Goal: Transaction & Acquisition: Purchase product/service

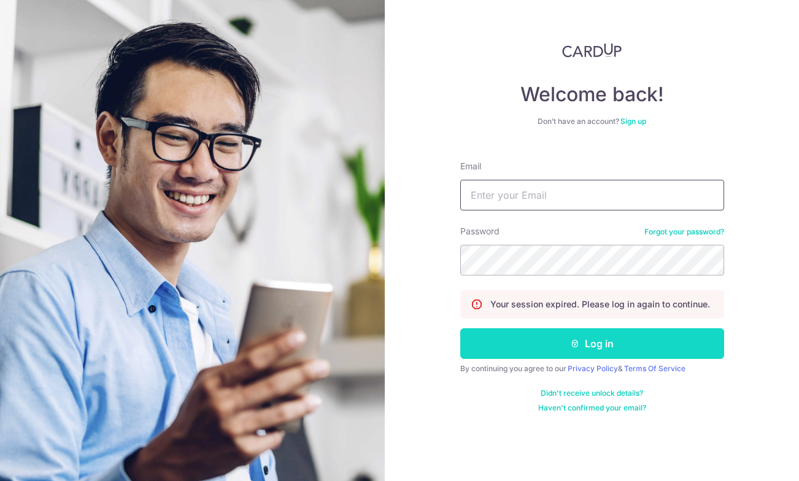
type input "[EMAIL_ADDRESS][DOMAIN_NAME]"
click at [563, 343] on button "Log in" at bounding box center [592, 343] width 264 height 31
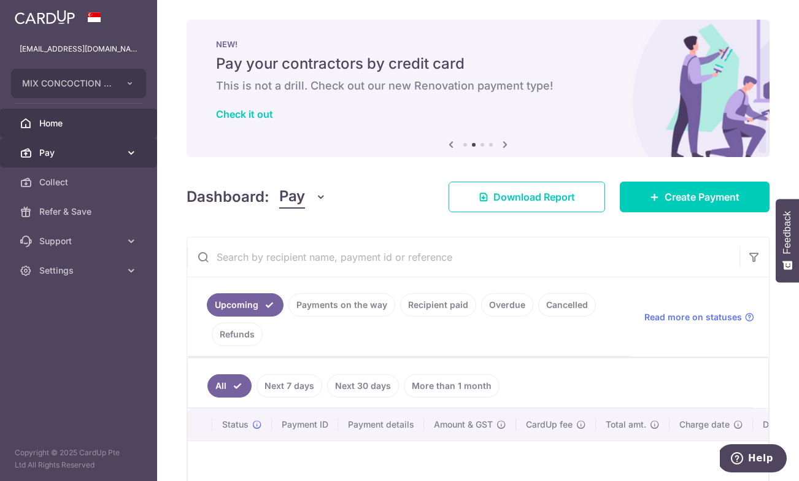
click at [74, 163] on link "Pay" at bounding box center [78, 152] width 157 height 29
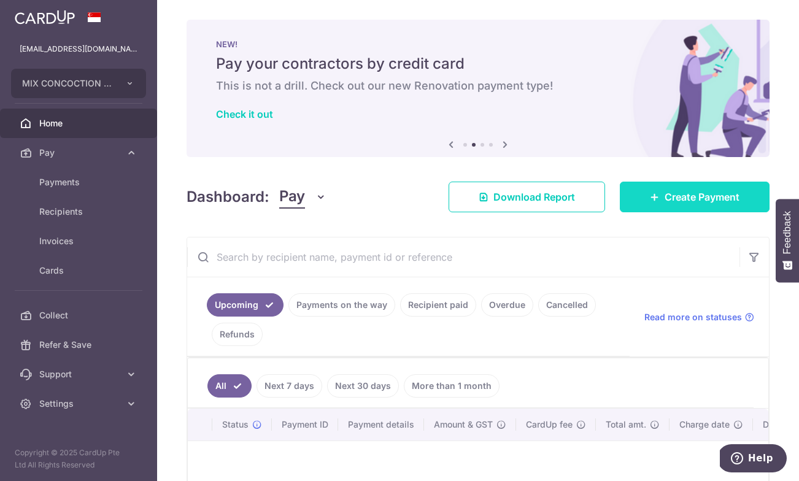
click at [693, 196] on span "Create Payment" at bounding box center [701, 197] width 75 height 15
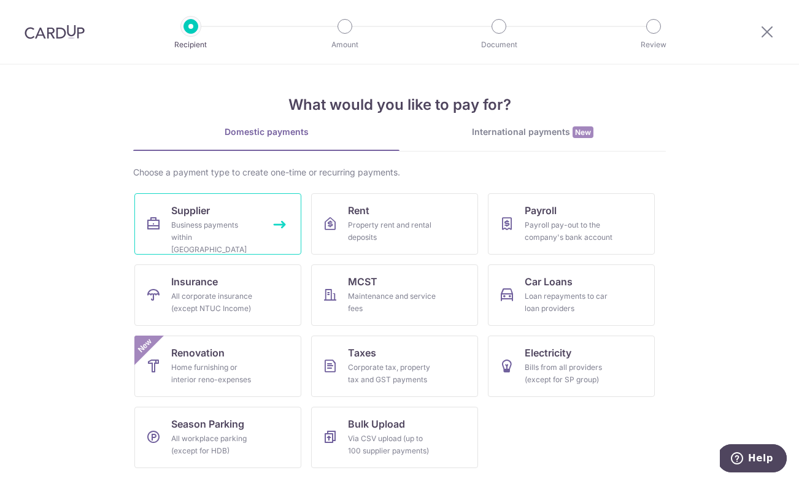
click at [247, 207] on link "Supplier Business payments within [GEOGRAPHIC_DATA]" at bounding box center [217, 223] width 167 height 61
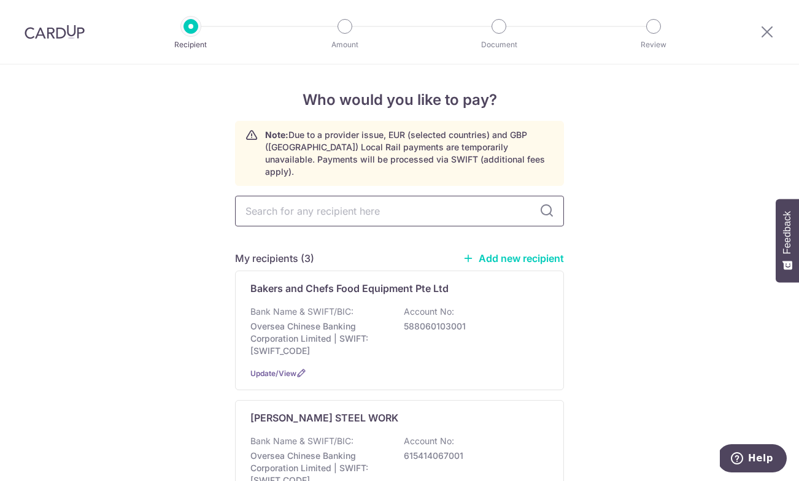
click at [359, 196] on input "text" at bounding box center [399, 211] width 329 height 31
type input "NAILI PRINT MEDIA PTE LTD"
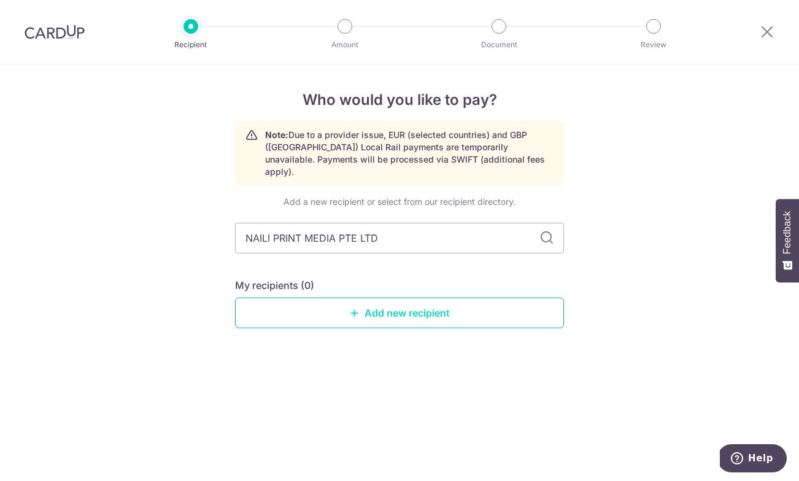
click at [457, 301] on link "Add new recipient" at bounding box center [399, 312] width 329 height 31
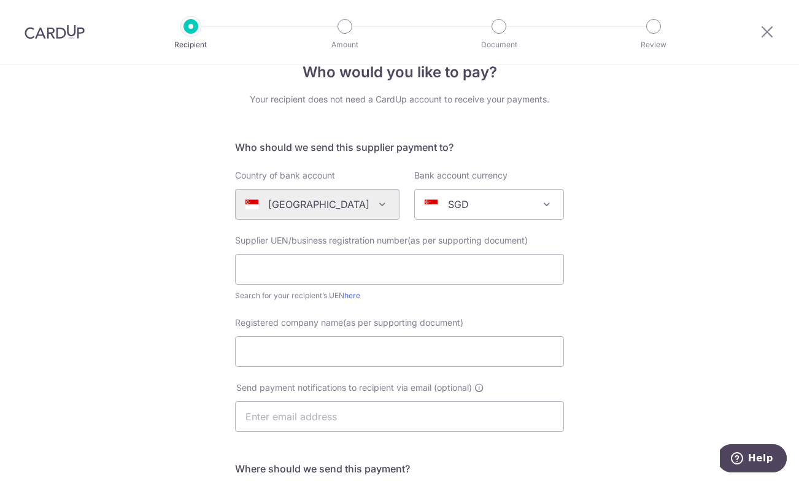
scroll to position [38, 0]
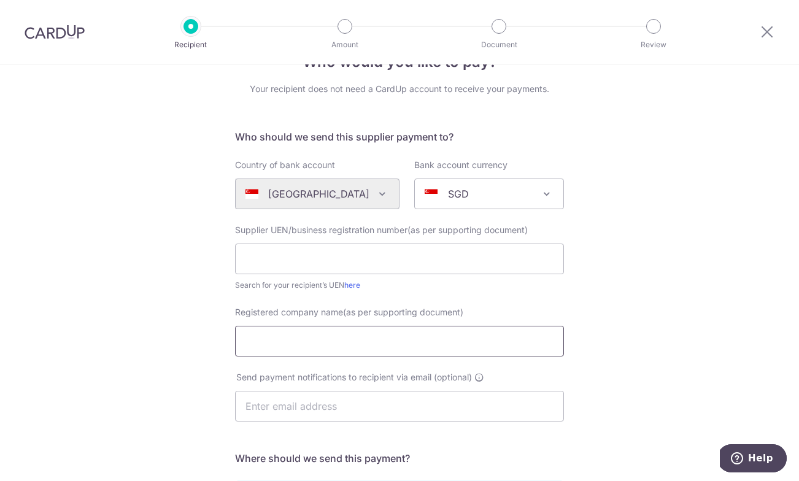
click at [391, 347] on input "Registered company name(as per supporting document)" at bounding box center [399, 341] width 329 height 31
paste input "NAILI PRINT MEDIA PTE LTD"
type input "NAILI PRINT MEDIA PTE LTD"
click at [356, 267] on input "text" at bounding box center [399, 259] width 329 height 31
paste input "201319257H"
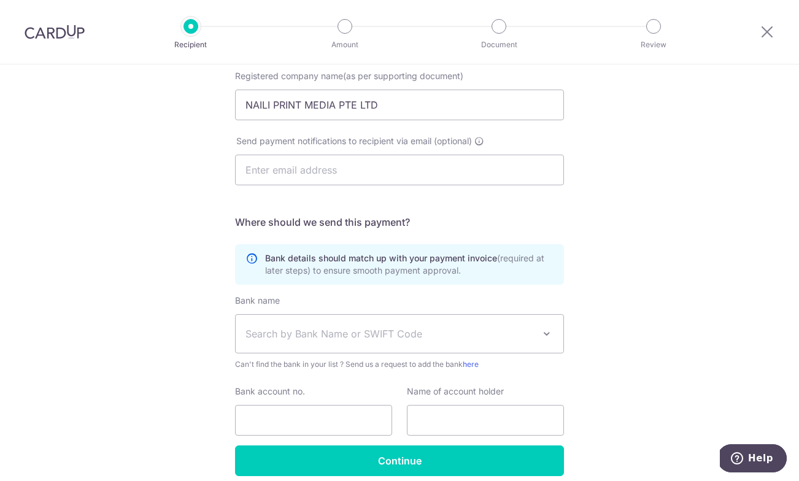
scroll to position [327, 0]
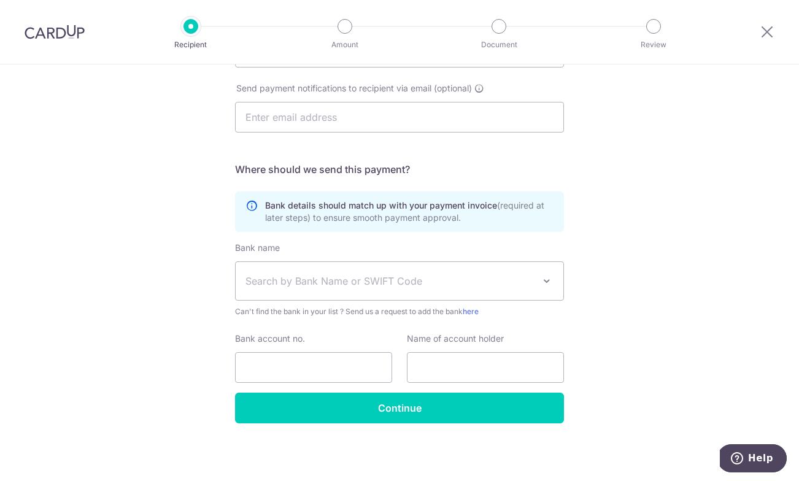
type input "201319257H"
click at [325, 278] on span "Search by Bank Name or SWIFT Code" at bounding box center [389, 281] width 288 height 15
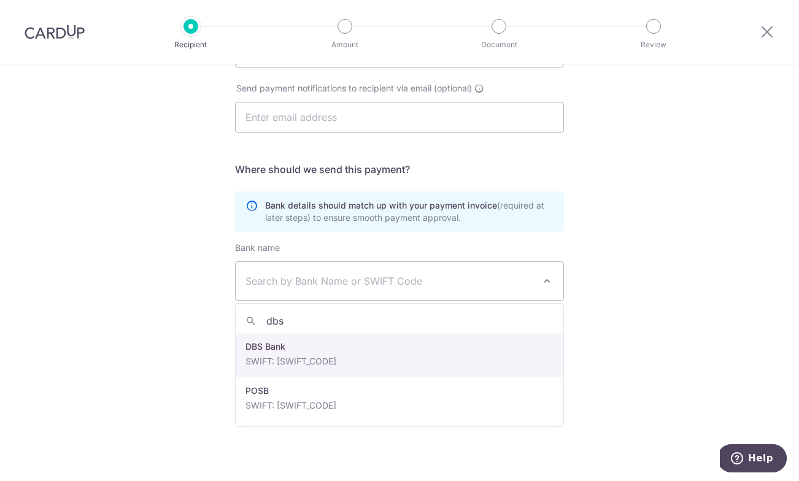
type input "dbs"
drag, startPoint x: 358, startPoint y: 351, endPoint x: 348, endPoint y: 357, distance: 11.3
select select "6"
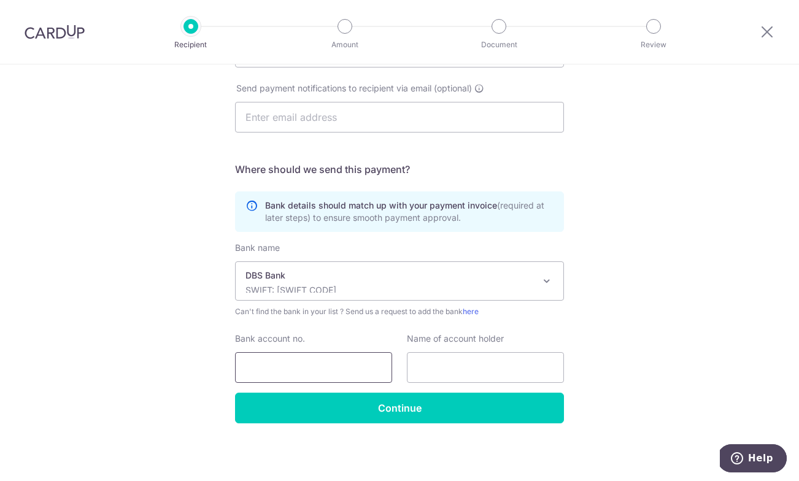
click at [314, 370] on input "Bank account no." at bounding box center [313, 367] width 157 height 31
paste input "1049003949"
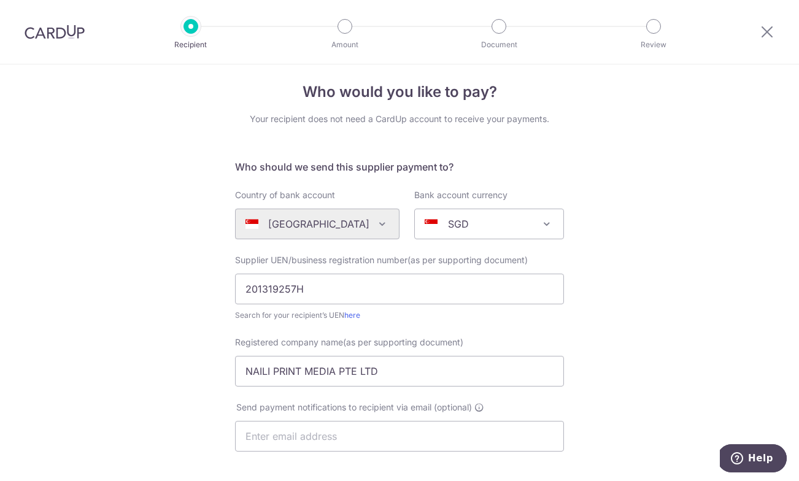
scroll to position [0, 0]
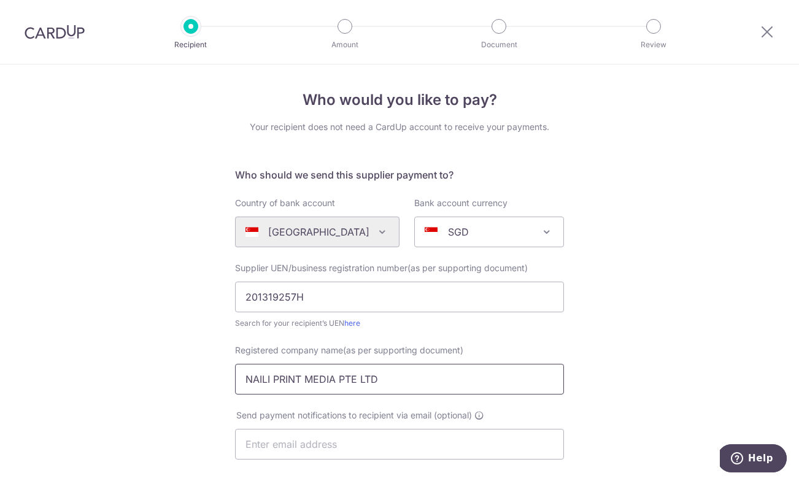
type input "1049003949"
drag, startPoint x: 328, startPoint y: 382, endPoint x: 183, endPoint y: 367, distance: 145.4
click at [183, 367] on div "Who would you like to pay? Your recipient does not need a CardUp account to rec…" at bounding box center [399, 435] width 799 height 743
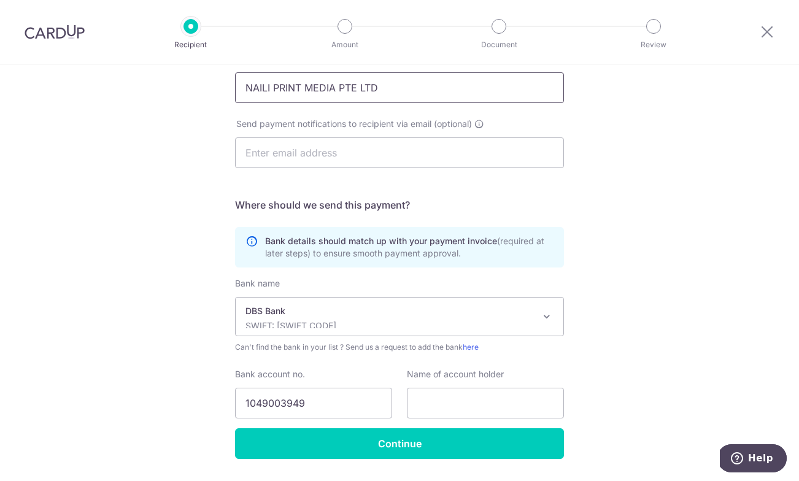
scroll to position [327, 0]
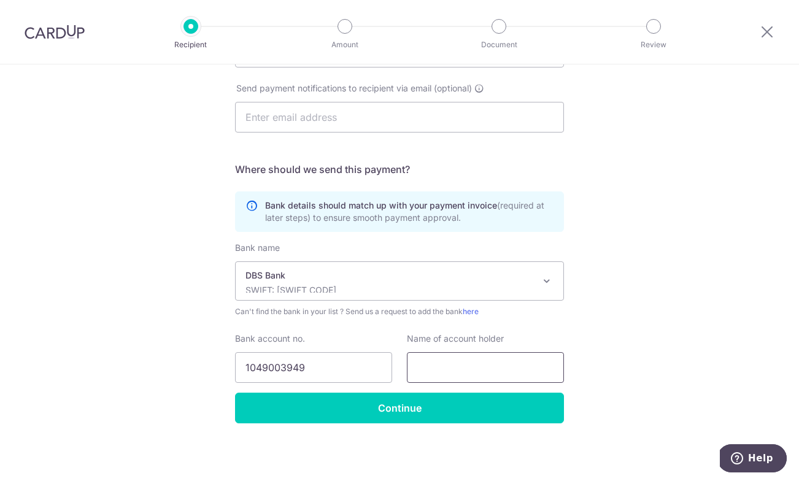
click at [448, 367] on input "text" at bounding box center [485, 367] width 157 height 31
paste input "NAILI PRINT MEDIA PTE LTD"
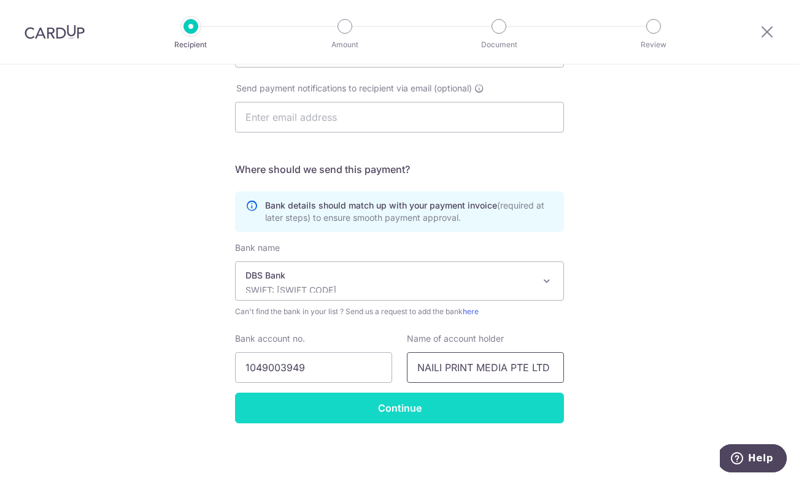
type input "NAILI PRINT MEDIA PTE LTD"
click at [428, 411] on input "Continue" at bounding box center [399, 408] width 329 height 31
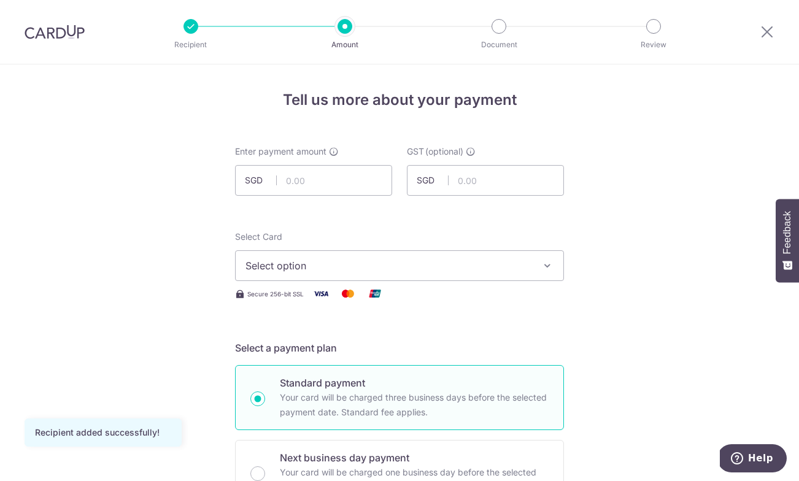
click at [345, 271] on span "Select option" at bounding box center [388, 265] width 286 height 15
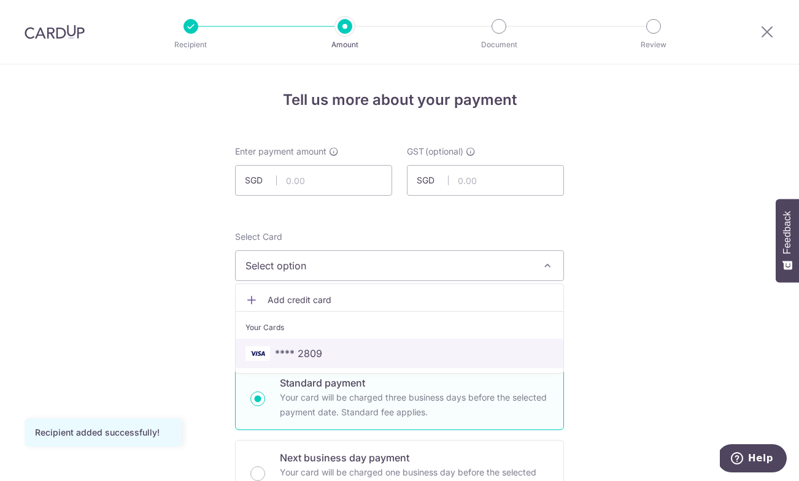
click at [332, 352] on span "**** 2809" at bounding box center [399, 353] width 308 height 15
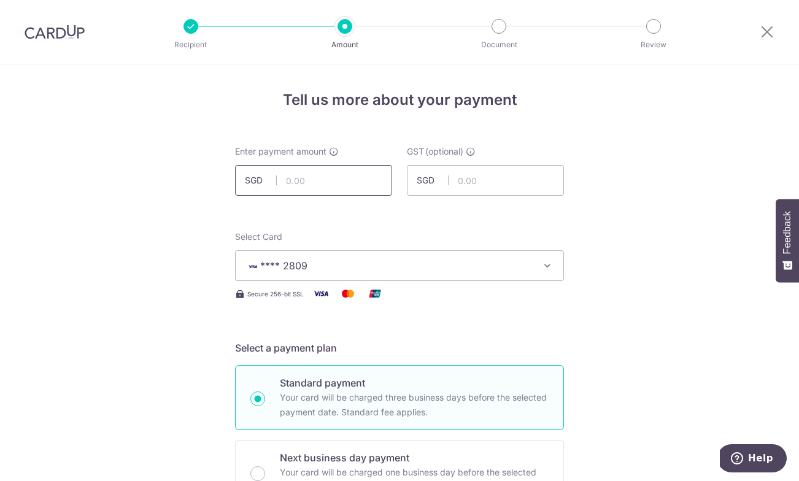
click at [310, 174] on input "text" at bounding box center [313, 180] width 157 height 31
type input "5,842.40"
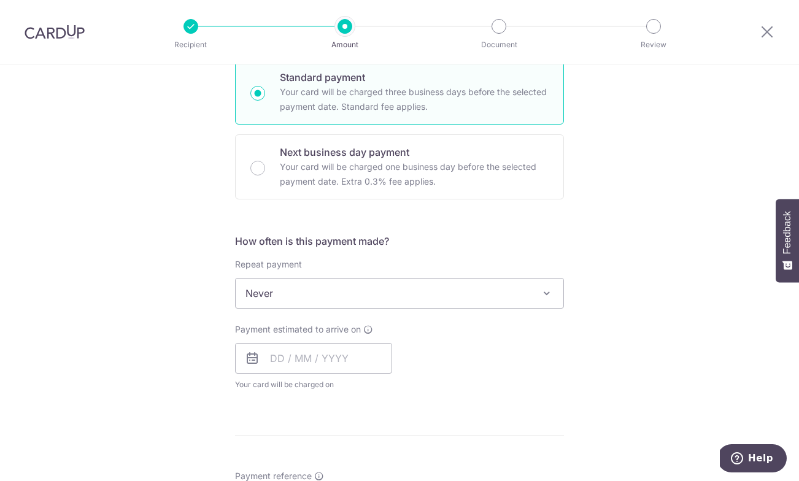
scroll to position [307, 0]
click at [313, 361] on input "text" at bounding box center [313, 356] width 157 height 31
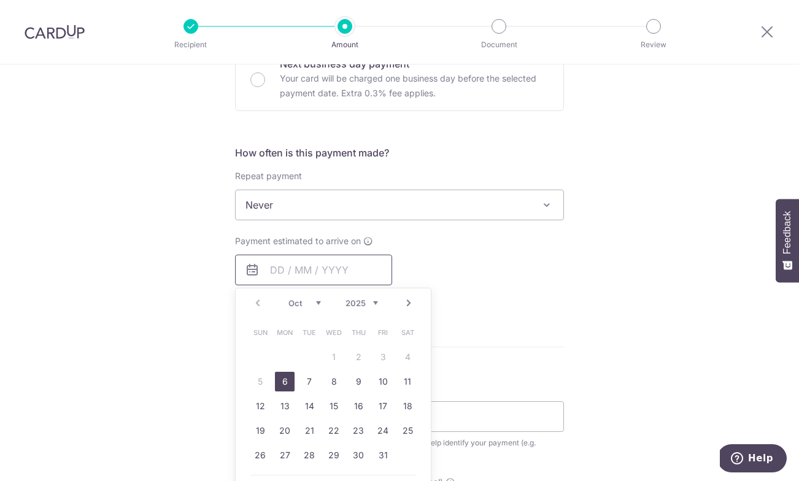
scroll to position [396, 0]
click at [279, 378] on link "6" at bounding box center [285, 380] width 20 height 20
type input "06/10/2025"
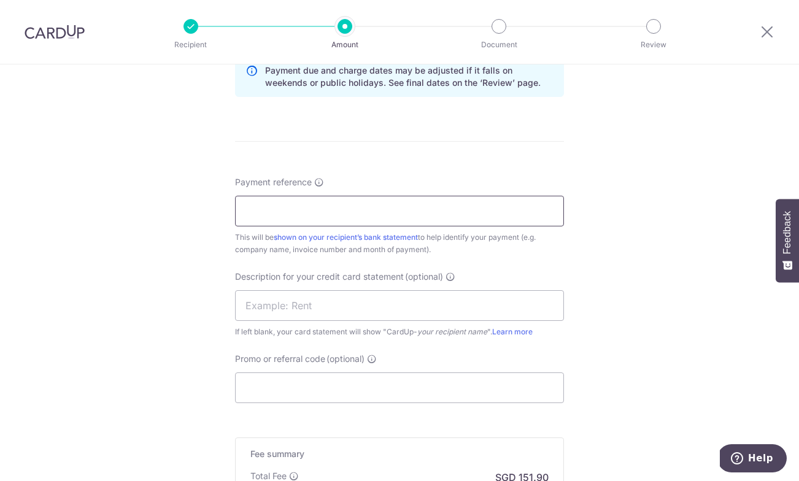
scroll to position [659, 0]
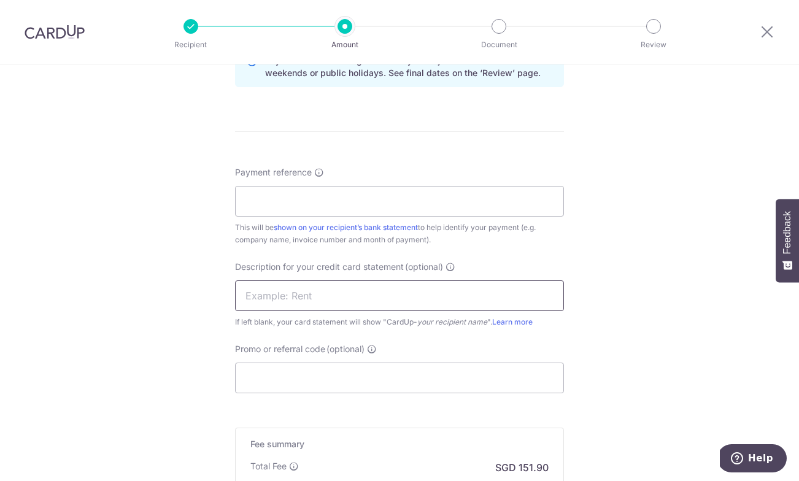
click at [309, 297] on input "text" at bounding box center [399, 295] width 329 height 31
type input "Mix Concoction"
click at [306, 369] on input "Promo or referral code (optional)" at bounding box center [399, 378] width 329 height 31
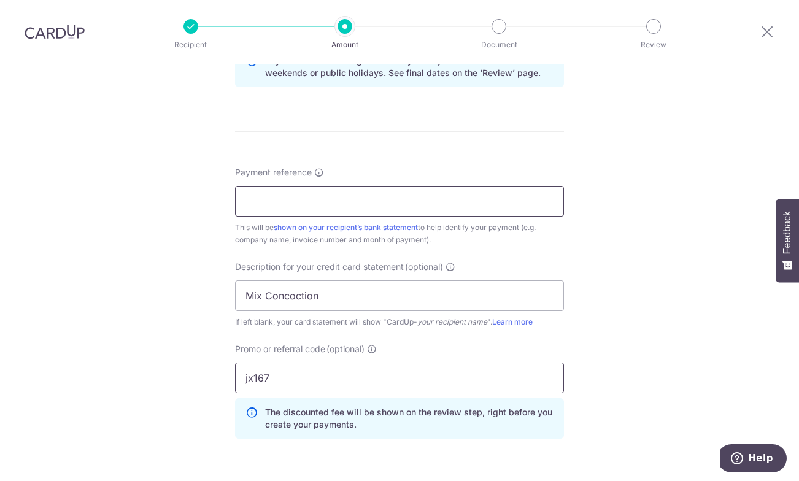
type input "jx167"
click at [326, 194] on input "Payment reference" at bounding box center [399, 201] width 329 height 31
click at [172, 280] on div "Tell us more about your payment Enter payment amount SGD 5,842.40 5842.40 GST (…" at bounding box center [399, 53] width 799 height 1297
click at [328, 196] on input "Payment reference" at bounding box center [399, 201] width 329 height 31
type input "Mix Concoction"
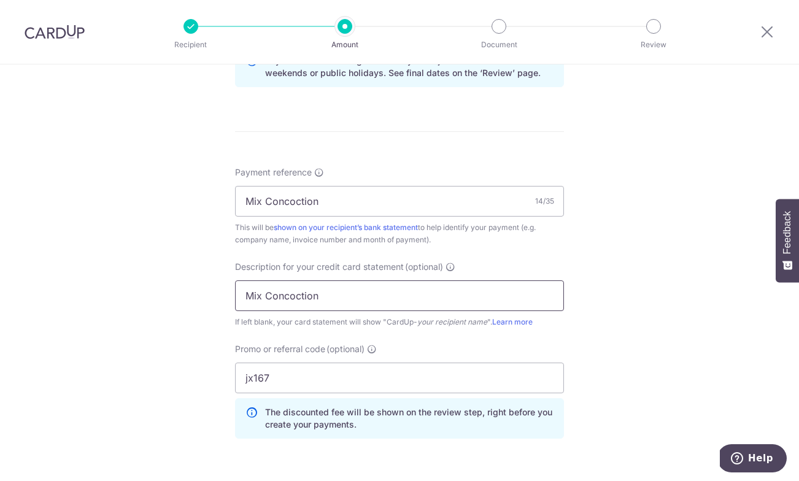
drag, startPoint x: 336, startPoint y: 299, endPoint x: 164, endPoint y: 274, distance: 172.9
click at [164, 274] on div "Tell us more about your payment Enter payment amount SGD 5,842.40 5842.40 GST (…" at bounding box center [399, 53] width 799 height 1297
click at [178, 328] on div "Tell us more about your payment Enter payment amount SGD 5,842.40 5842.40 GST (…" at bounding box center [399, 53] width 799 height 1297
click at [261, 298] on input "text" at bounding box center [399, 295] width 329 height 31
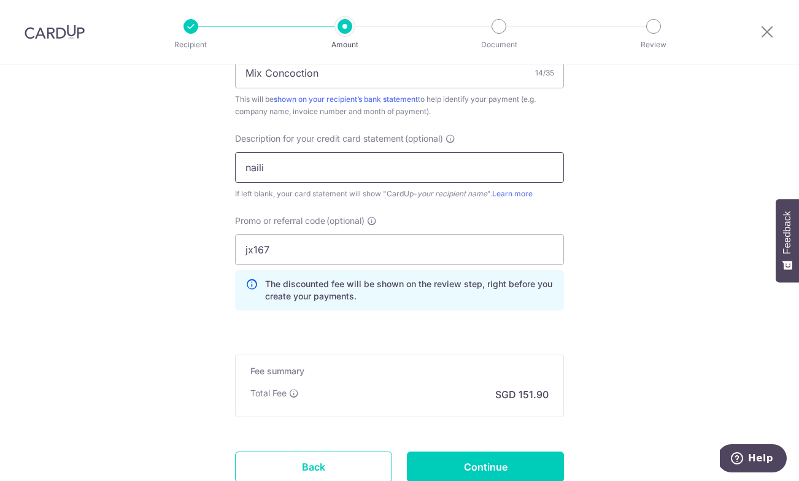
scroll to position [801, 0]
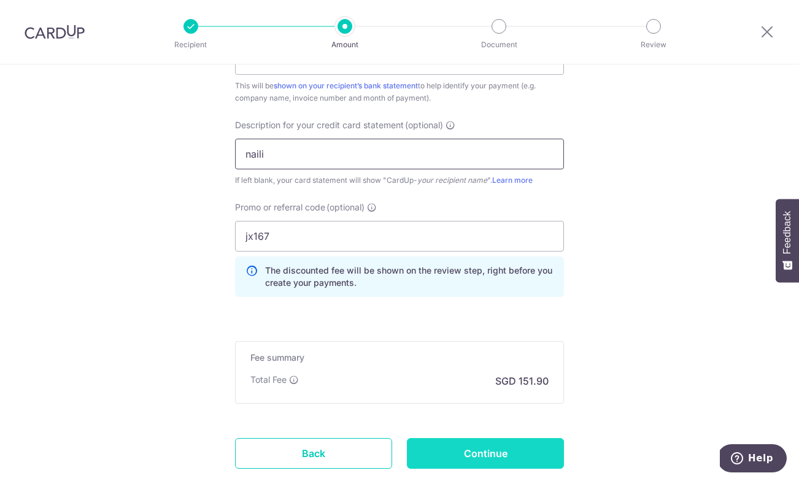
type input "naili"
click at [452, 446] on input "Continue" at bounding box center [485, 453] width 157 height 31
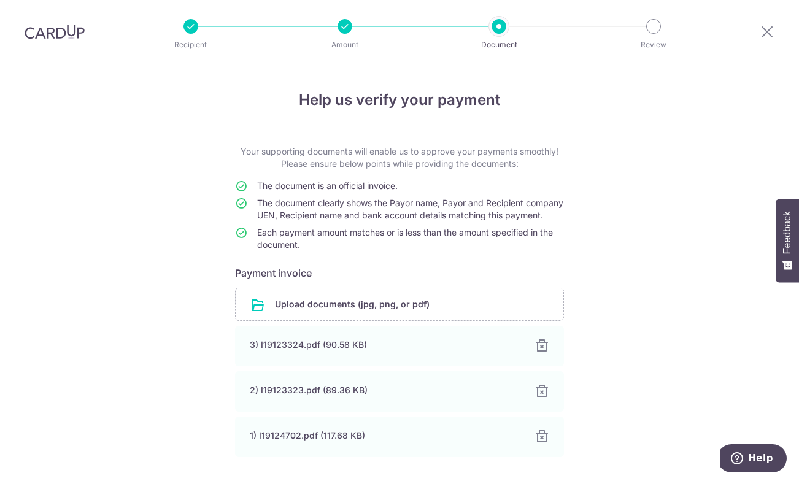
scroll to position [101, 0]
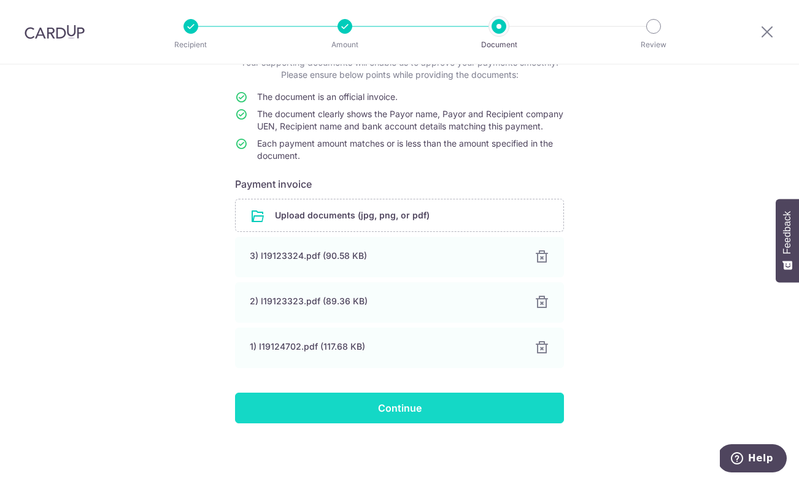
click at [409, 416] on input "Continue" at bounding box center [399, 408] width 329 height 31
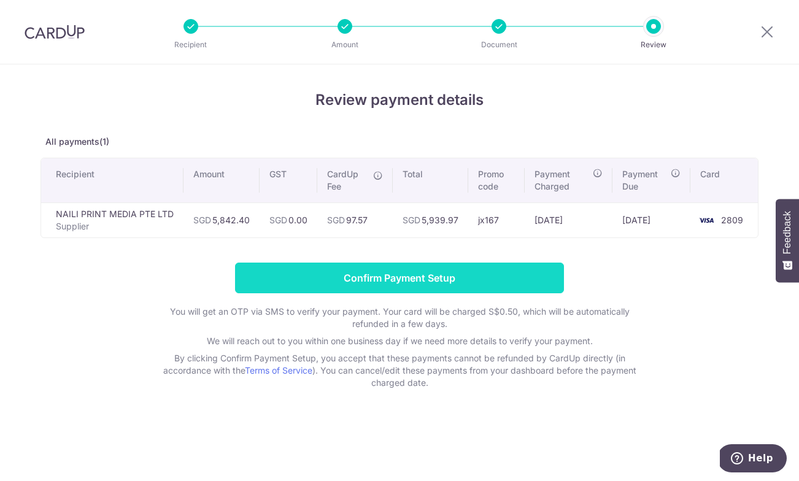
click at [407, 283] on input "Confirm Payment Setup" at bounding box center [399, 278] width 329 height 31
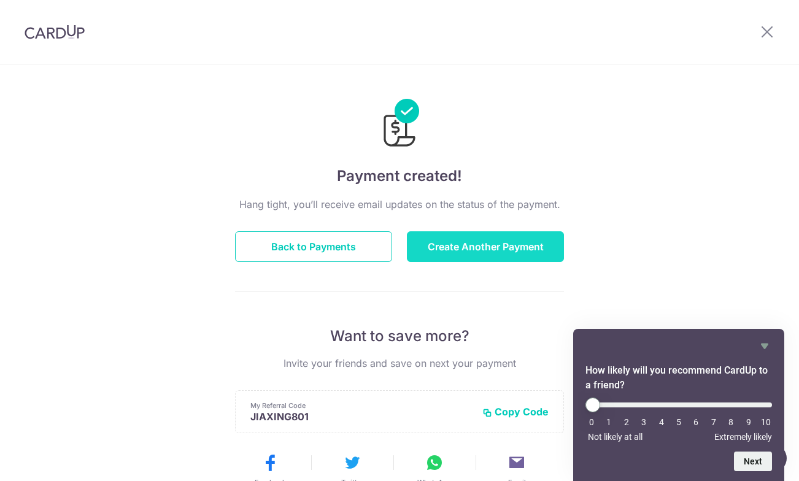
click at [451, 245] on button "Create Another Payment" at bounding box center [485, 246] width 157 height 31
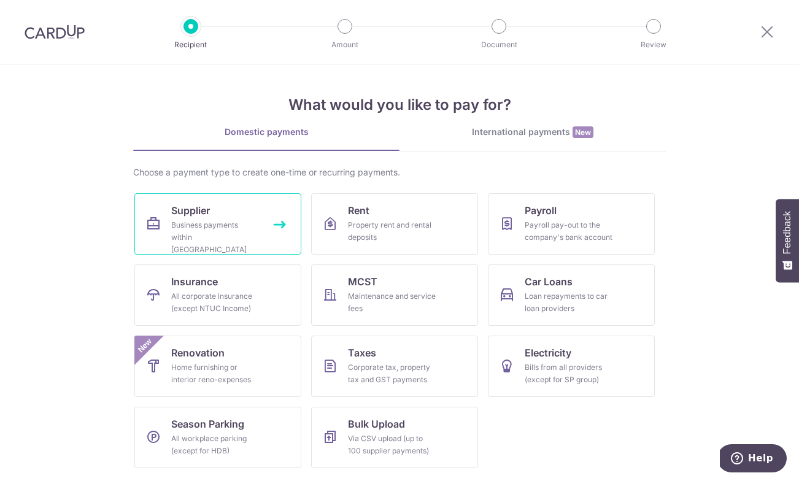
click at [202, 228] on div "Business payments within Singapore" at bounding box center [215, 237] width 88 height 37
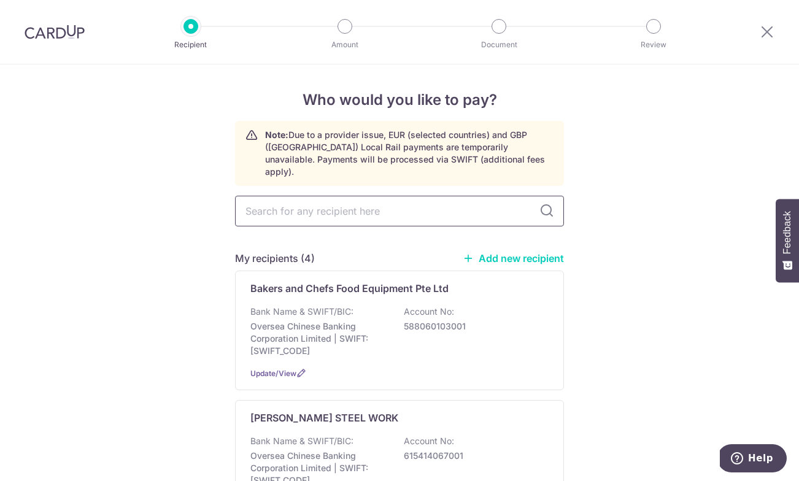
click at [327, 196] on input "text" at bounding box center [399, 211] width 329 height 31
type input "Seng Huat Bean Curd Pte Ltd"
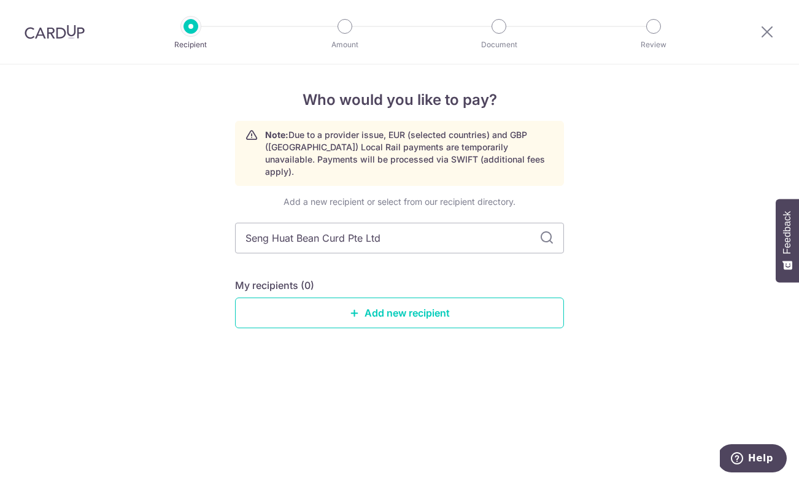
click at [523, 107] on h4 "Who would you like to pay?" at bounding box center [399, 100] width 329 height 22
click at [421, 315] on link "Add new recipient" at bounding box center [399, 312] width 329 height 31
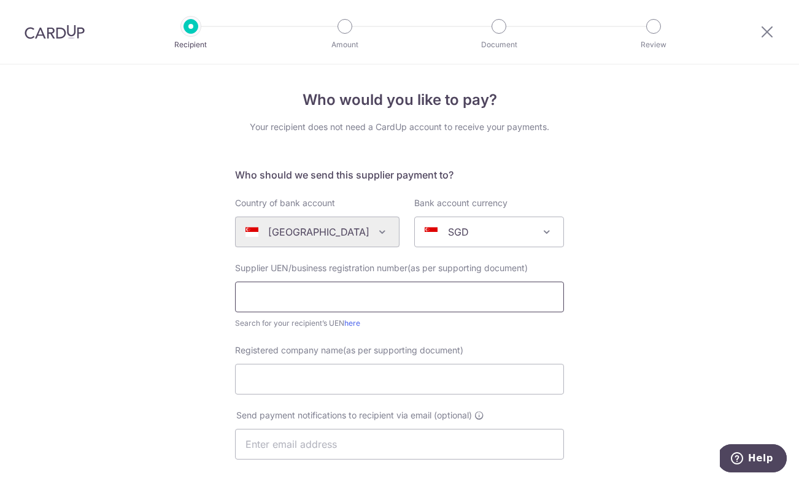
click at [405, 299] on input "text" at bounding box center [399, 297] width 329 height 31
paste input "Seng Huat Bean Curd Pte Ltd"
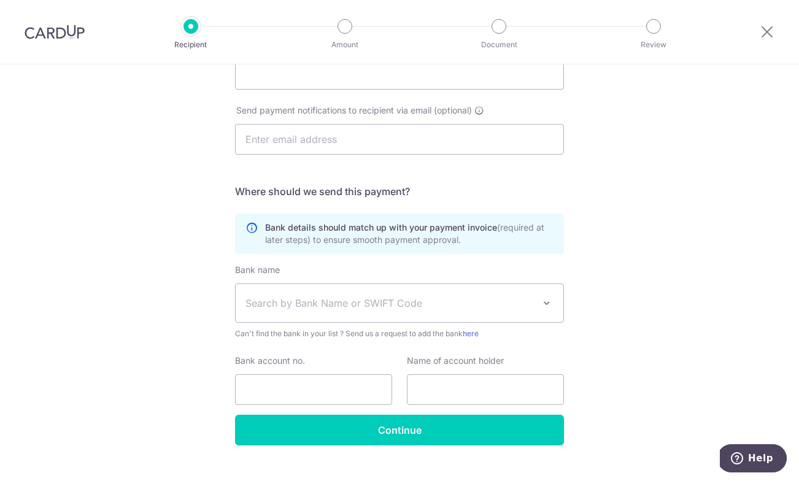
scroll to position [327, 0]
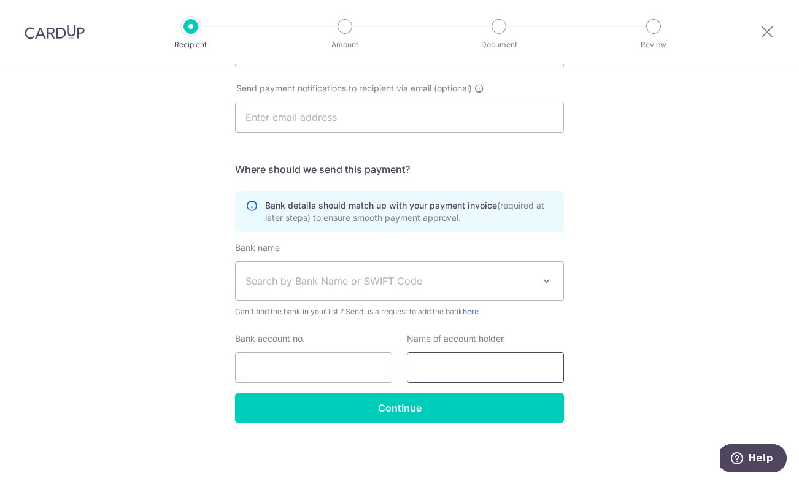
type input "Seng Huat Bean Curd Pte Ltd"
click at [446, 356] on input "text" at bounding box center [485, 367] width 157 height 31
paste input "Seng Huat Bean Curd Pte Ltd"
type input "Seng Huat Bean Curd Pte Ltd"
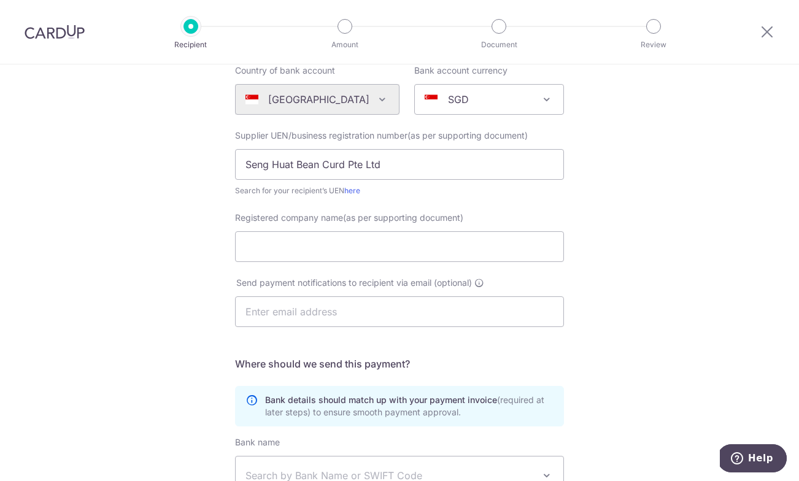
scroll to position [131, 0]
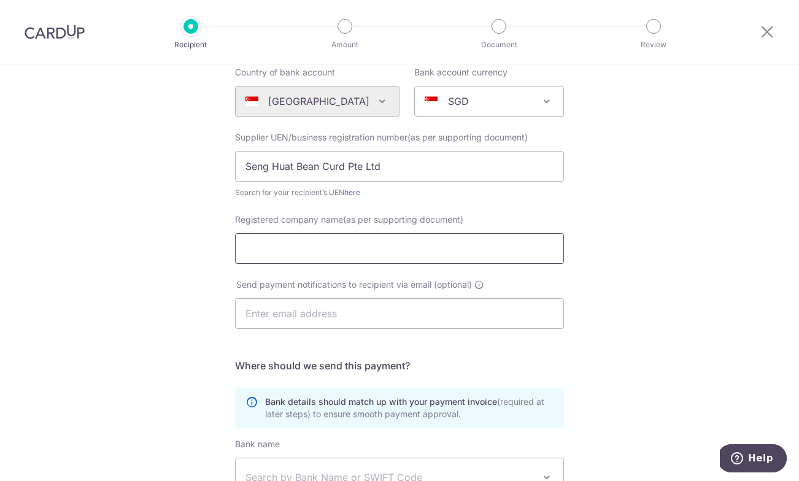
click at [352, 242] on input "Registered company name(as per supporting document)" at bounding box center [399, 248] width 329 height 31
drag, startPoint x: 389, startPoint y: 164, endPoint x: 194, endPoint y: 163, distance: 194.4
click at [194, 163] on div "Who would you like to pay? Your recipient does not need a CardUp account to rec…" at bounding box center [399, 305] width 799 height 743
paste input "201326477M"
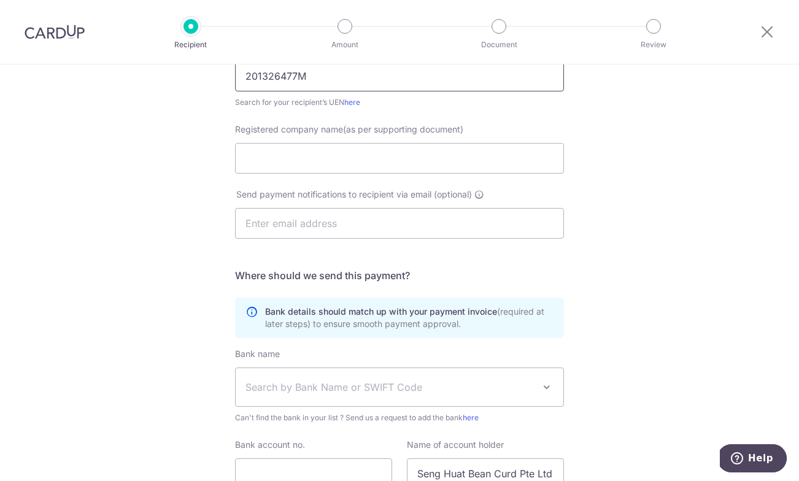
scroll to position [327, 0]
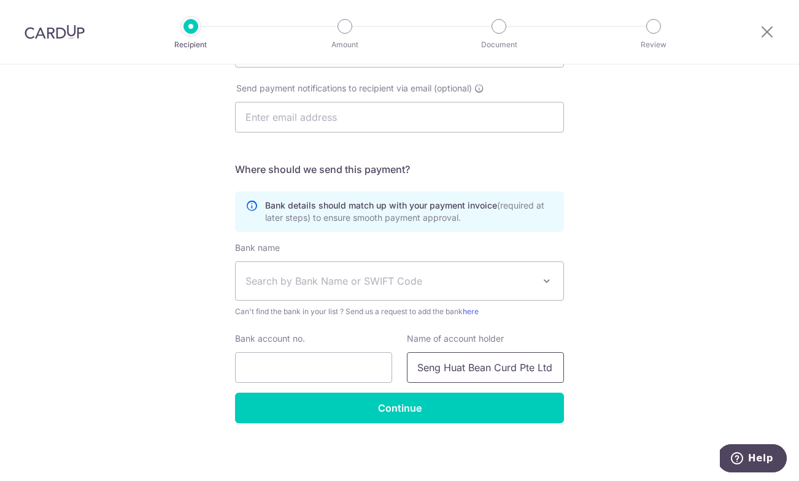
type input "201326477M"
drag, startPoint x: 550, startPoint y: 372, endPoint x: 368, endPoint y: 369, distance: 182.2
click at [368, 369] on div "Bank account no. Name of account holder Seng Huat Bean Curd Pte Ltd" at bounding box center [399, 357] width 343 height 50
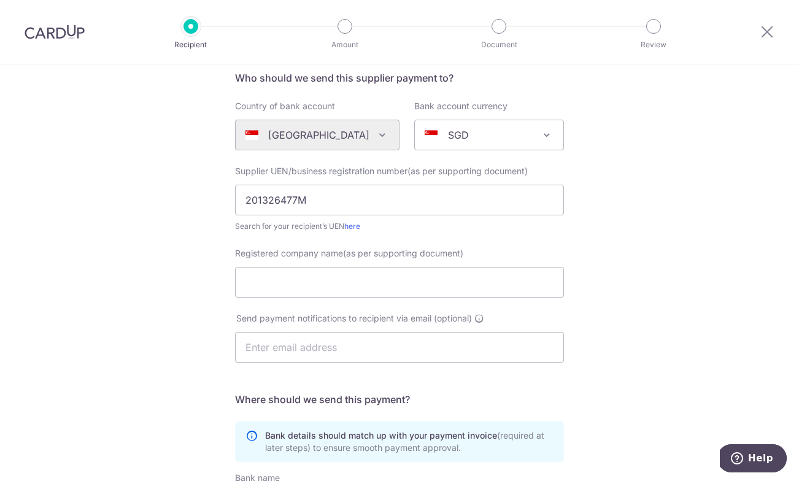
scroll to position [86, 0]
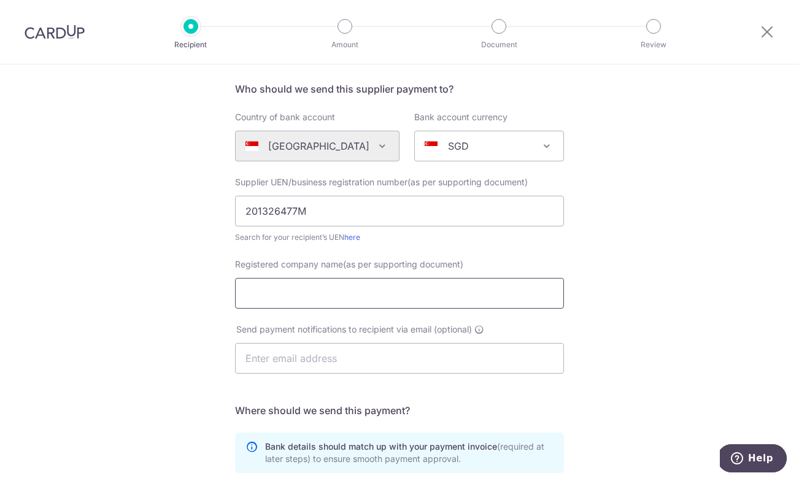
click at [345, 299] on input "Registered company name(as per supporting document)" at bounding box center [399, 293] width 329 height 31
paste input "Seng Huat Bean Curd Pte Ltd"
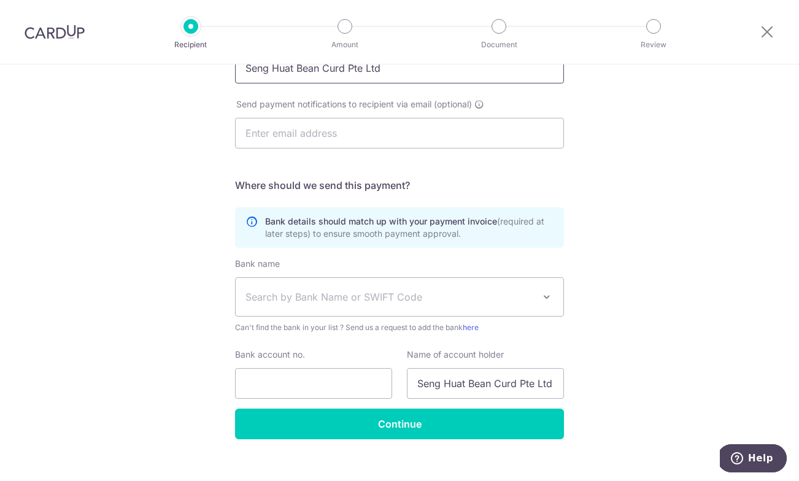
scroll to position [315, 0]
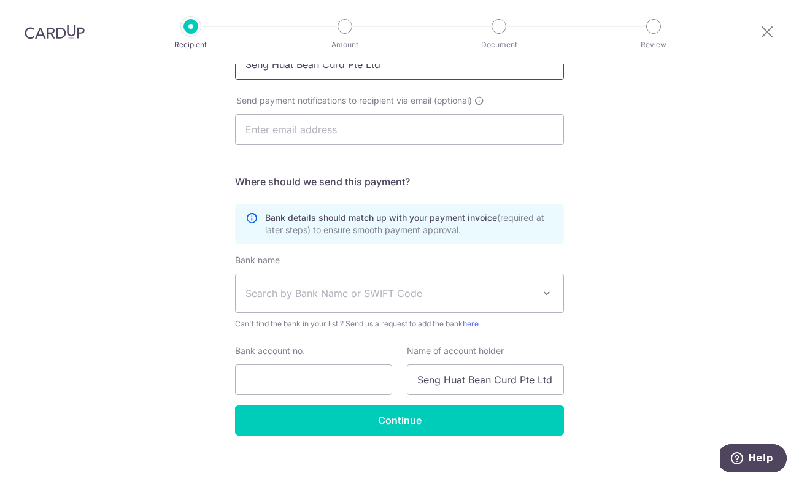
type input "Seng Huat Bean Curd Pte Ltd"
click at [340, 291] on span "Search by Bank Name or SWIFT Code" at bounding box center [389, 293] width 288 height 15
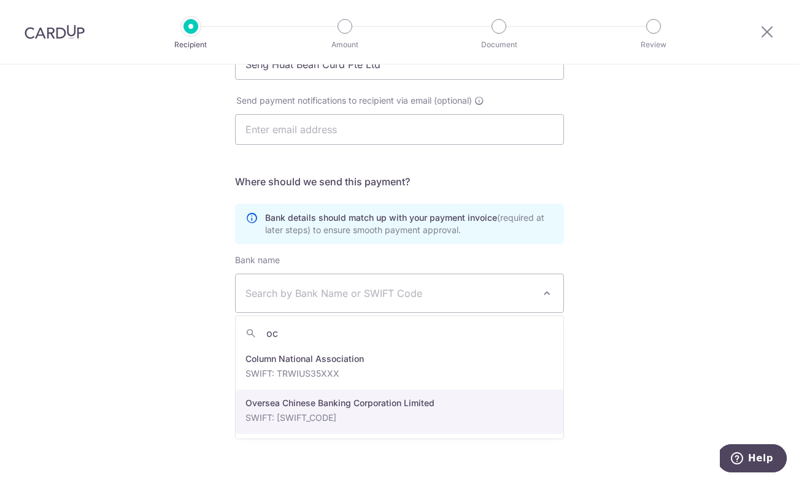
type input "oc"
select select "12"
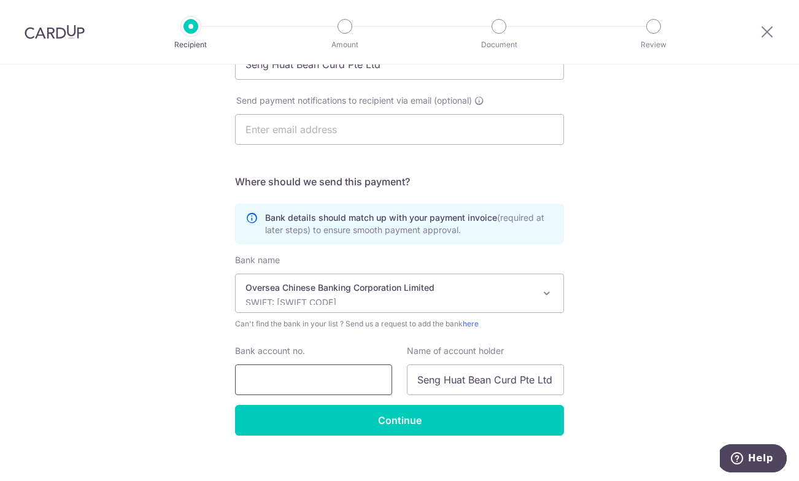
click at [321, 377] on input "Bank account no." at bounding box center [313, 379] width 157 height 31
paste input "588120683001"
type input "588120683001"
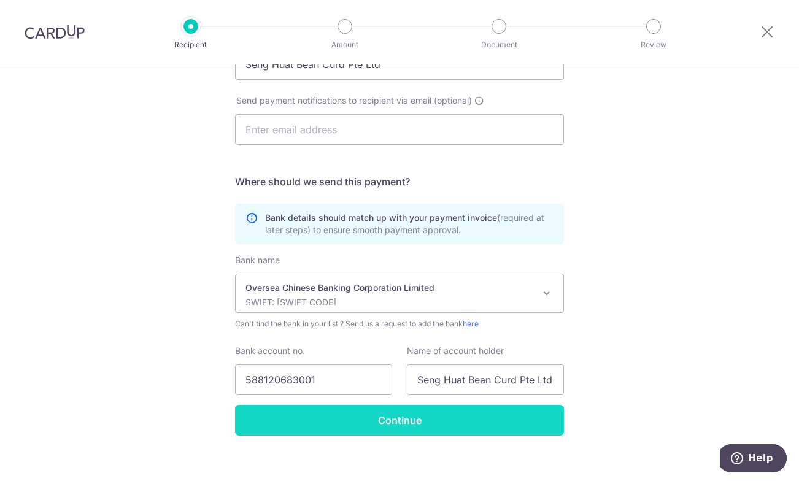
click at [386, 420] on input "Continue" at bounding box center [399, 420] width 329 height 31
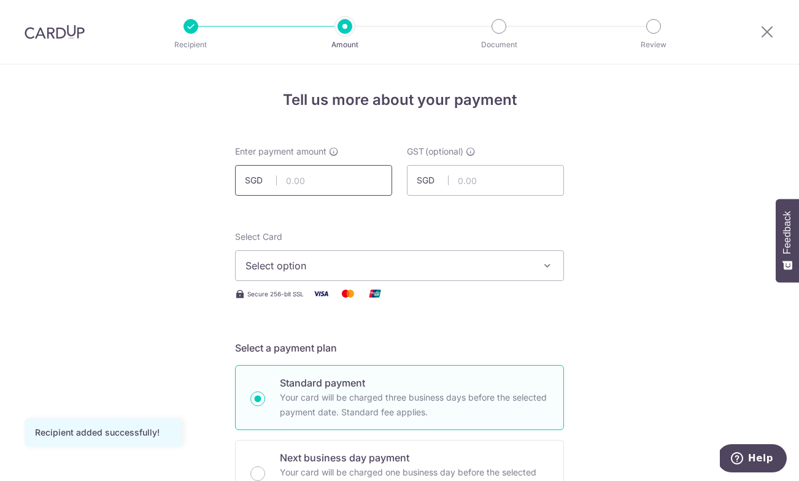
click at [295, 186] on input "text" at bounding box center [313, 180] width 157 height 31
type input "1,422.45"
click at [441, 274] on button "Select option" at bounding box center [399, 265] width 329 height 31
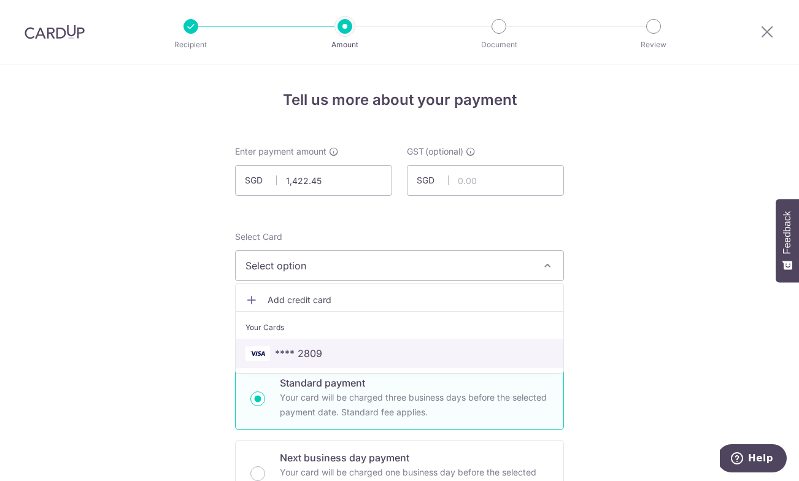
click at [407, 348] on span "**** 2809" at bounding box center [399, 353] width 308 height 15
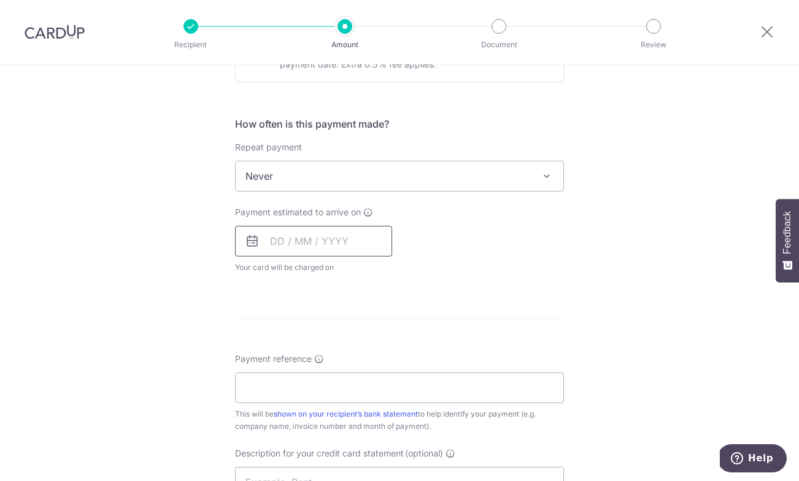
scroll to position [426, 0]
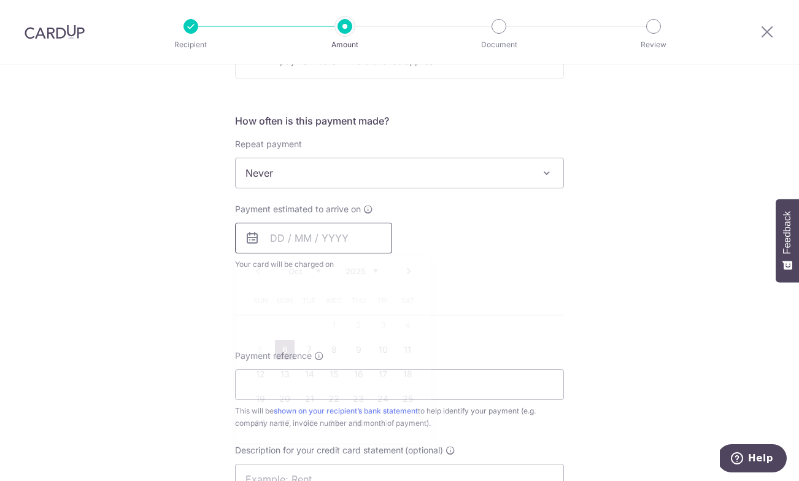
click at [355, 236] on input "text" at bounding box center [313, 238] width 157 height 31
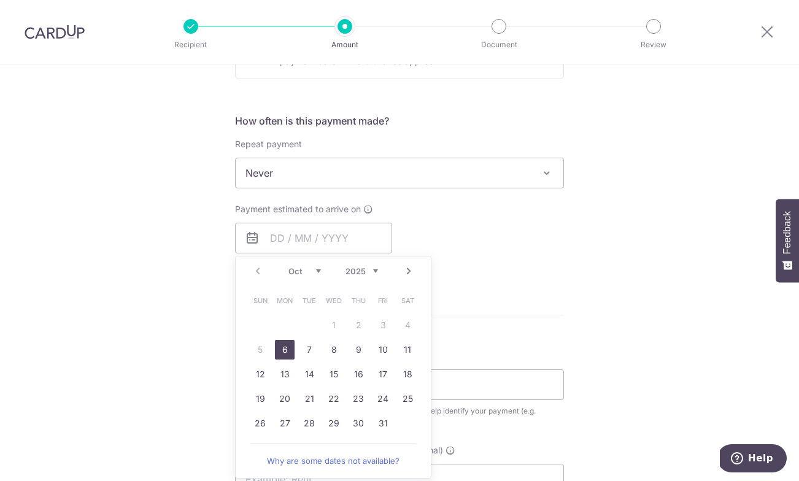
click at [282, 353] on link "6" at bounding box center [285, 350] width 20 height 20
type input "06/10/2025"
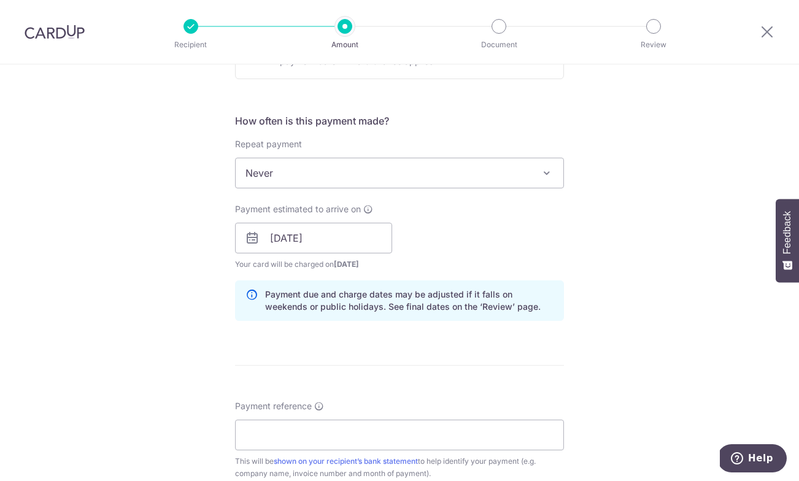
click at [148, 347] on div "Tell us more about your payment Enter payment amount SGD 1,422.45 1422.45 GST (…" at bounding box center [399, 260] width 799 height 1242
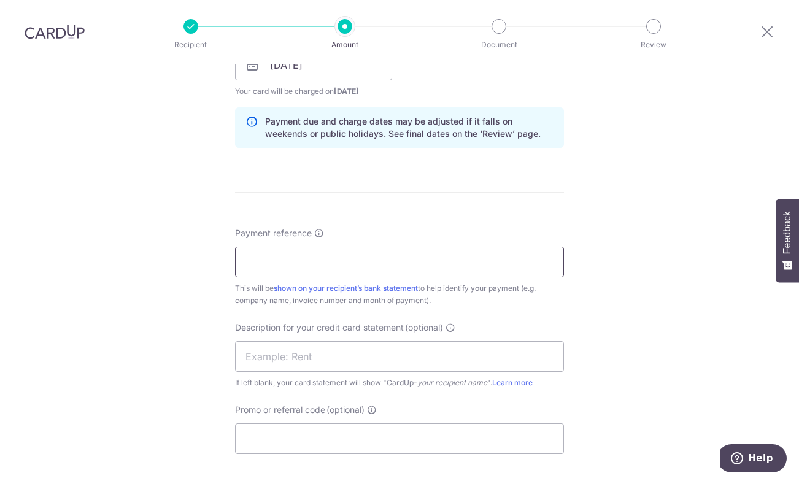
scroll to position [644, 0]
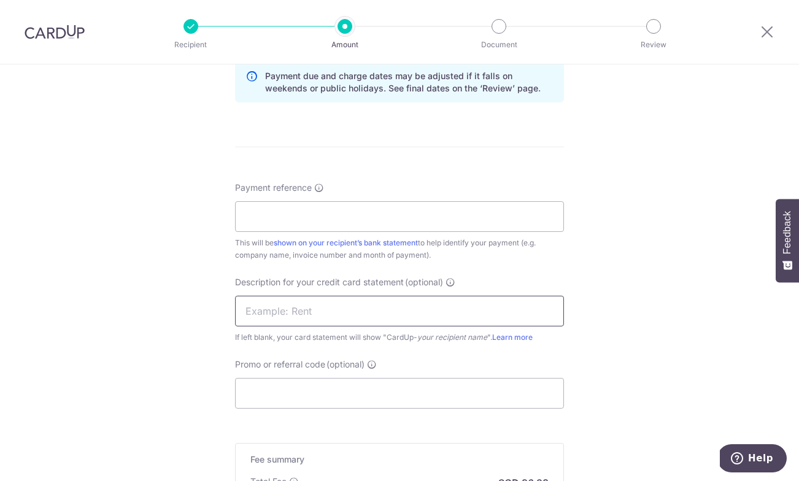
click at [299, 308] on input "text" at bounding box center [399, 311] width 329 height 31
type input "seng huat"
drag, startPoint x: 290, startPoint y: 313, endPoint x: 135, endPoint y: 282, distance: 157.7
click at [135, 282] on div "Tell us more about your payment Enter payment amount SGD 1,422.45 1422.45 GST (…" at bounding box center [399, 41] width 799 height 1242
click at [291, 219] on input "Payment reference" at bounding box center [399, 216] width 329 height 31
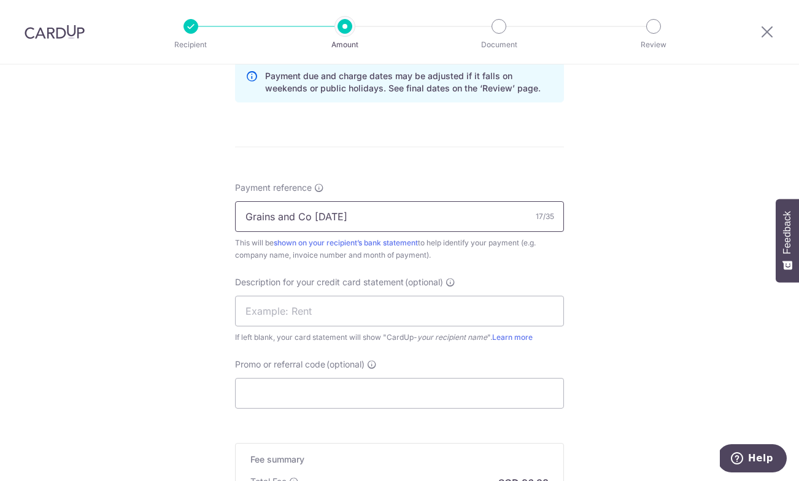
type input "Grains and Co Jul"
click at [218, 342] on div "Tell us more about your payment Enter payment amount SGD 1,422.45 1422.45 GST (…" at bounding box center [399, 41] width 799 height 1242
click at [281, 388] on input "Promo or referral code (optional)" at bounding box center [399, 393] width 329 height 31
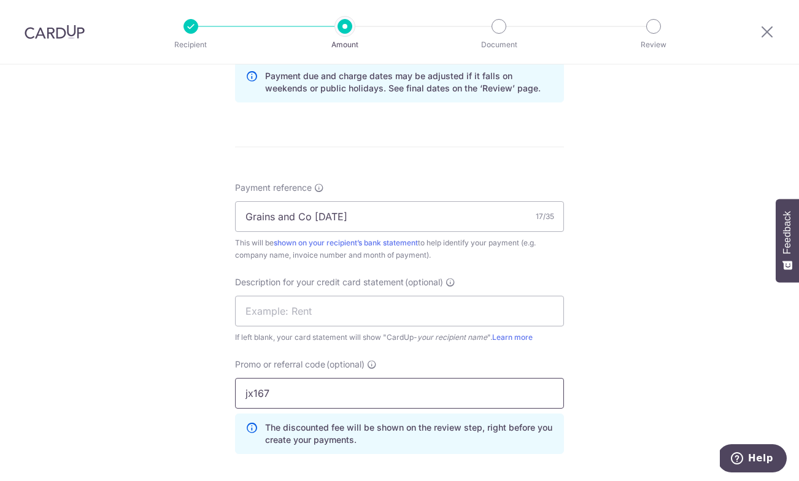
type input "jx167"
click at [125, 291] on div "Tell us more about your payment Enter payment amount SGD 1,422.45 1422.45 GST (…" at bounding box center [399, 68] width 799 height 1297
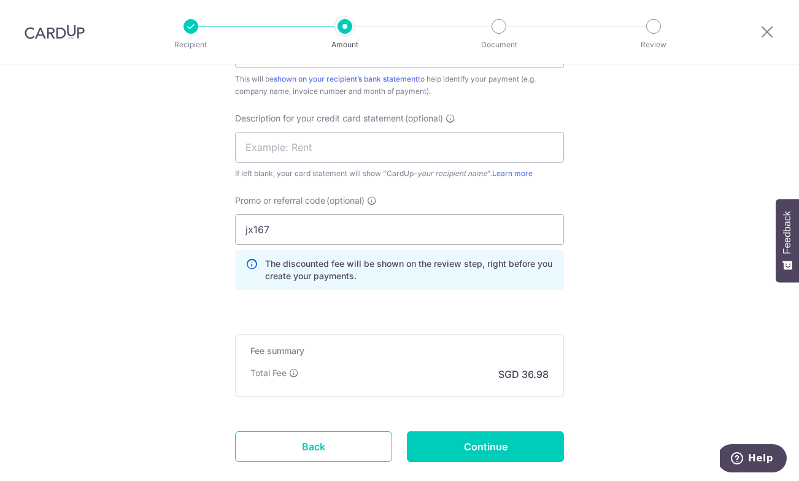
scroll to position [870, 0]
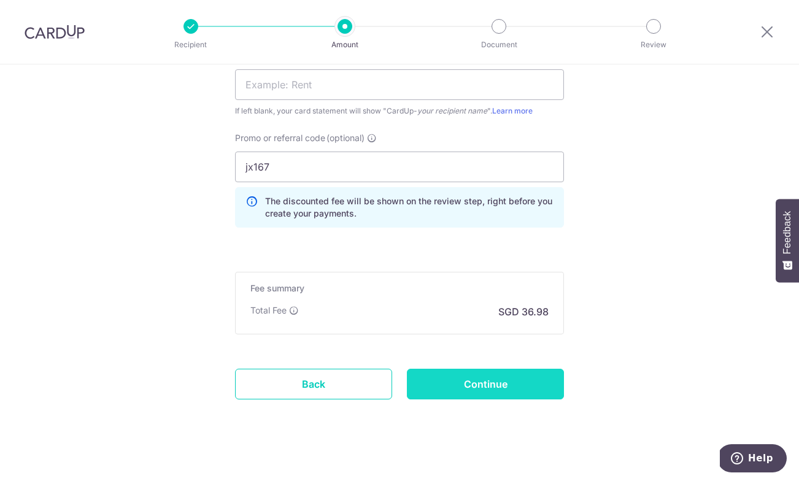
click at [451, 378] on input "Continue" at bounding box center [485, 384] width 157 height 31
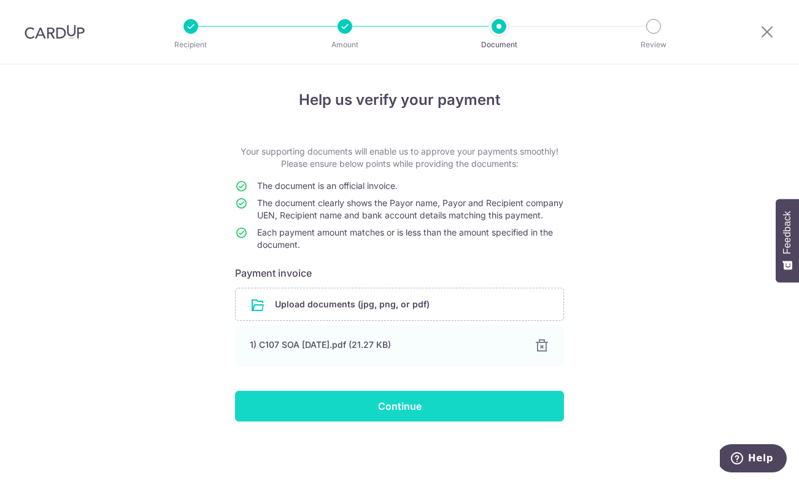
click at [426, 420] on input "Continue" at bounding box center [399, 406] width 329 height 31
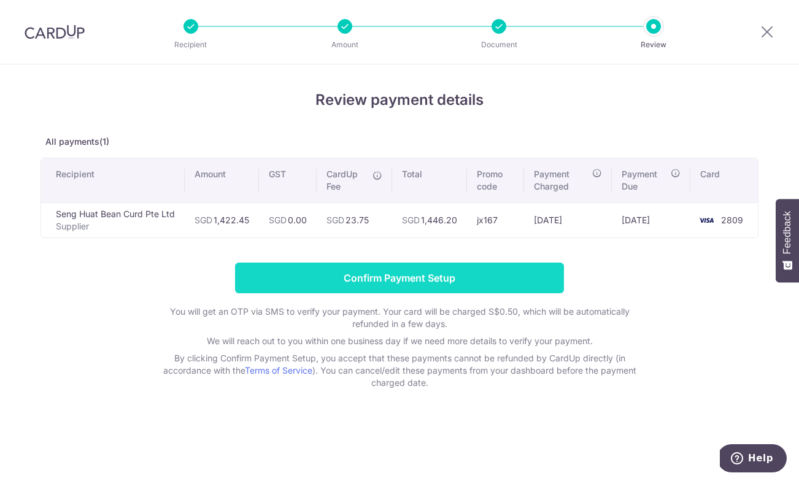
click at [436, 275] on input "Confirm Payment Setup" at bounding box center [399, 278] width 329 height 31
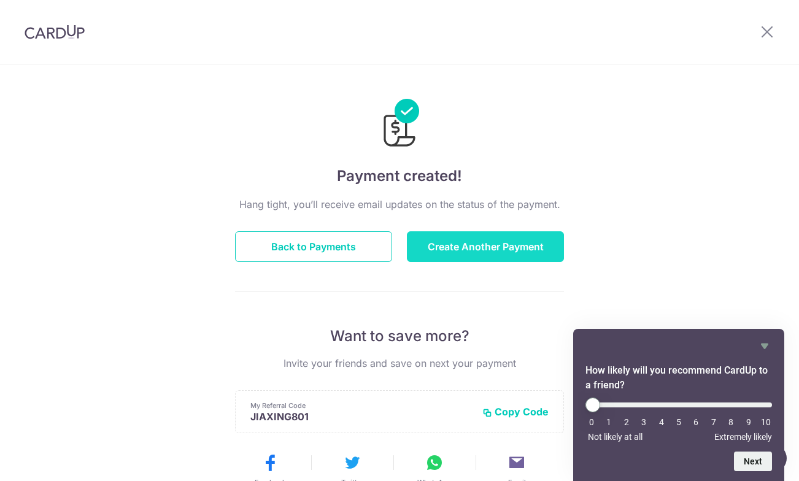
click at [501, 247] on button "Create Another Payment" at bounding box center [485, 246] width 157 height 31
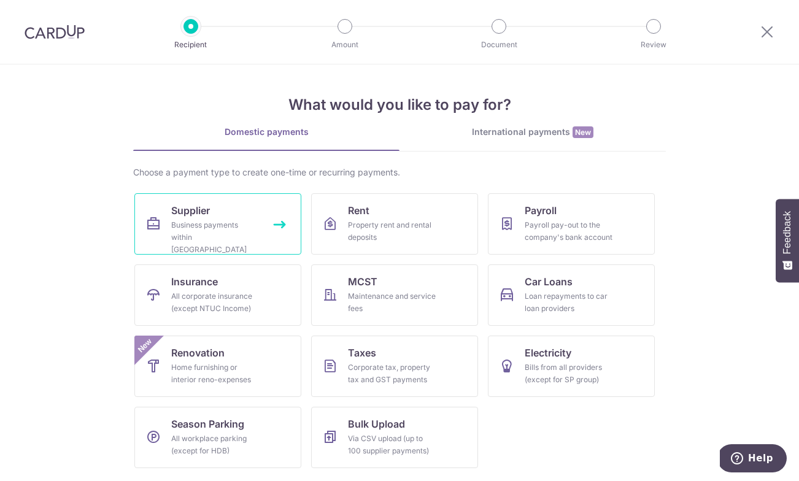
click at [178, 207] on span "Supplier" at bounding box center [190, 210] width 39 height 15
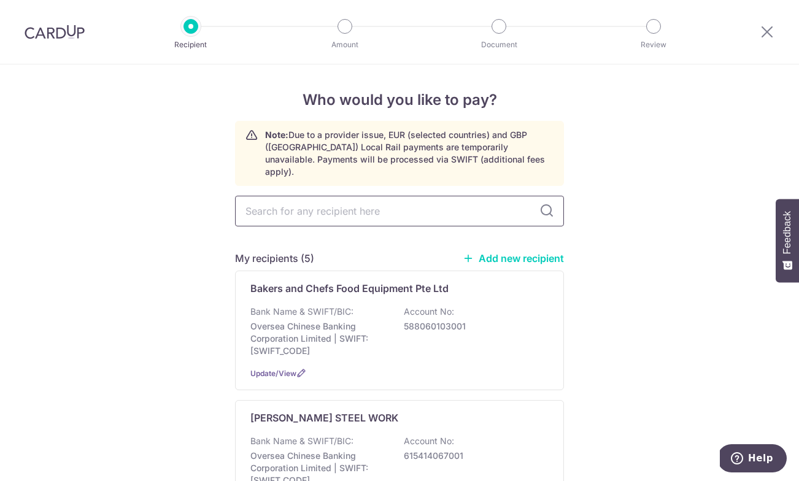
click at [321, 197] on input "text" at bounding box center [399, 211] width 329 height 31
type input "SustSeunsirteAngiriAcuglrtiucruelt(uSrieng(Saipnograep)oPrte). PLted."
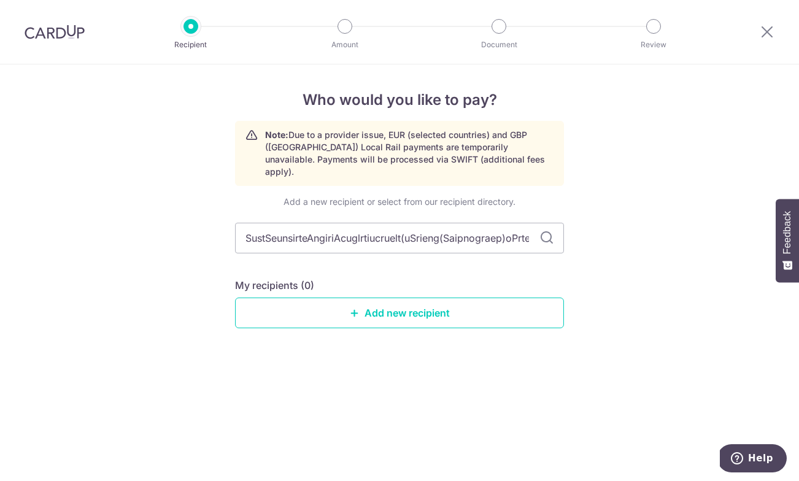
drag, startPoint x: 531, startPoint y: 228, endPoint x: 163, endPoint y: 221, distance: 368.7
click at [163, 221] on div "Who would you like to pay? Note: Due to a provider issue, EUR (selected countri…" at bounding box center [399, 272] width 799 height 416
type input "e). PLted."
drag, startPoint x: 301, startPoint y: 229, endPoint x: 162, endPoint y: 225, distance: 139.3
paste input "Sustenir Agriculture (singapore) Pte. Ltd."
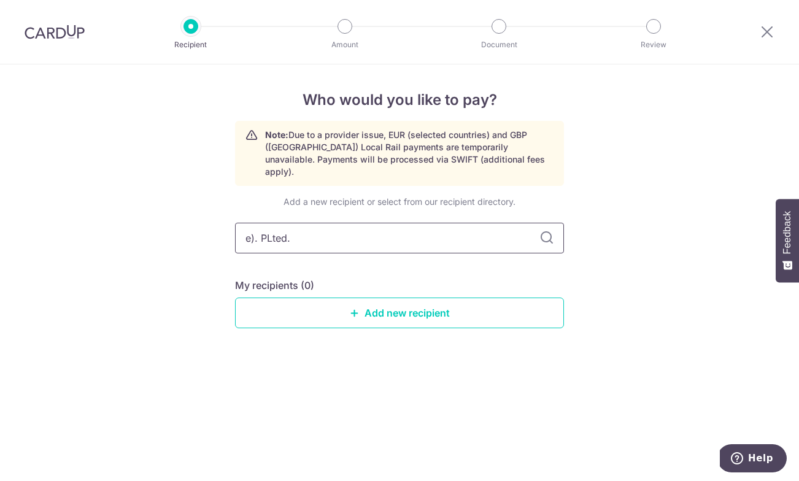
type input "Sustenir Agriculture (singapore) Pte. Ltd."
click at [466, 305] on link "Add new recipient" at bounding box center [399, 312] width 329 height 31
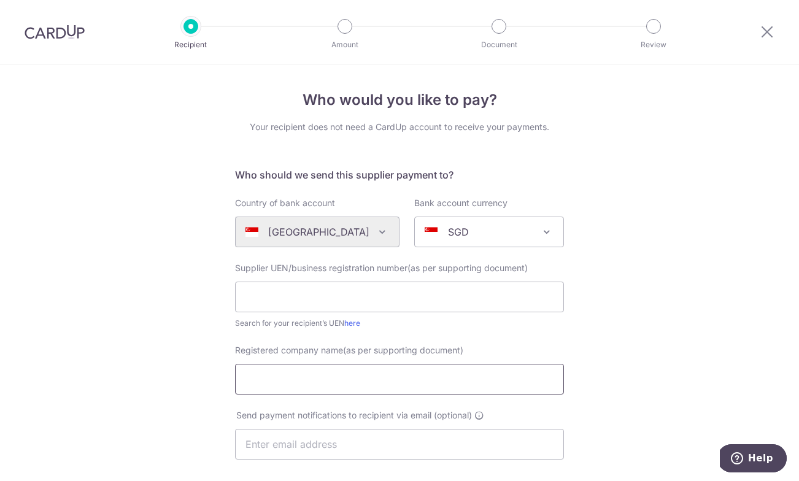
click at [437, 368] on input "Registered company name(as per supporting document)" at bounding box center [399, 379] width 329 height 31
paste input "Sustenir Agriculture ([GEOGRAPHIC_DATA]) Pte. Ltd."
type input "Sustenir Agriculture ([GEOGRAPHIC_DATA]) Pte. Ltd."
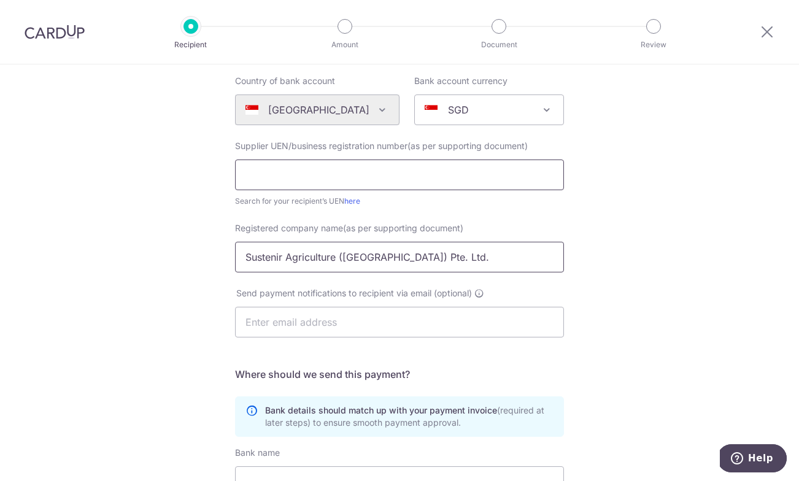
scroll to position [133, 0]
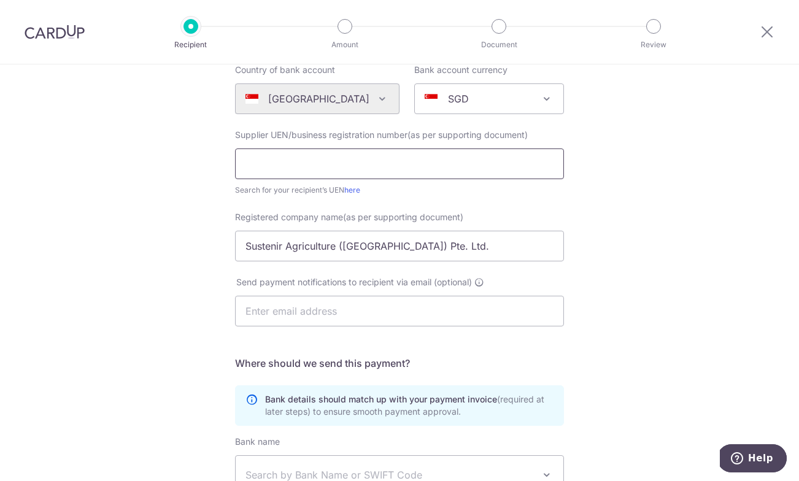
click at [322, 164] on input "text" at bounding box center [399, 163] width 329 height 31
paste input "201303975W"
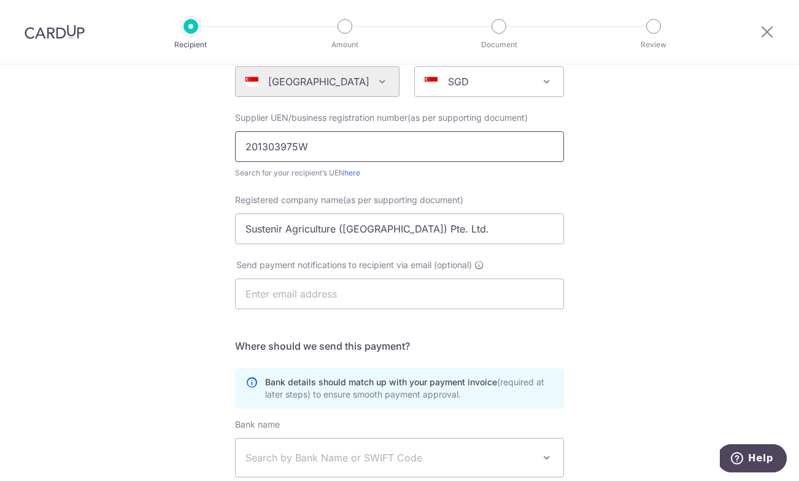
scroll to position [150, 0]
type input "201303975W"
drag, startPoint x: 439, startPoint y: 229, endPoint x: 197, endPoint y: 222, distance: 242.4
click at [197, 222] on div "Who would you like to pay? Your recipient does not need a CardUp account to rec…" at bounding box center [399, 286] width 799 height 743
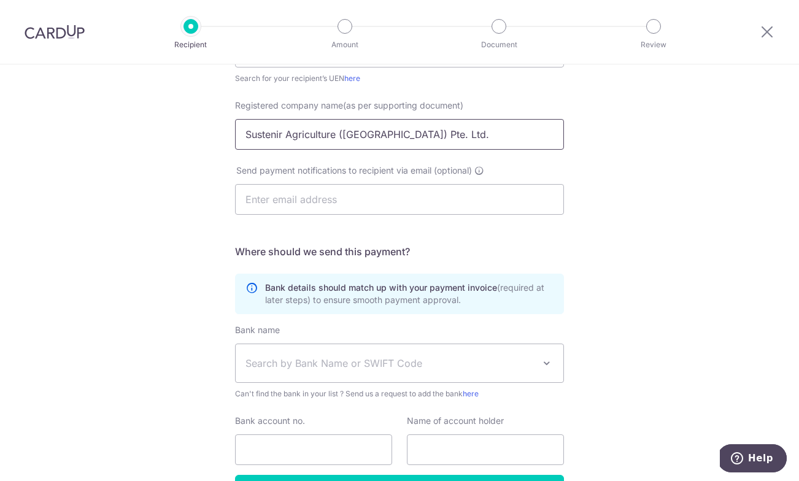
scroll to position [327, 0]
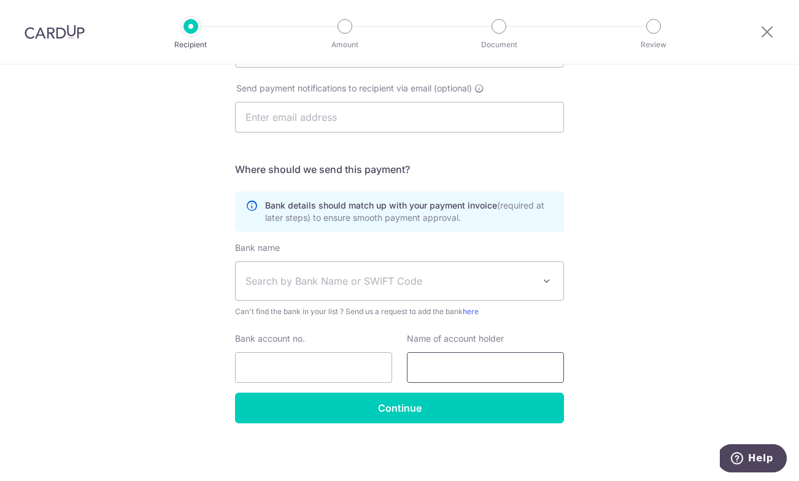
click at [432, 368] on input "text" at bounding box center [485, 367] width 157 height 31
paste input "Sustenir Agriculture (singapore) Pte. Ltd."
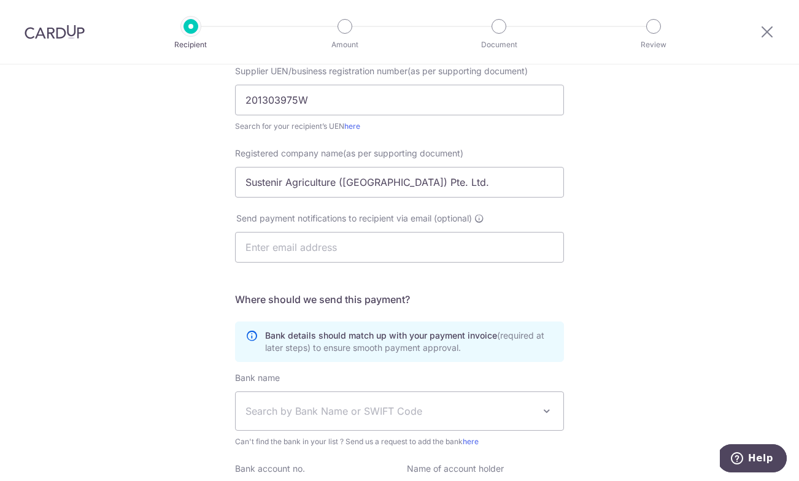
scroll to position [133, 0]
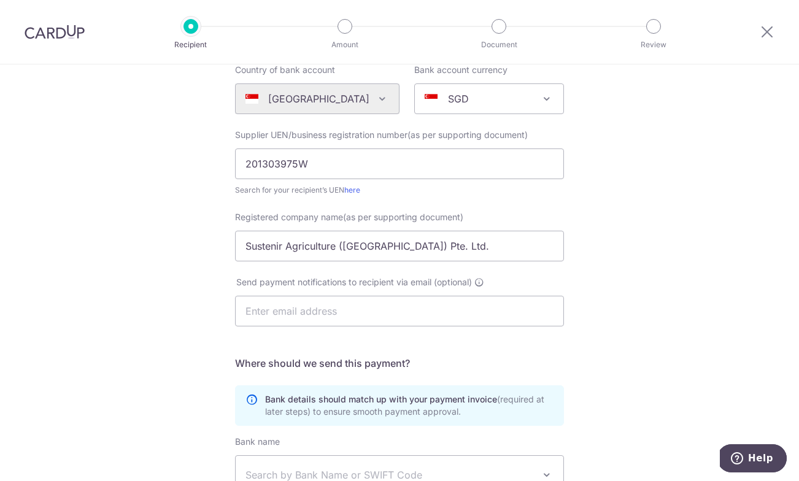
type input "Sustenir Agriculture (singapore) Pte. Ltd."
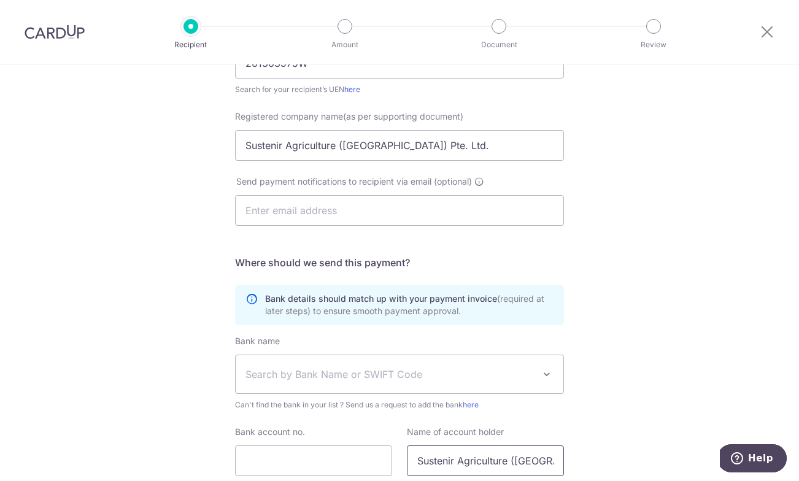
scroll to position [290, 0]
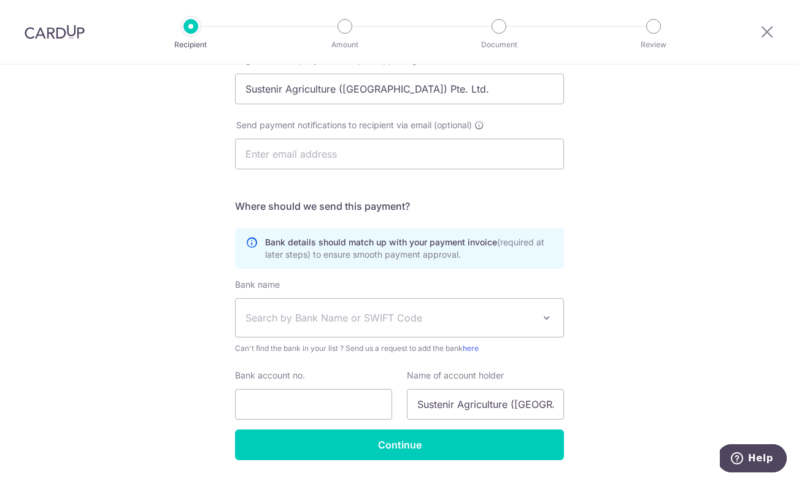
click at [313, 315] on span "Search by Bank Name or SWIFT Code" at bounding box center [389, 317] width 288 height 15
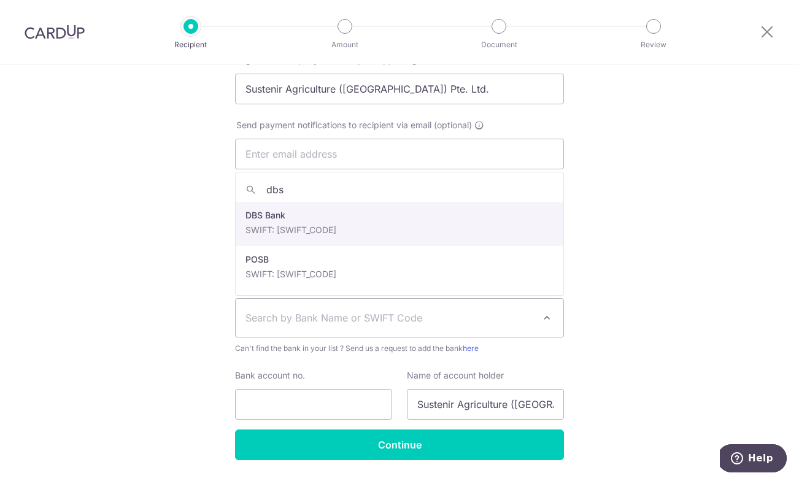
type input "dbs"
select select "6"
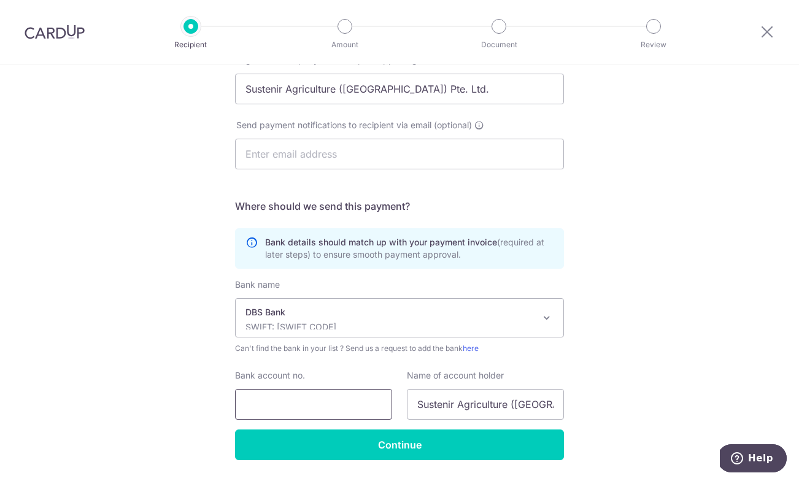
click at [301, 402] on input "Bank account no." at bounding box center [313, 404] width 157 height 31
paste input "0089042890"
type input "0089042890"
click at [544, 246] on span "(required at later steps) to ensure smooth payment approval." at bounding box center [404, 248] width 279 height 23
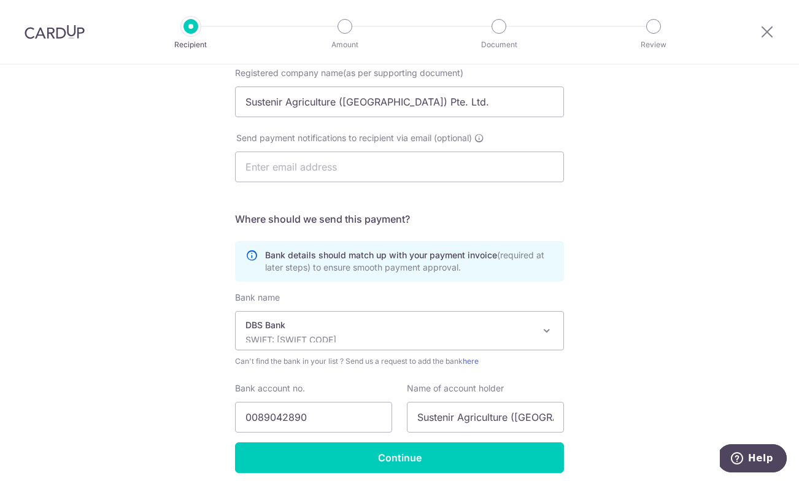
scroll to position [327, 0]
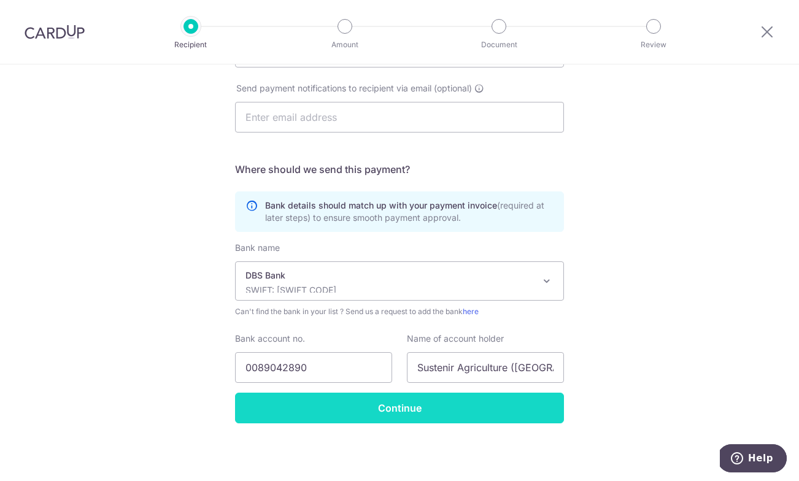
click at [378, 412] on input "Continue" at bounding box center [399, 408] width 329 height 31
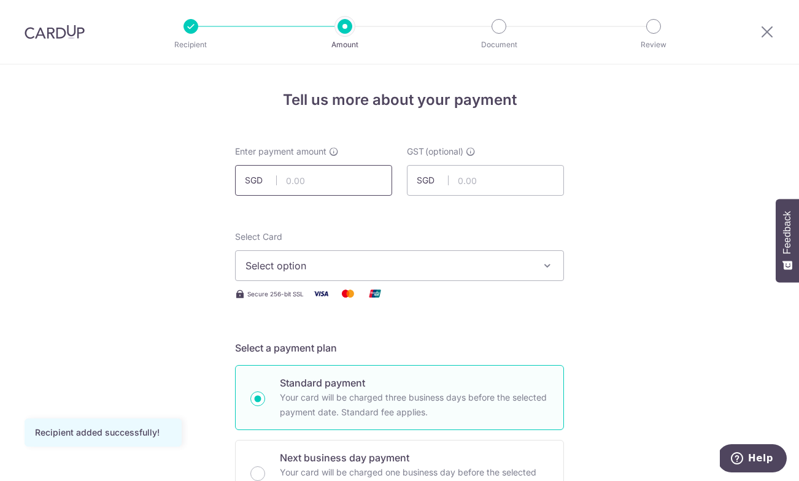
click at [295, 177] on input "text" at bounding box center [313, 180] width 157 height 31
type input "2,185.96"
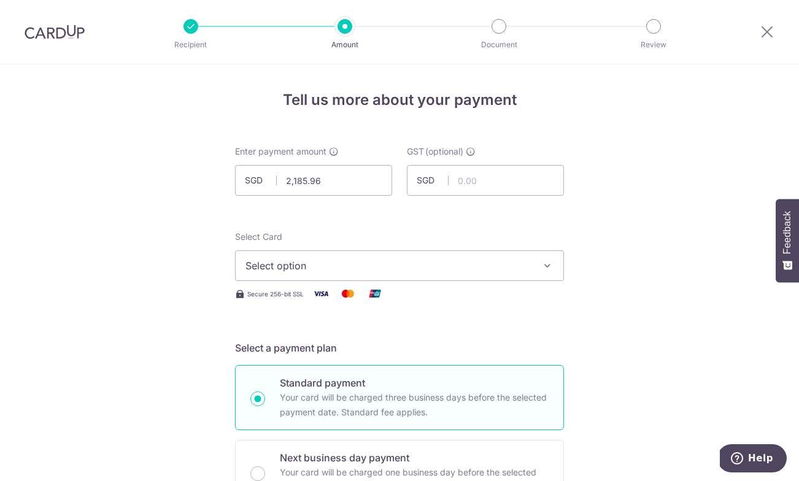
click at [371, 264] on span "Select option" at bounding box center [388, 265] width 286 height 15
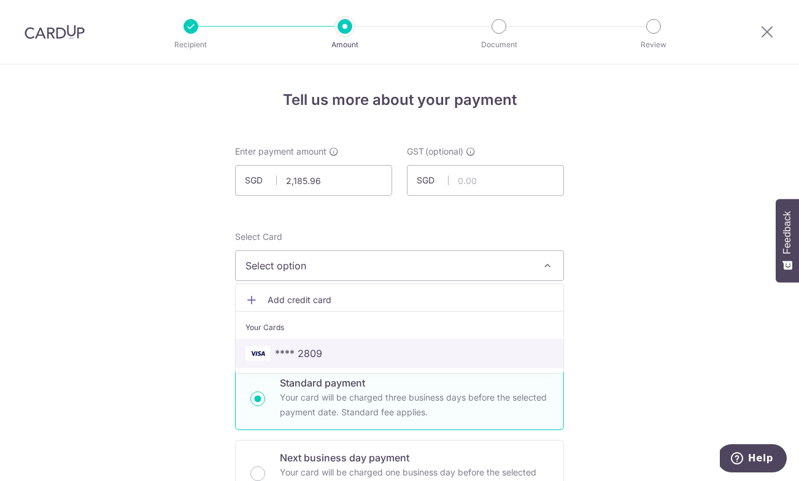
click at [366, 350] on span "**** 2809" at bounding box center [399, 353] width 308 height 15
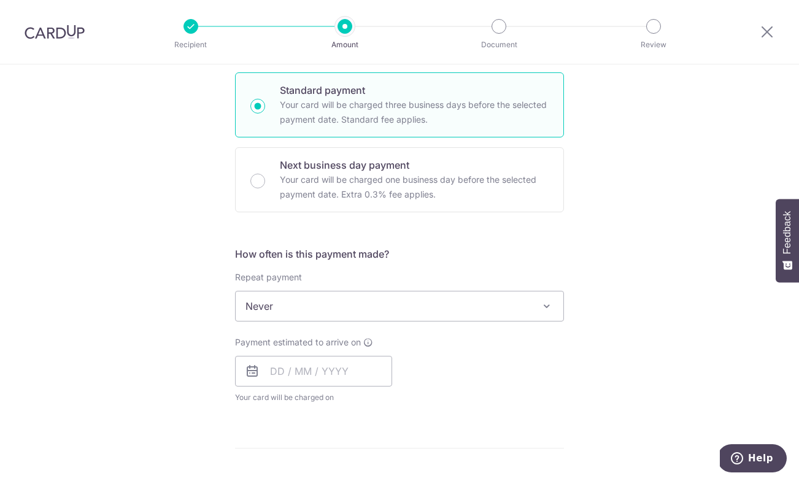
scroll to position [312, 0]
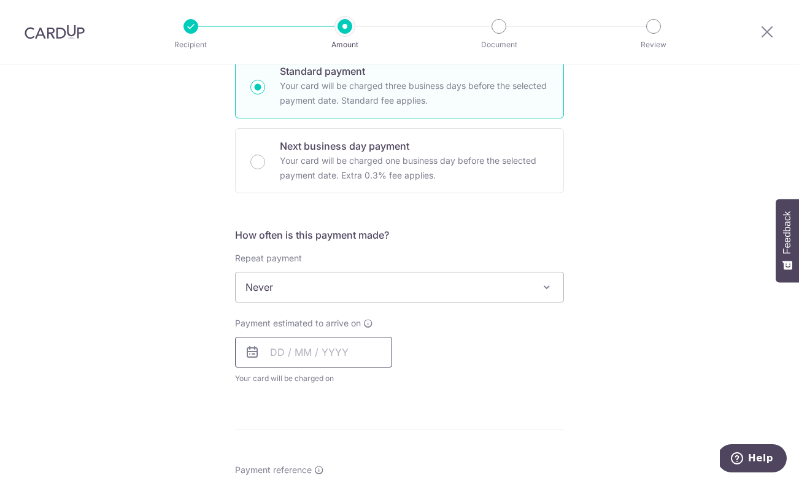
click at [339, 351] on input "text" at bounding box center [313, 352] width 157 height 31
click at [282, 462] on link "6" at bounding box center [285, 464] width 20 height 20
type input "06/10/2025"
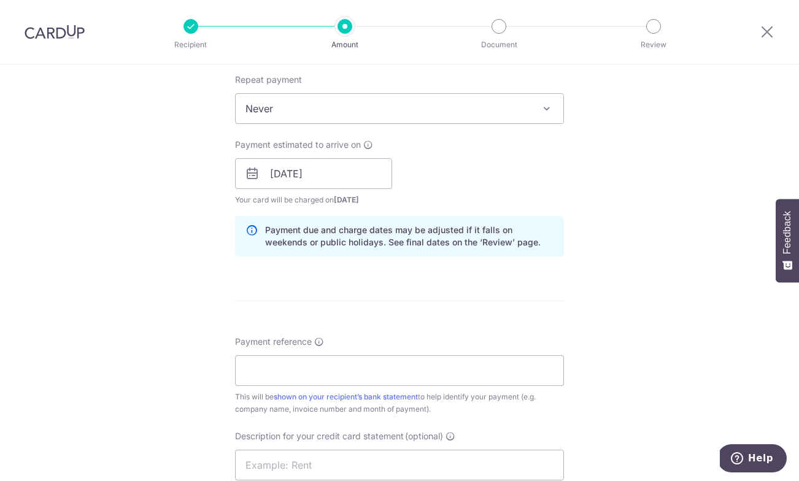
scroll to position [570, 0]
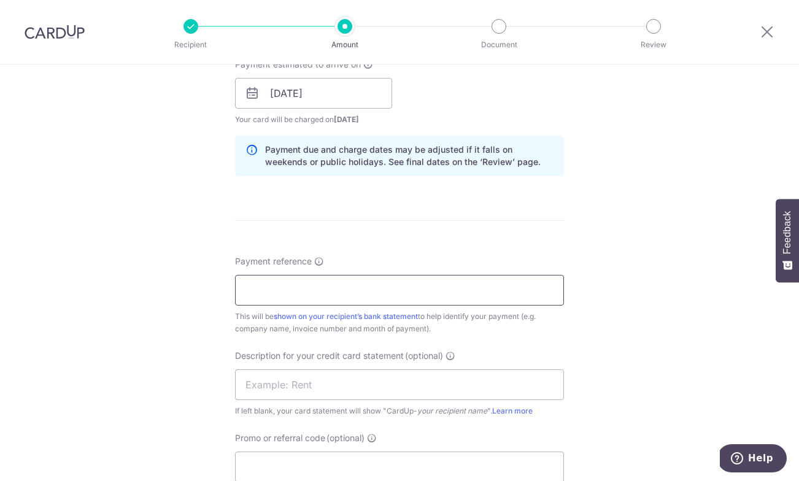
click at [347, 295] on input "Payment reference" at bounding box center [399, 290] width 329 height 31
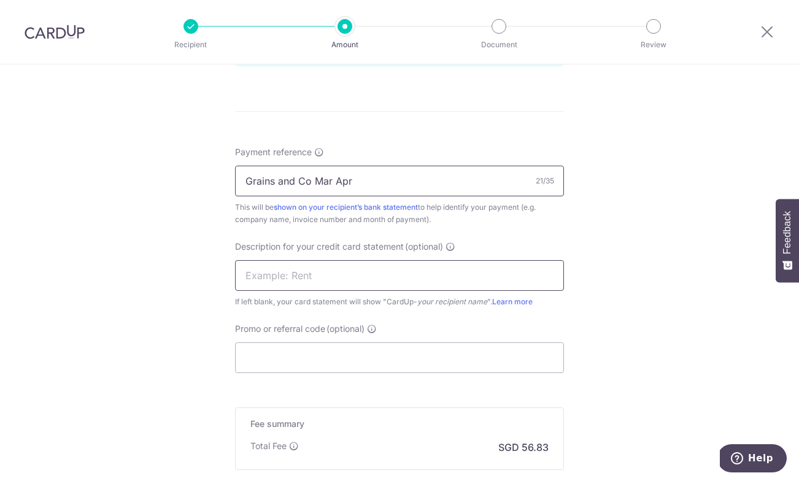
scroll to position [721, 0]
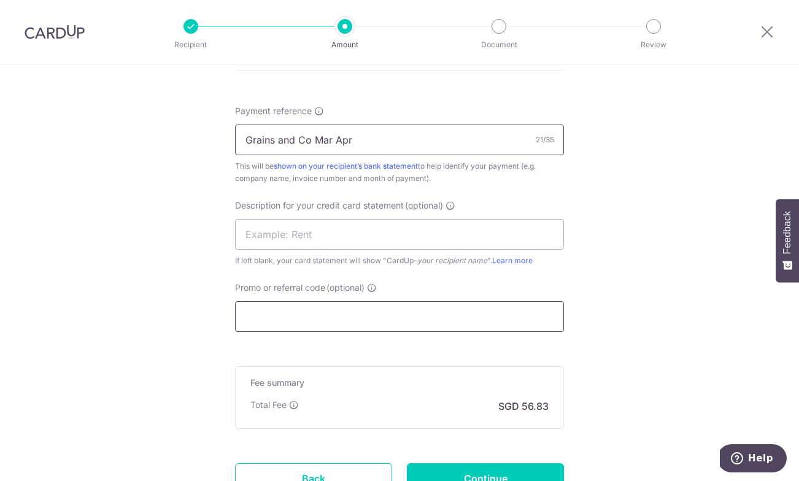
type input "Grains and Co Mar Apr"
click at [342, 316] on input "Promo or referral code (optional)" at bounding box center [399, 316] width 329 height 31
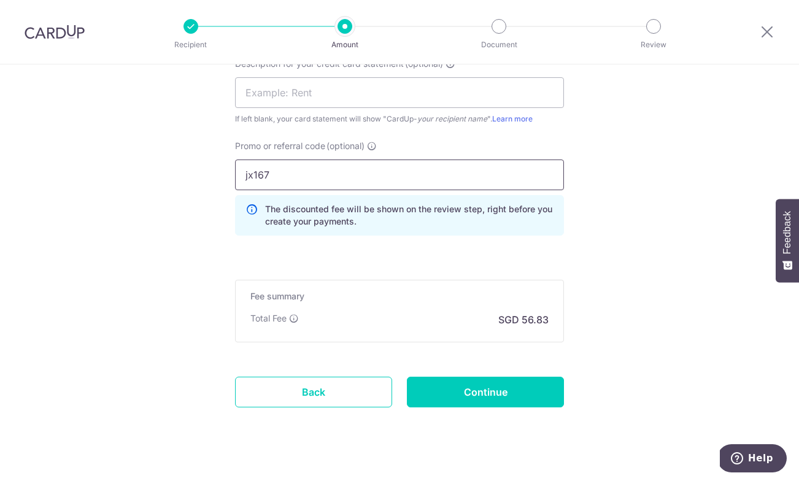
scroll to position [866, 0]
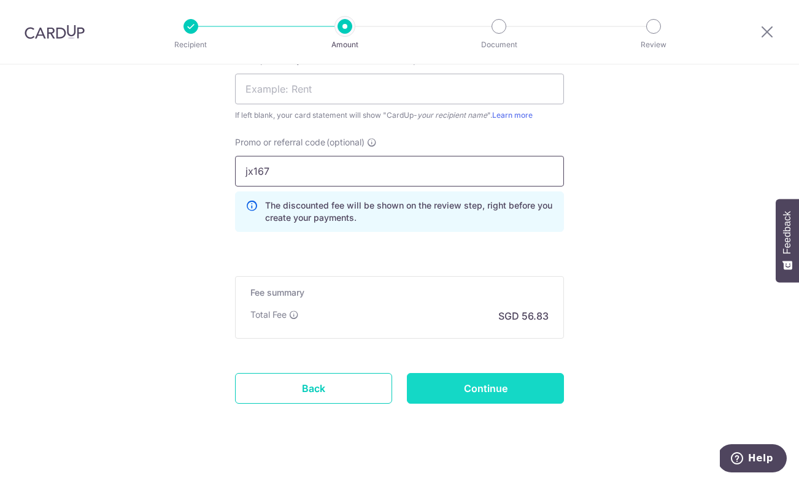
type input "jx167"
click at [503, 388] on input "Continue" at bounding box center [485, 388] width 157 height 31
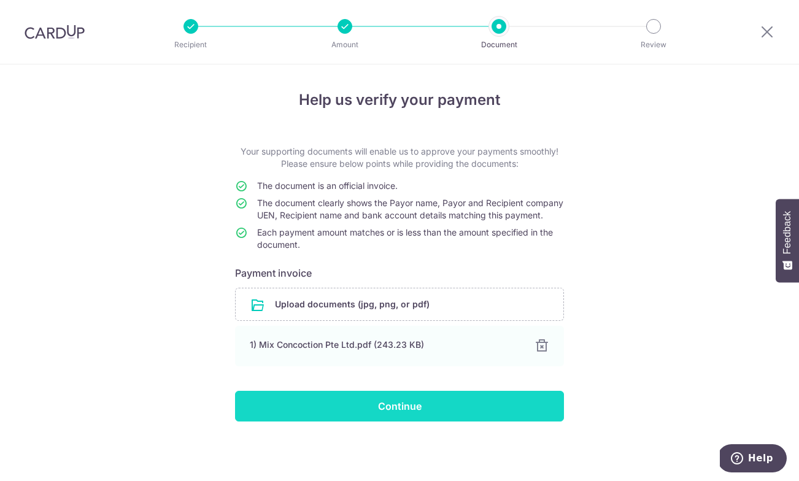
click at [396, 421] on input "Continue" at bounding box center [399, 406] width 329 height 31
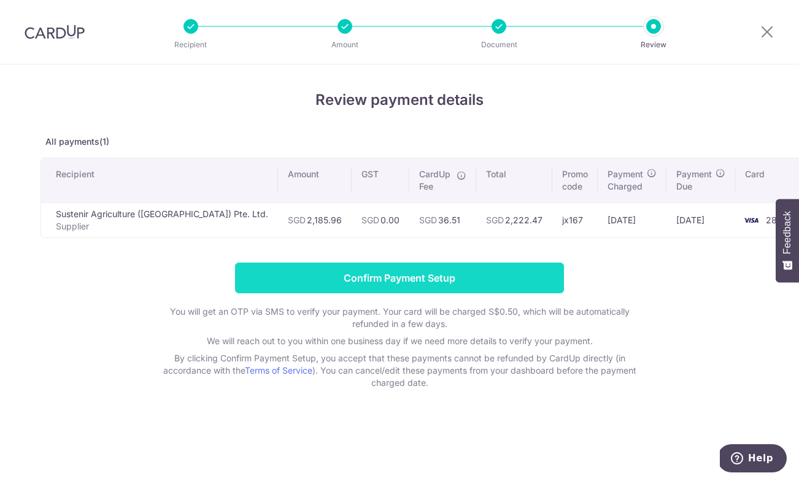
click at [437, 274] on input "Confirm Payment Setup" at bounding box center [399, 278] width 329 height 31
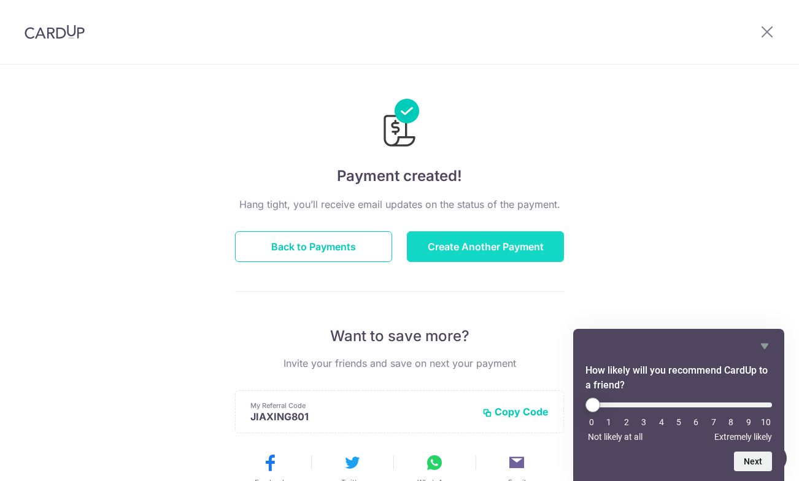
click at [480, 244] on button "Create Another Payment" at bounding box center [485, 246] width 157 height 31
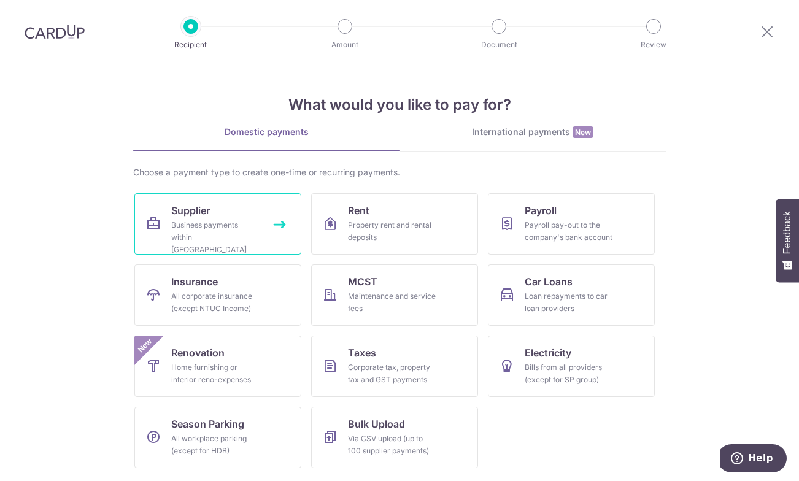
click at [222, 223] on div "Business payments within [GEOGRAPHIC_DATA]" at bounding box center [215, 237] width 88 height 37
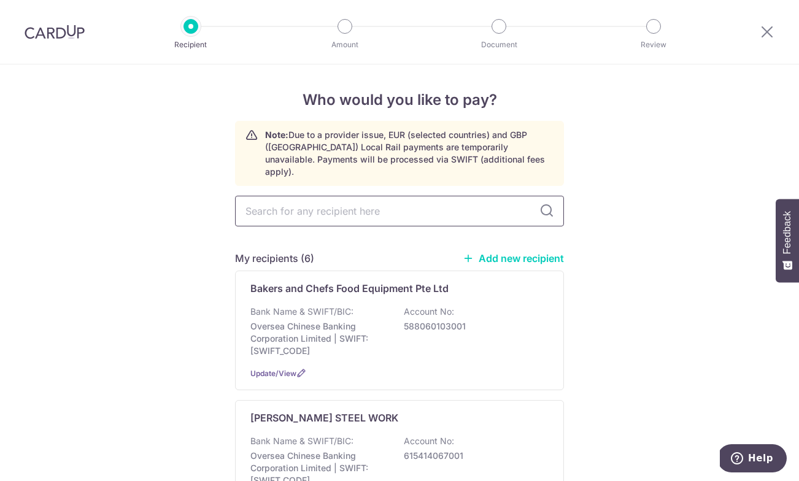
click at [364, 197] on input "text" at bounding box center [399, 211] width 329 height 31
type input "Simple Food Solutions Pte. Ltd."
click at [517, 252] on link "Add new recipient" at bounding box center [512, 258] width 101 height 12
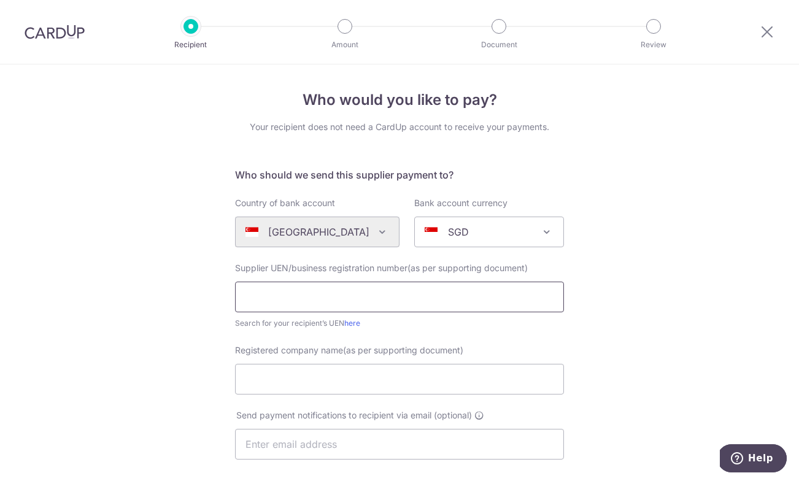
click at [351, 293] on input "text" at bounding box center [399, 297] width 329 height 31
click at [429, 375] on input "Registered company name(as per supporting document)" at bounding box center [399, 379] width 329 height 31
paste input "Simple Food Solutions Pte. Ltd."
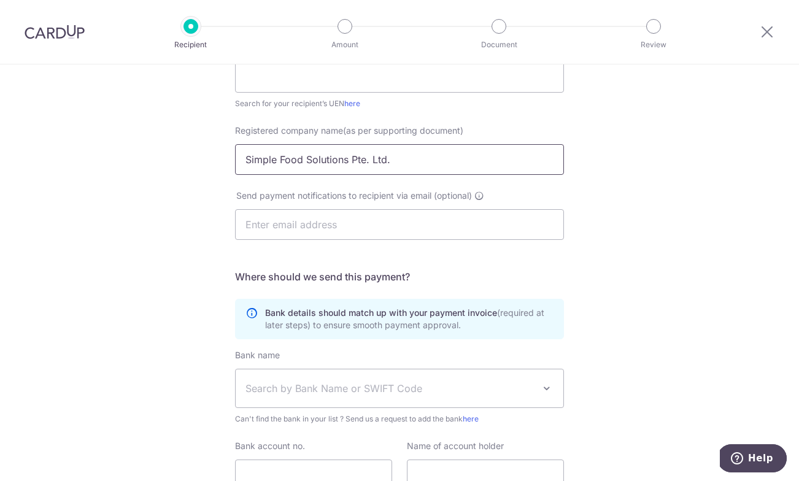
scroll to position [327, 0]
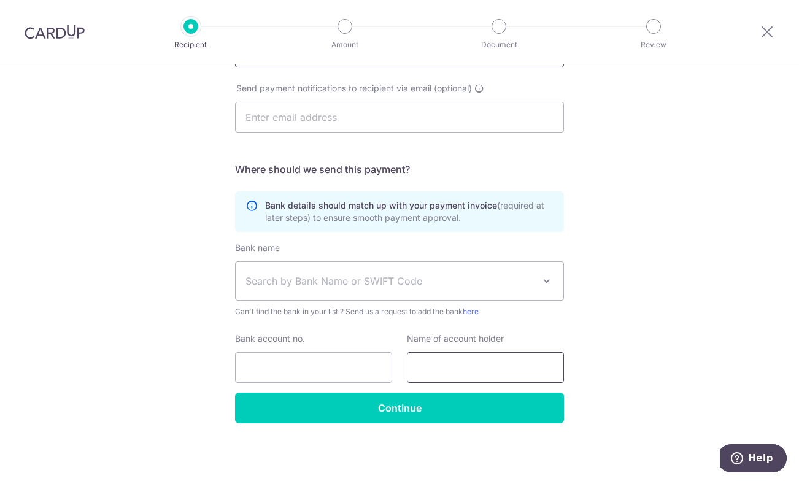
type input "Simple Food Solutions Pte. Ltd."
click at [440, 378] on input "text" at bounding box center [485, 367] width 157 height 31
paste input "Simple Food Solutions Pte. Ltd."
type input "Simple Food Solutions Pte. Ltd."
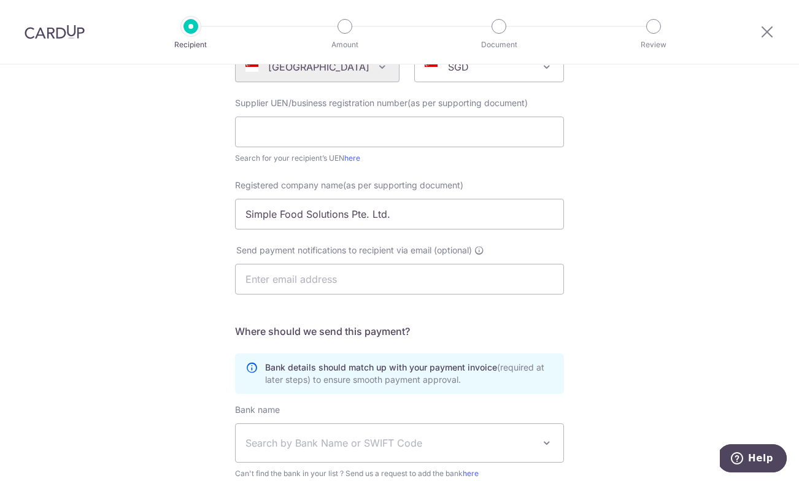
scroll to position [0, 0]
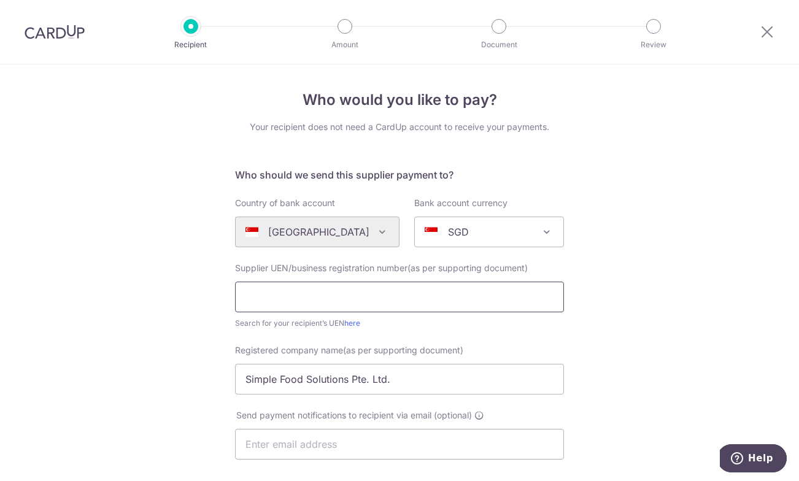
click at [353, 289] on input "text" at bounding box center [399, 297] width 329 height 31
paste input "201715357M"
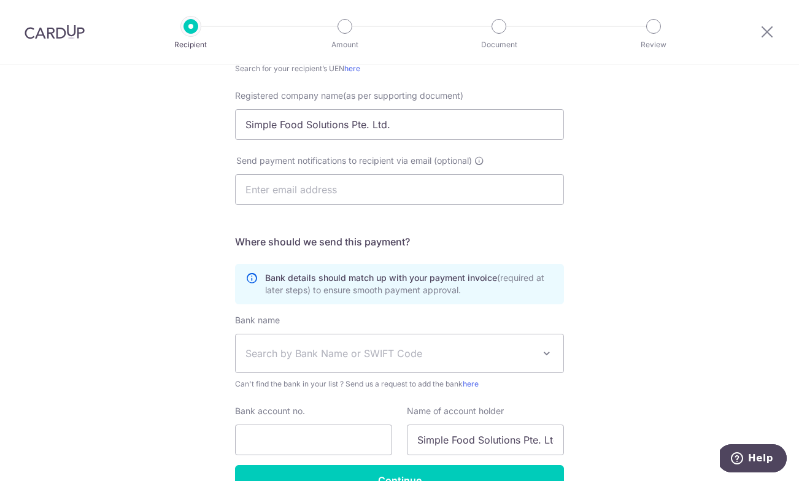
scroll to position [259, 0]
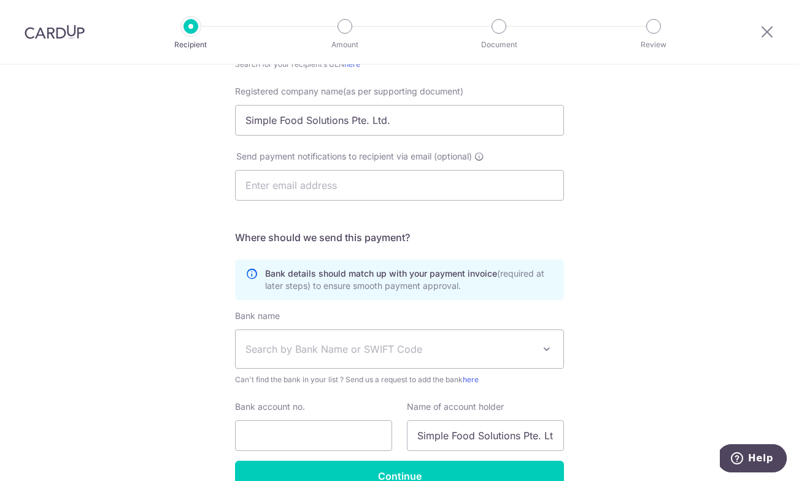
type input "201715357M"
click at [317, 351] on span "Search by Bank Name or SWIFT Code" at bounding box center [389, 349] width 288 height 15
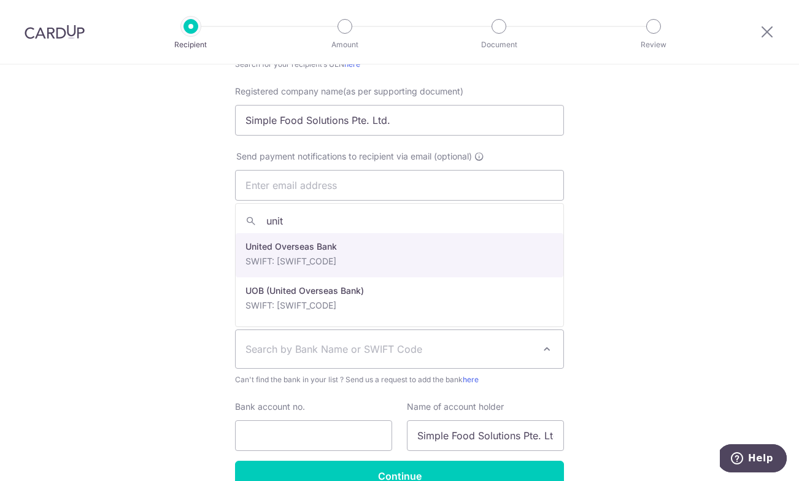
type input "unit"
select select "23668"
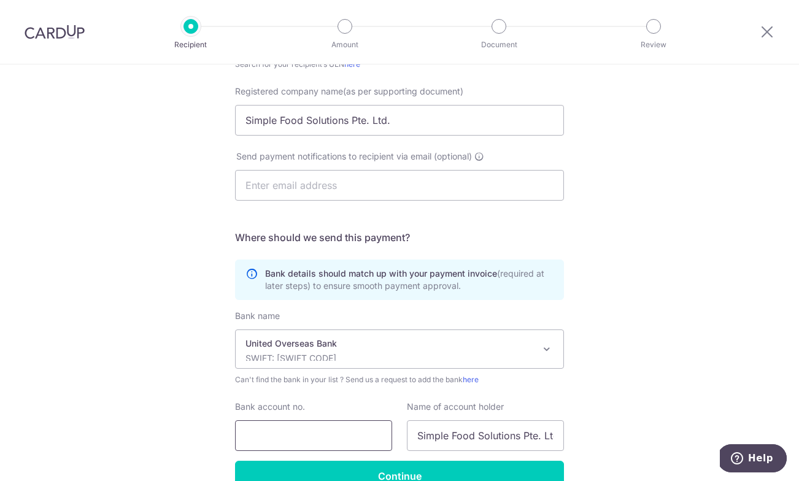
click at [293, 435] on input "Bank account no." at bounding box center [313, 435] width 157 height 31
paste input "3733090489"
type input "3733090489"
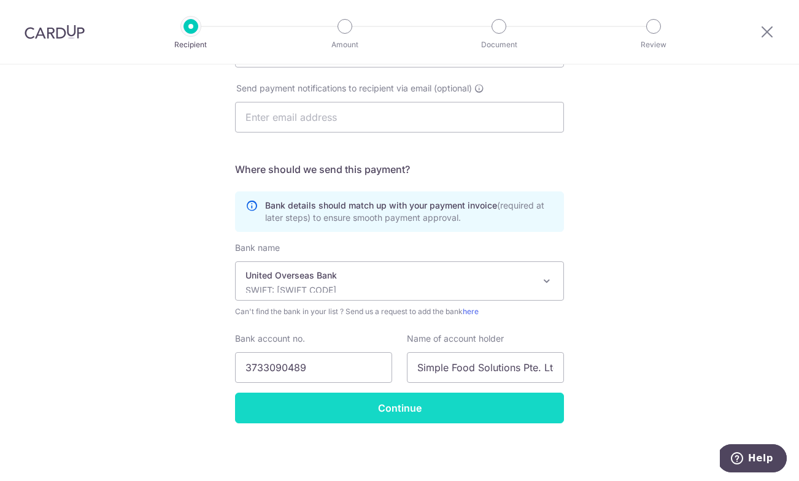
click at [359, 411] on input "Continue" at bounding box center [399, 408] width 329 height 31
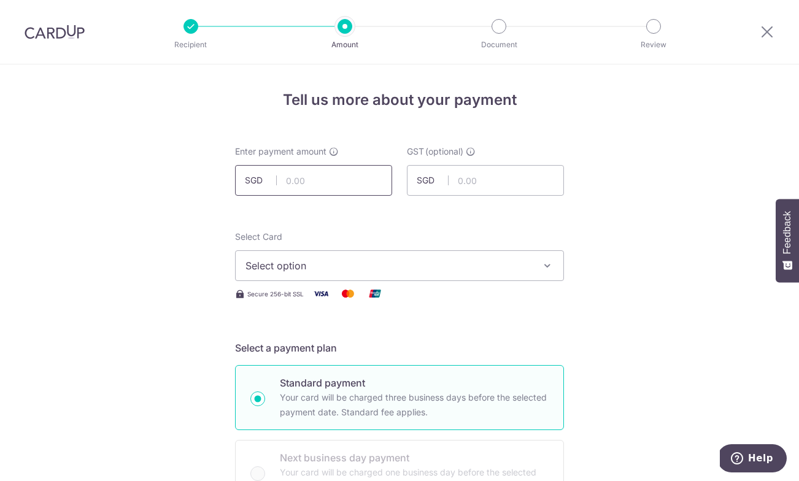
click at [325, 183] on input "text" at bounding box center [313, 180] width 157 height 31
type input "17,769.67"
click at [437, 263] on span "Select option" at bounding box center [388, 265] width 286 height 15
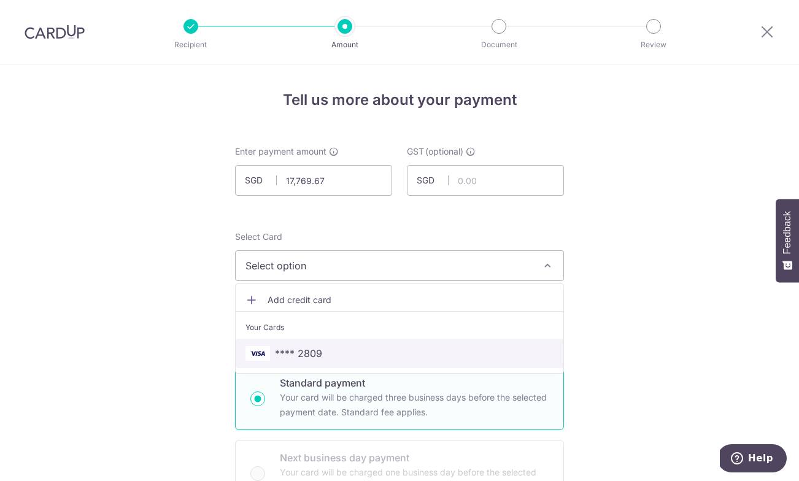
click at [382, 350] on span "**** 2809" at bounding box center [399, 353] width 308 height 15
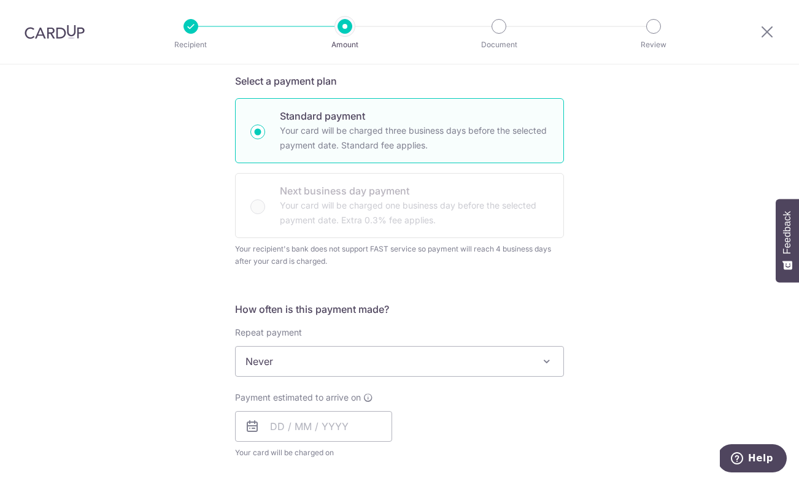
scroll to position [304, 0]
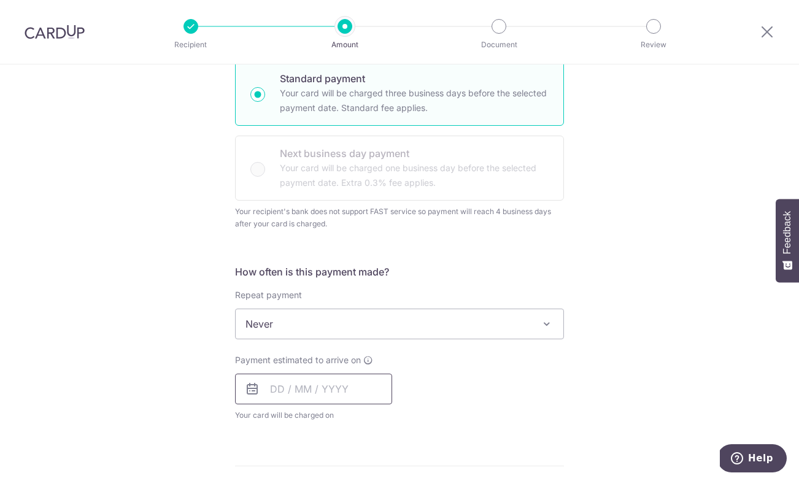
click at [337, 386] on input "text" at bounding box center [313, 389] width 157 height 31
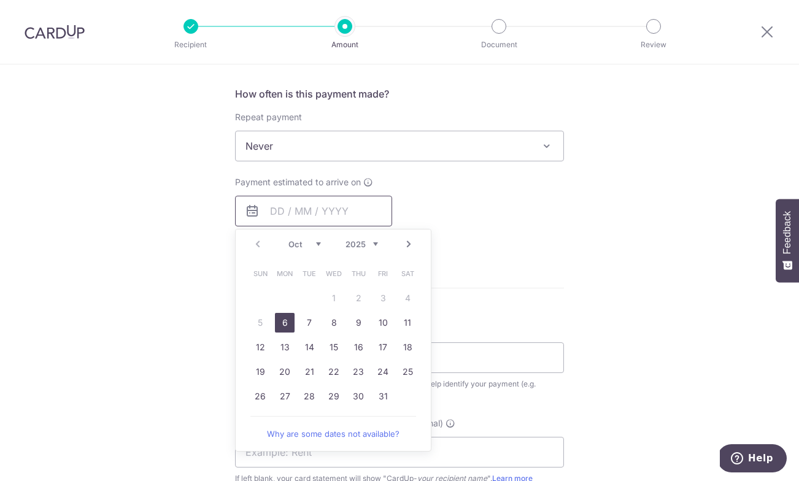
scroll to position [505, 0]
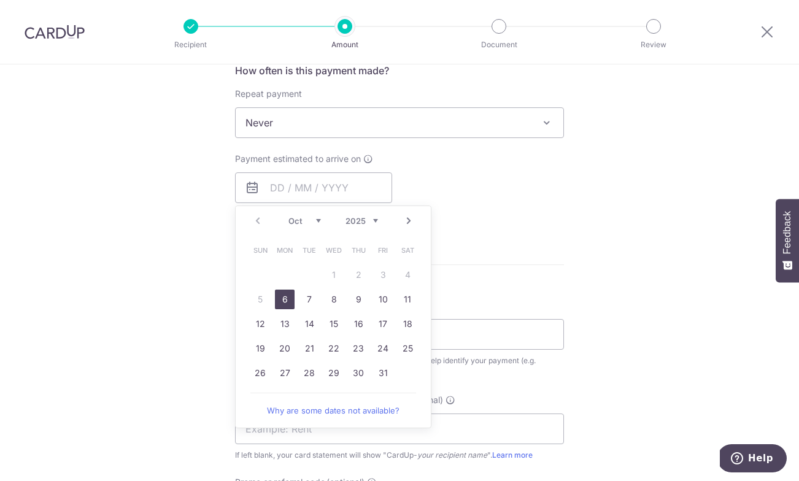
click at [285, 296] on link "6" at bounding box center [285, 300] width 20 height 20
type input "[DATE]"
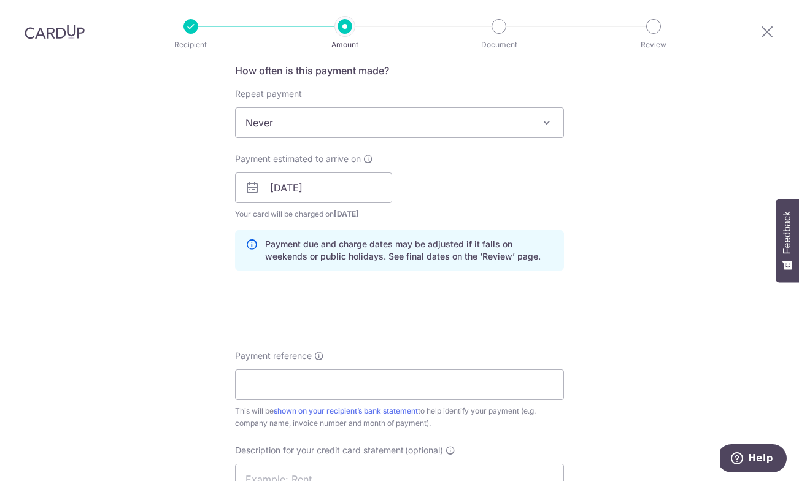
click at [518, 182] on div "Payment estimated to arrive on [DATE] Prev Next Oct Nov [DATE] 2026 2027 2028 2…" at bounding box center [399, 186] width 343 height 67
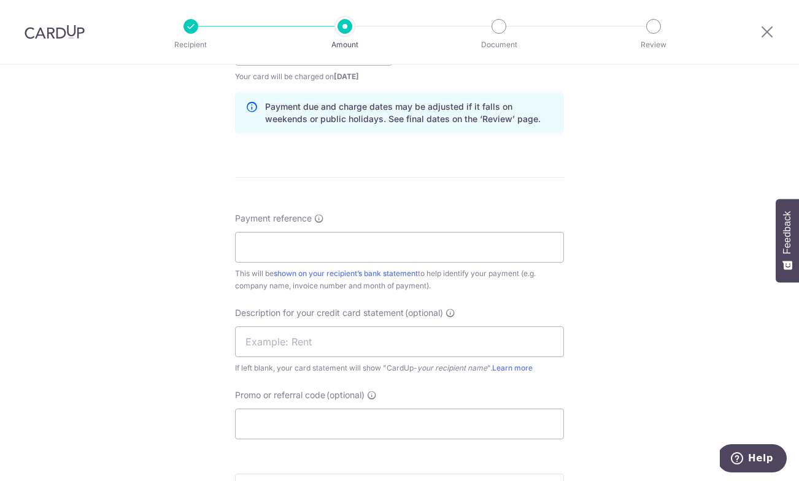
scroll to position [705, 0]
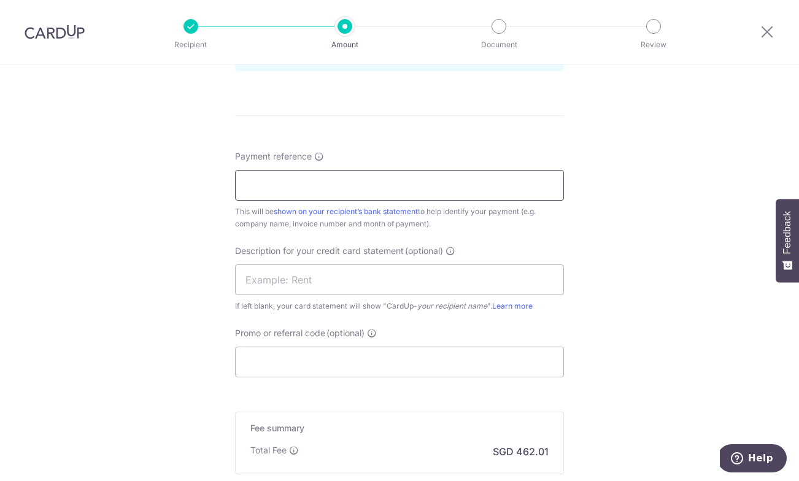
click at [462, 188] on input "Payment reference" at bounding box center [399, 185] width 329 height 31
type input "Grains and Co Aug"
click at [377, 355] on input "Promo or referral code (optional)" at bounding box center [399, 362] width 329 height 31
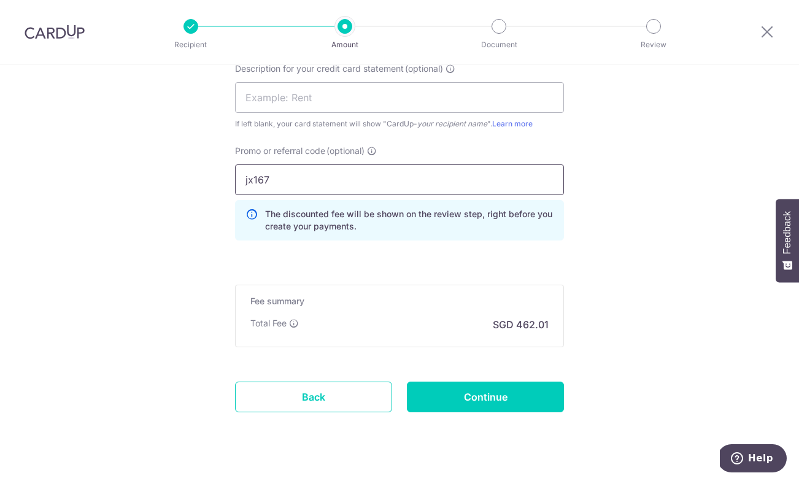
scroll to position [896, 0]
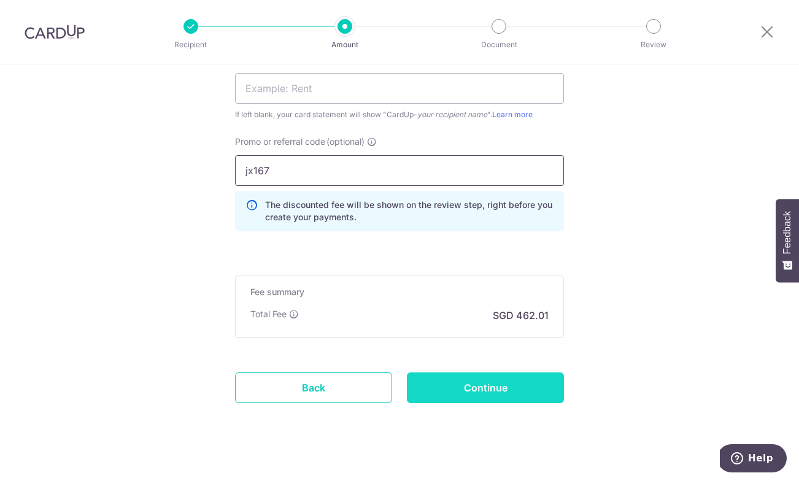
type input "jx167"
click at [480, 394] on input "Continue" at bounding box center [485, 387] width 157 height 31
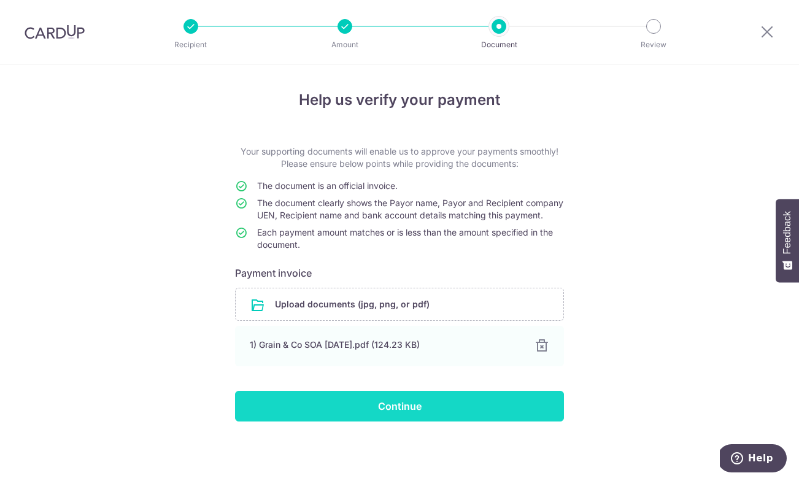
click at [426, 416] on input "Continue" at bounding box center [399, 406] width 329 height 31
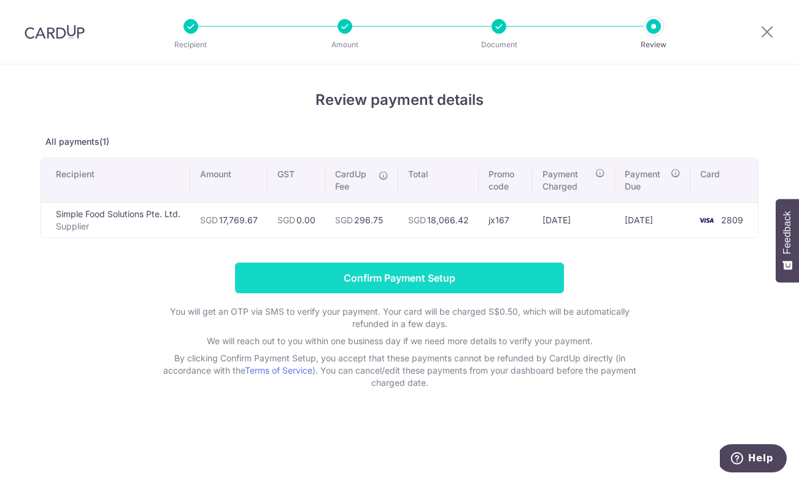
click at [401, 268] on input "Confirm Payment Setup" at bounding box center [399, 278] width 329 height 31
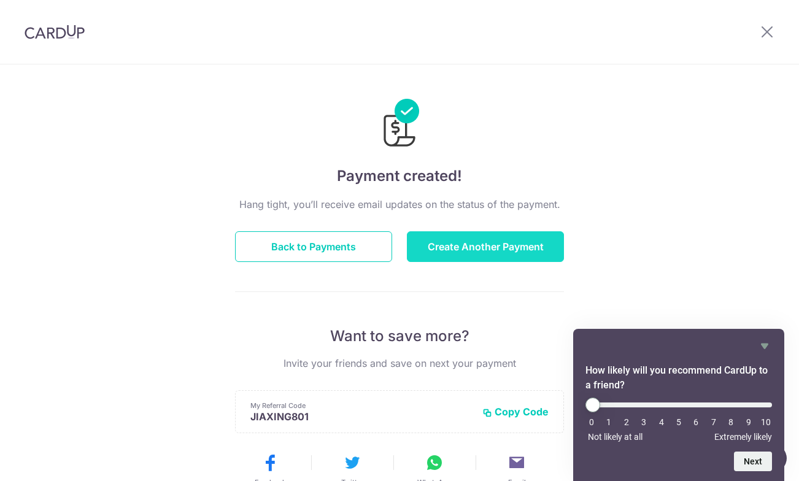
click at [469, 250] on button "Create Another Payment" at bounding box center [485, 246] width 157 height 31
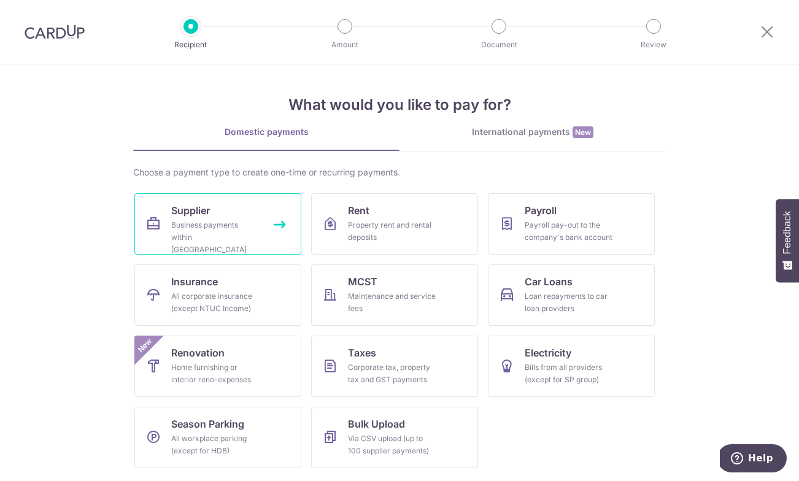
click at [247, 234] on div "Business payments within [GEOGRAPHIC_DATA]" at bounding box center [215, 237] width 88 height 37
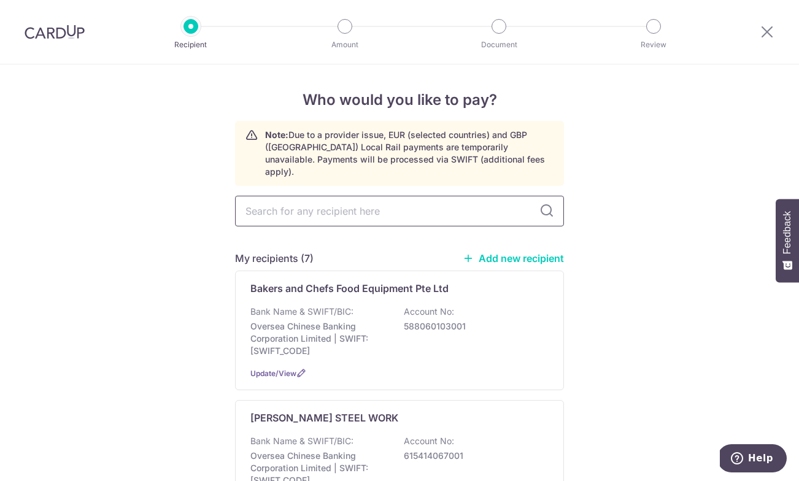
click at [324, 205] on input "text" at bounding box center [399, 211] width 329 height 31
type input "Rentokil Initial Singapore Private Limited"
click at [514, 253] on div "My recipients (7) Add new recipient" at bounding box center [399, 258] width 329 height 15
click at [514, 252] on link "Add new recipient" at bounding box center [512, 258] width 101 height 12
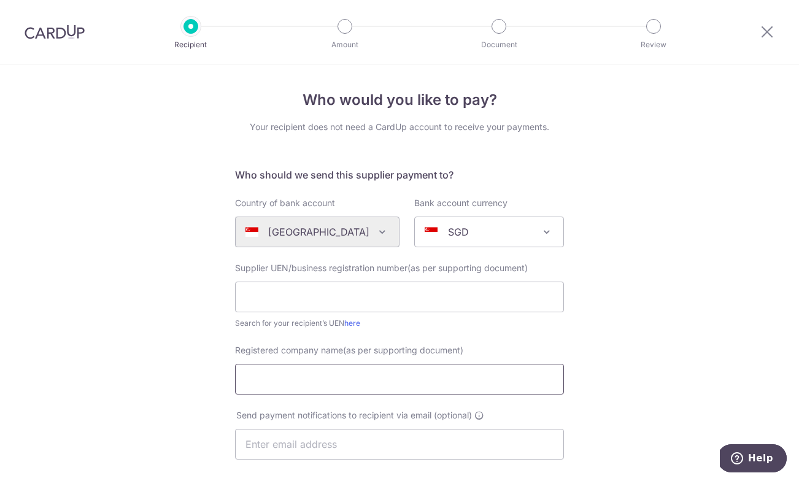
click at [386, 380] on input "Registered company name(as per supporting document)" at bounding box center [399, 379] width 329 height 31
paste input "Rentokil Initial Singapore Private Limited"
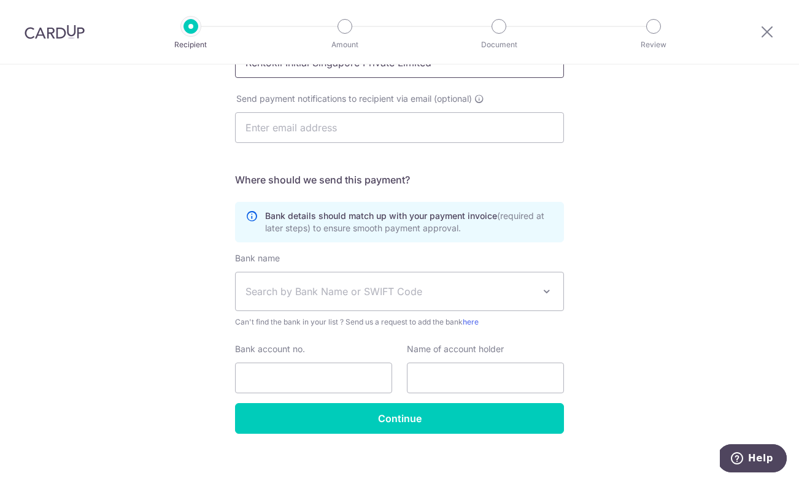
scroll to position [327, 0]
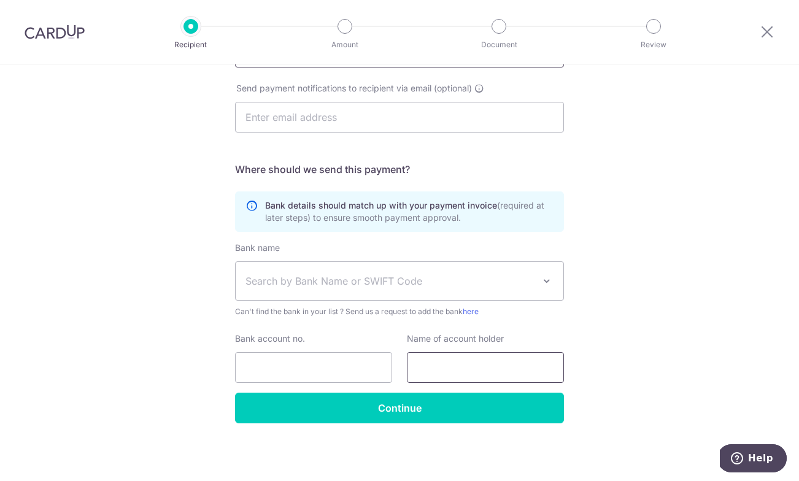
type input "Rentokil Initial Singapore Private Limited"
click at [439, 369] on input "text" at bounding box center [485, 367] width 157 height 31
paste input "Rentokil Initial Singapore Private Limited"
type input "Rentokil Initial Singapore Private Limited"
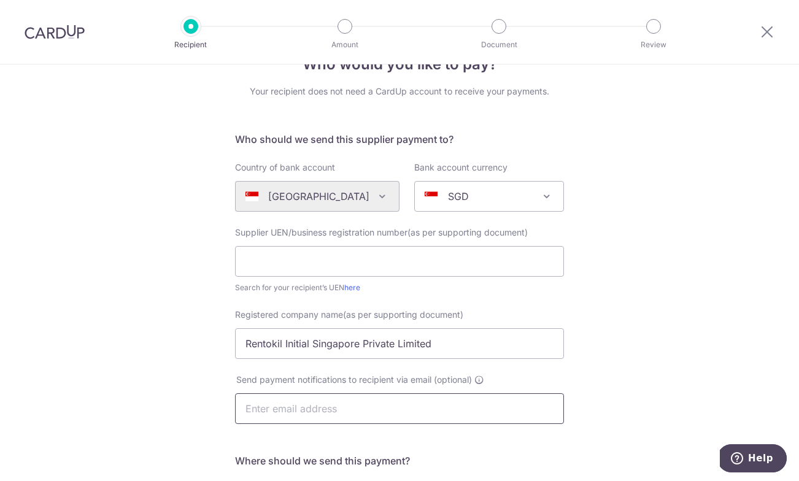
scroll to position [0, 0]
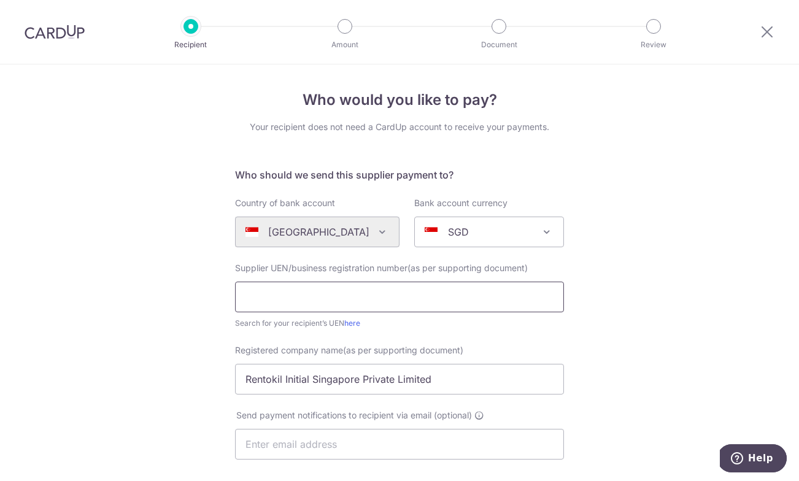
click at [283, 301] on input "text" at bounding box center [399, 297] width 329 height 31
paste input "195900145N"
type input "195900145N"
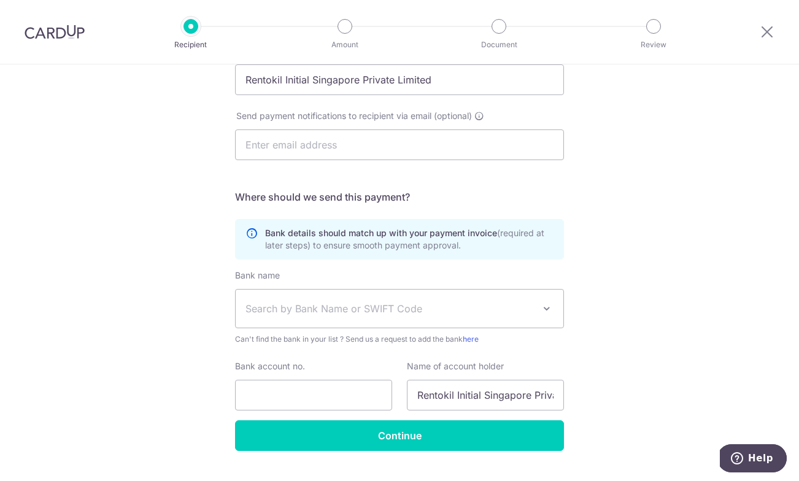
scroll to position [327, 0]
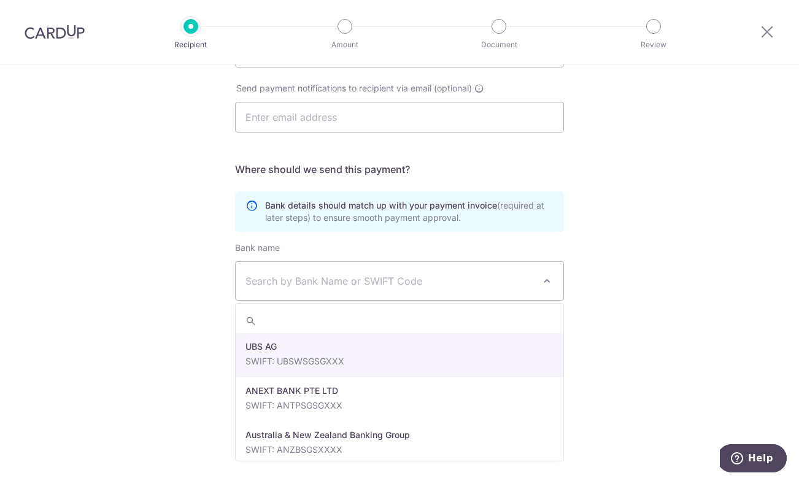
click at [337, 283] on span "Search by Bank Name or SWIFT Code" at bounding box center [389, 281] width 288 height 15
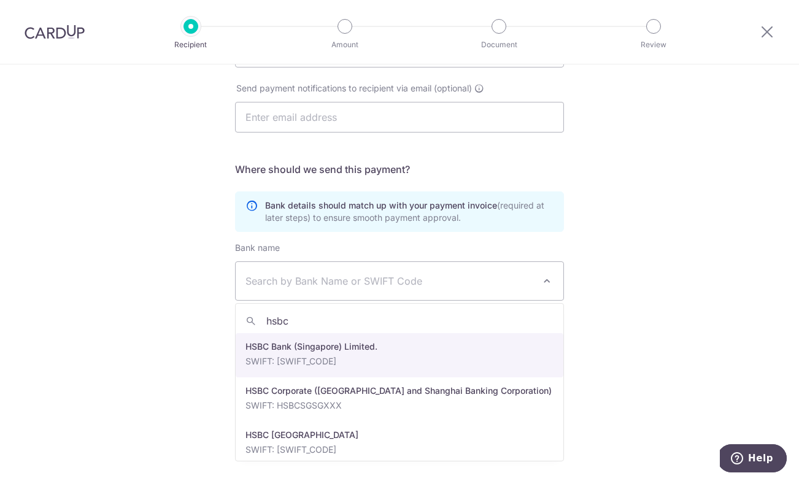
type input "hsbc"
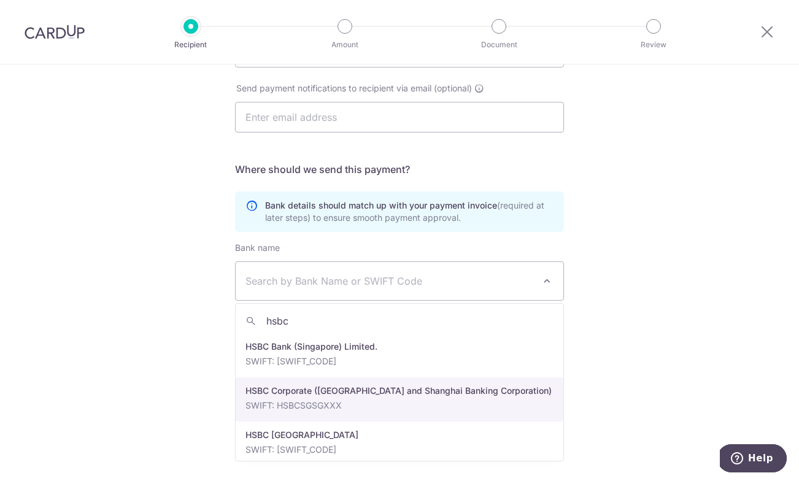
select select "9"
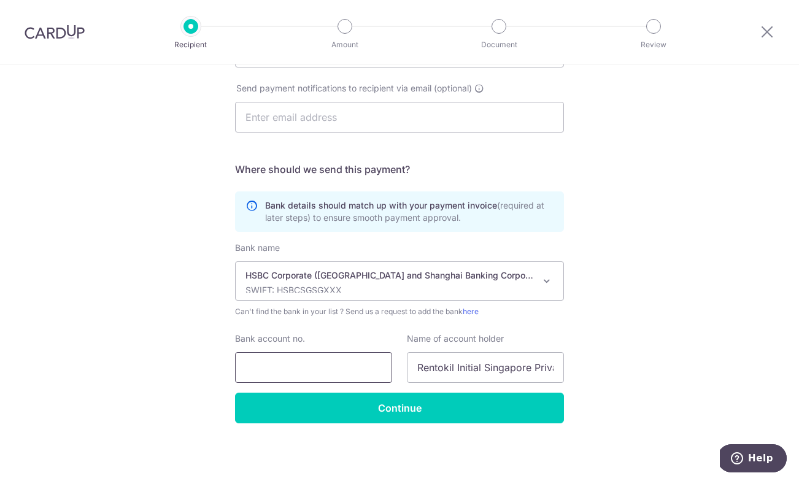
click at [329, 368] on input "Bank account no." at bounding box center [313, 367] width 157 height 31
paste input "141662528001"
type input "141662528001"
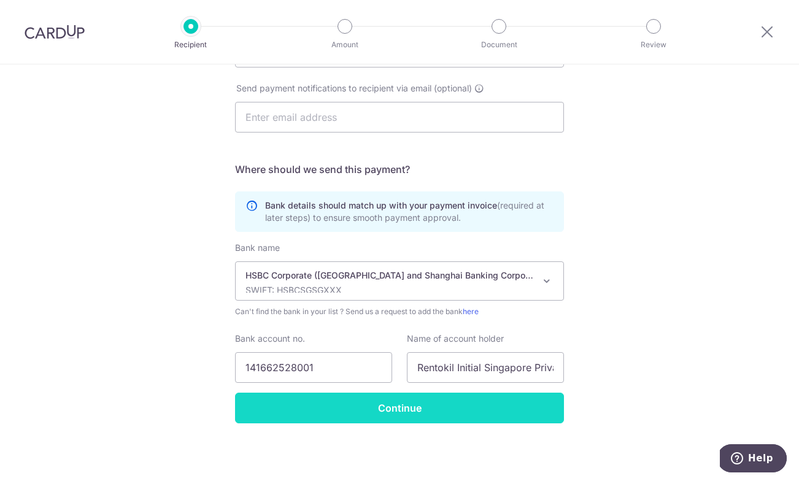
click at [355, 407] on input "Continue" at bounding box center [399, 408] width 329 height 31
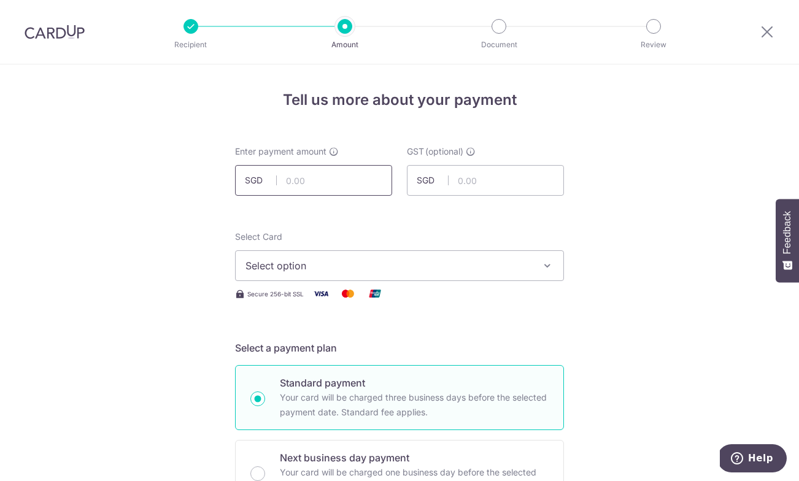
click at [324, 180] on input "text" at bounding box center [313, 180] width 157 height 31
type input "1,000.00"
click at [271, 275] on button "Select option" at bounding box center [399, 265] width 329 height 31
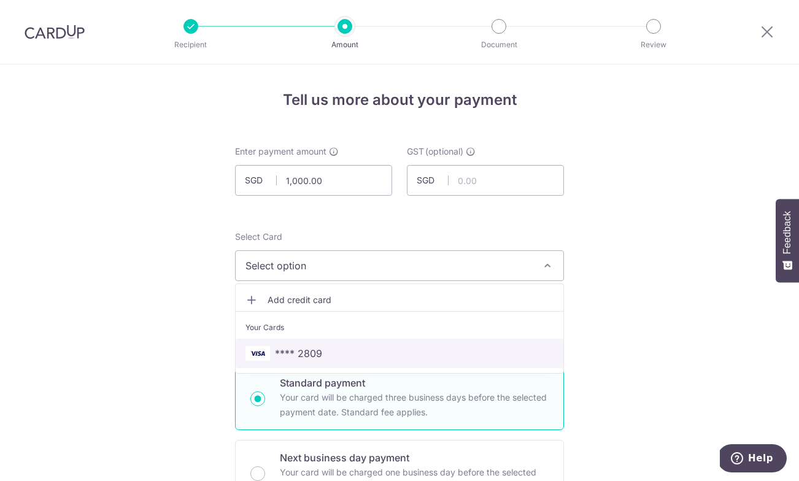
click at [287, 342] on link "**** 2809" at bounding box center [400, 353] width 328 height 29
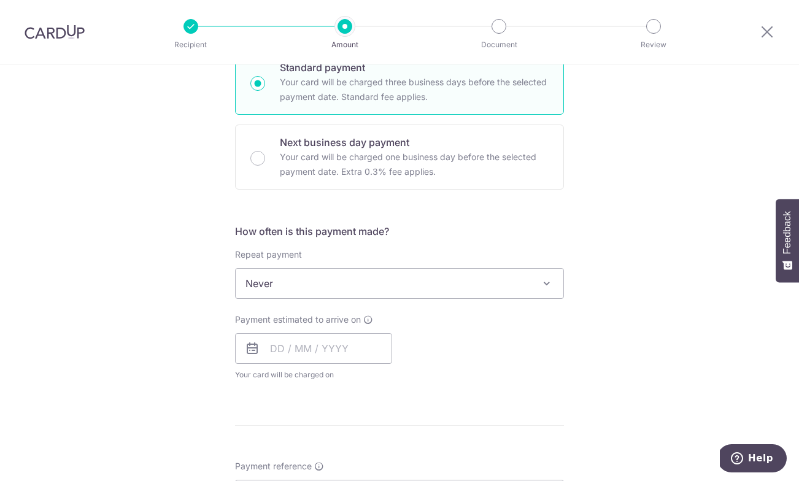
scroll to position [317, 0]
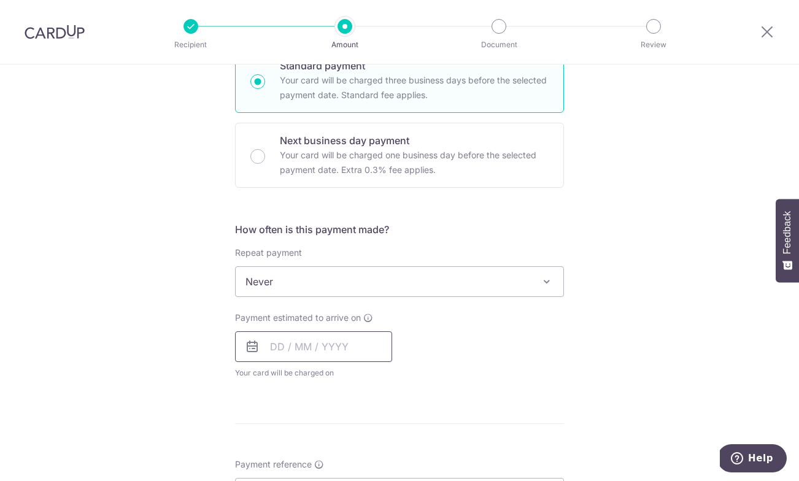
click at [296, 347] on input "text" at bounding box center [313, 346] width 157 height 31
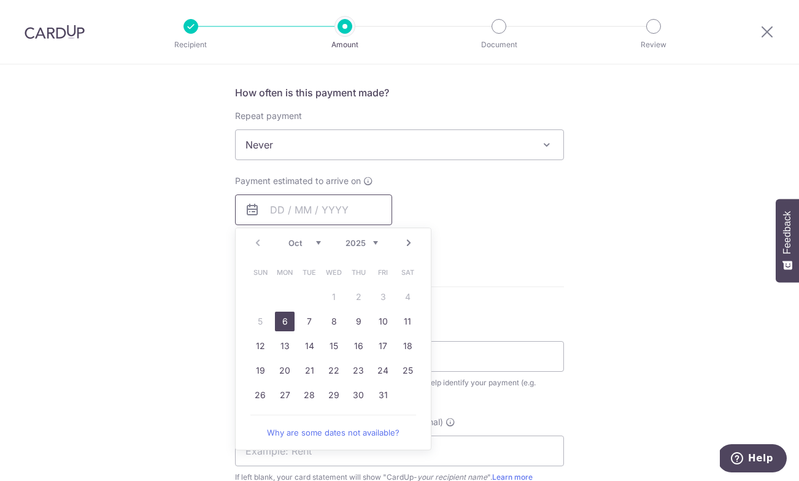
scroll to position [470, 0]
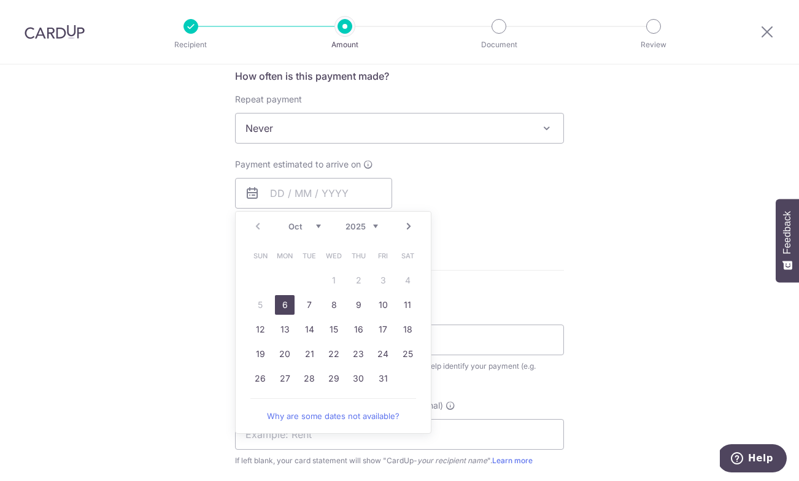
click at [285, 305] on link "6" at bounding box center [285, 305] width 20 height 20
type input "06/10/2025"
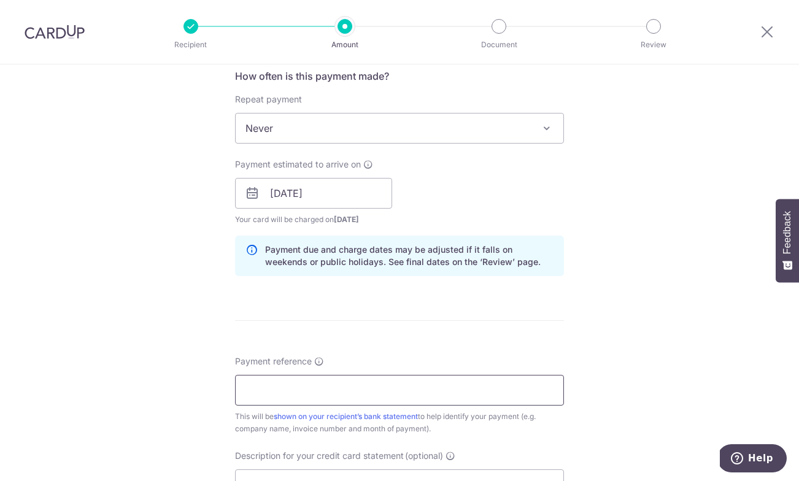
click at [329, 388] on input "Payment reference" at bounding box center [399, 390] width 329 height 31
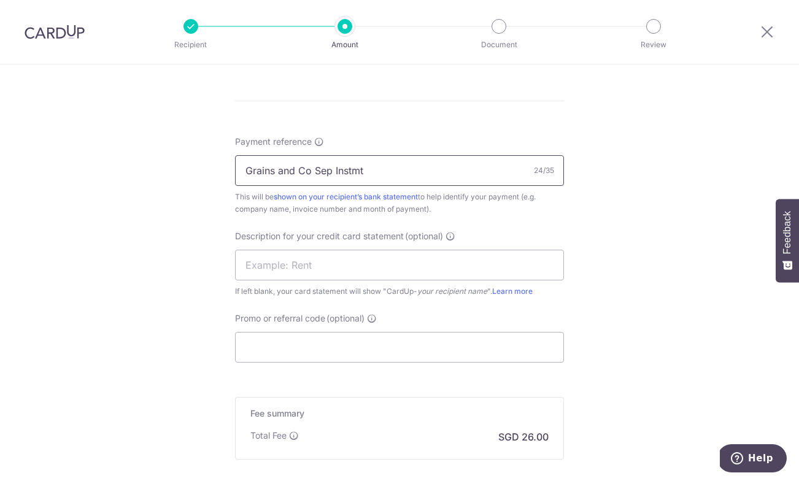
scroll to position [731, 0]
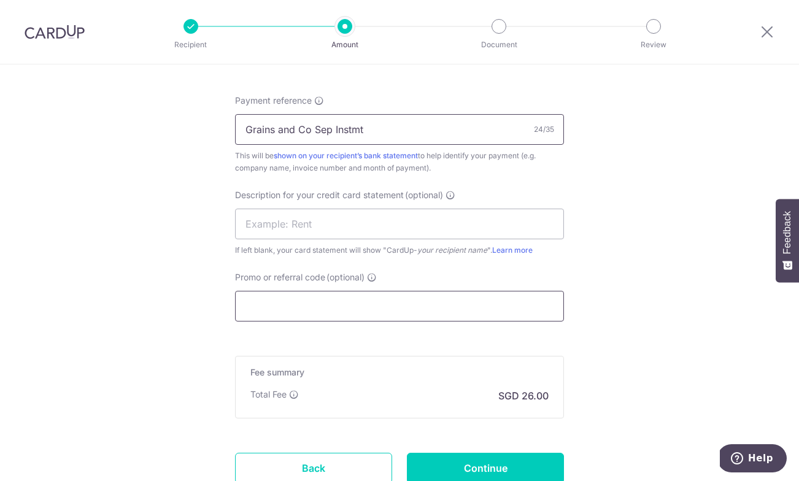
type input "Grains and Co Sep Instmt"
click at [327, 299] on input "Promo or referral code (optional)" at bounding box center [399, 306] width 329 height 31
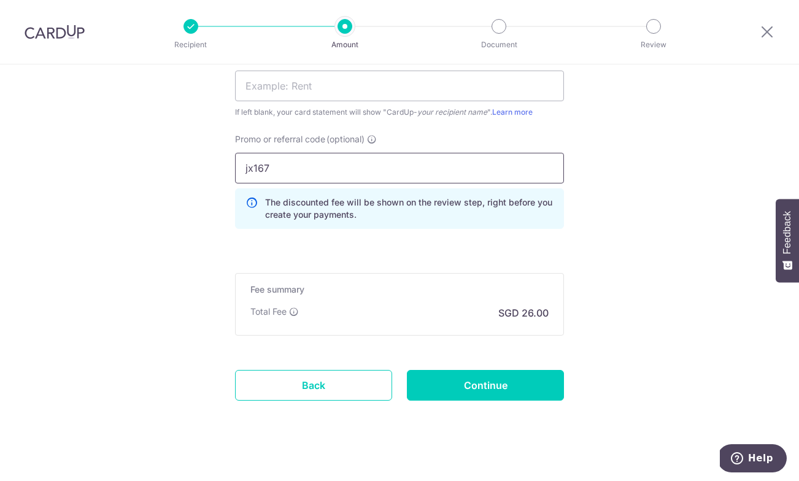
scroll to position [881, 0]
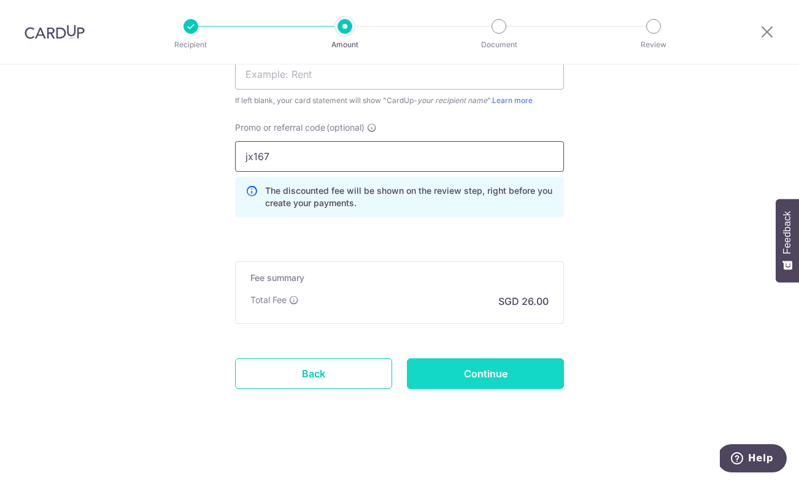
type input "jx167"
click at [472, 378] on input "Continue" at bounding box center [485, 373] width 157 height 31
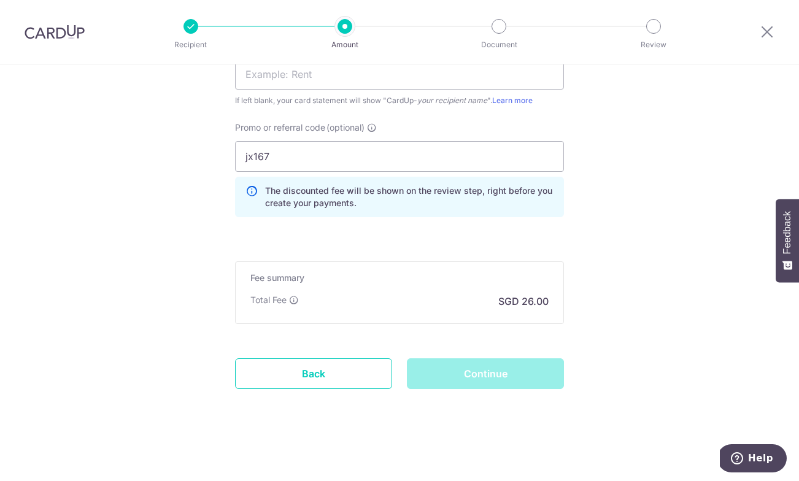
click at [472, 378] on div "Continue" at bounding box center [485, 373] width 172 height 31
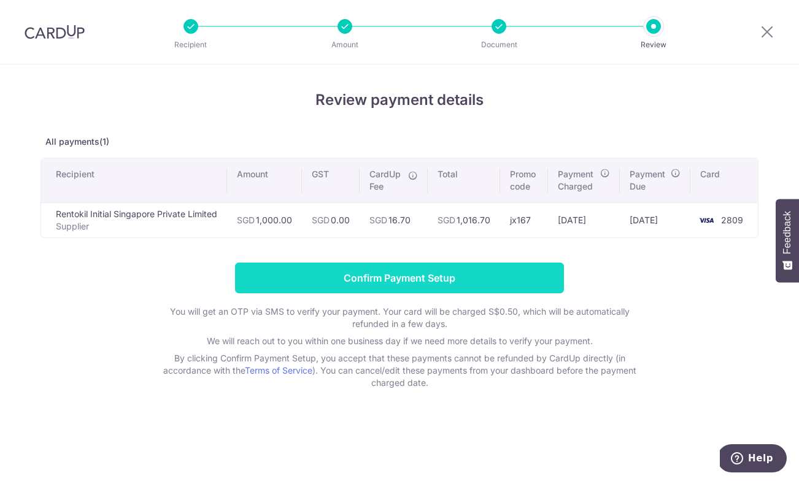
click at [466, 275] on input "Confirm Payment Setup" at bounding box center [399, 278] width 329 height 31
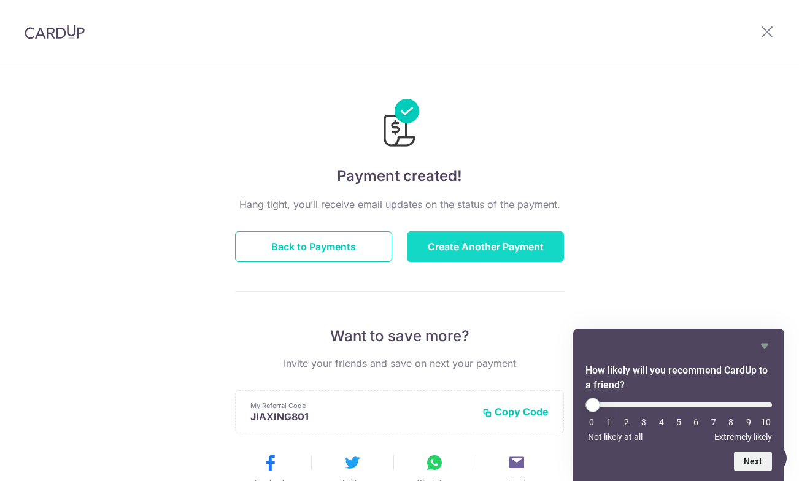
click at [485, 242] on button "Create Another Payment" at bounding box center [485, 246] width 157 height 31
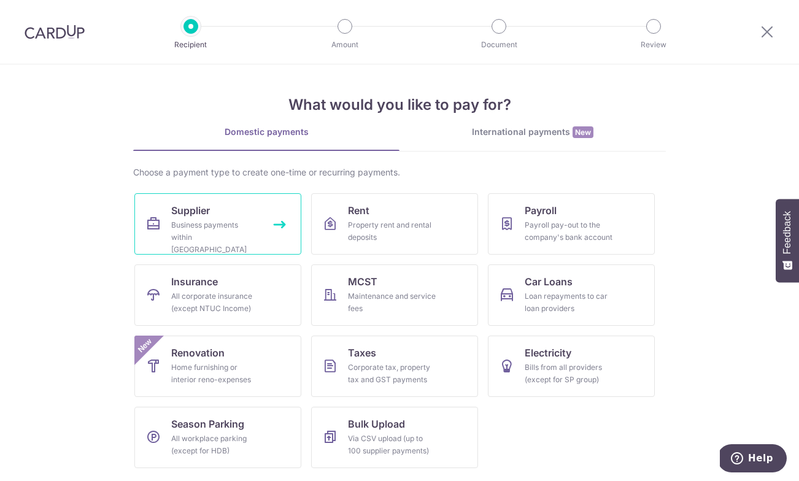
click at [226, 240] on div "Business payments within Singapore" at bounding box center [215, 237] width 88 height 37
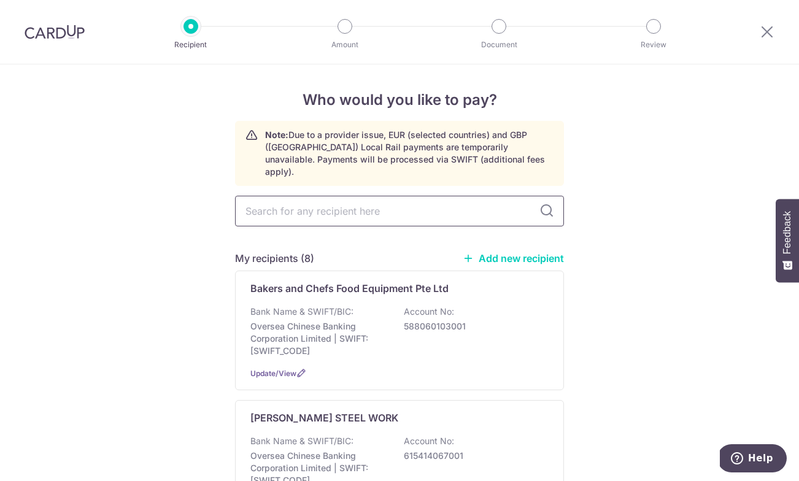
click at [365, 196] on input "text" at bounding box center [399, 211] width 329 height 31
type input "Trade Pro Food Distribution Pte. Ltd."
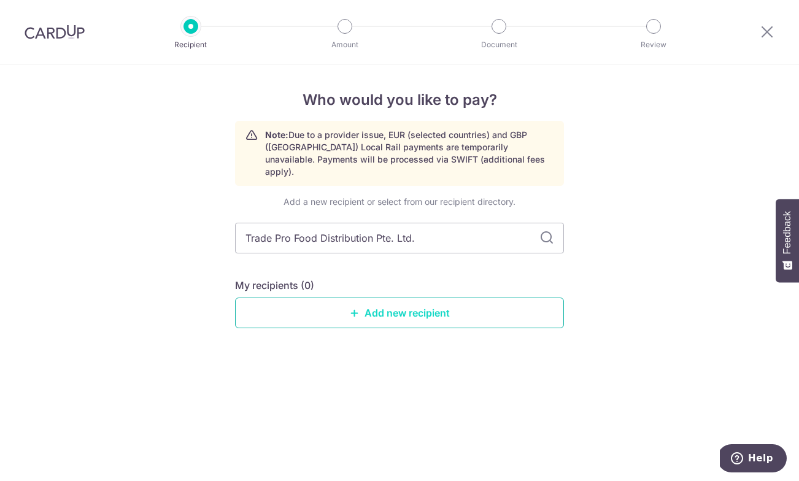
click at [387, 297] on link "Add new recipient" at bounding box center [399, 312] width 329 height 31
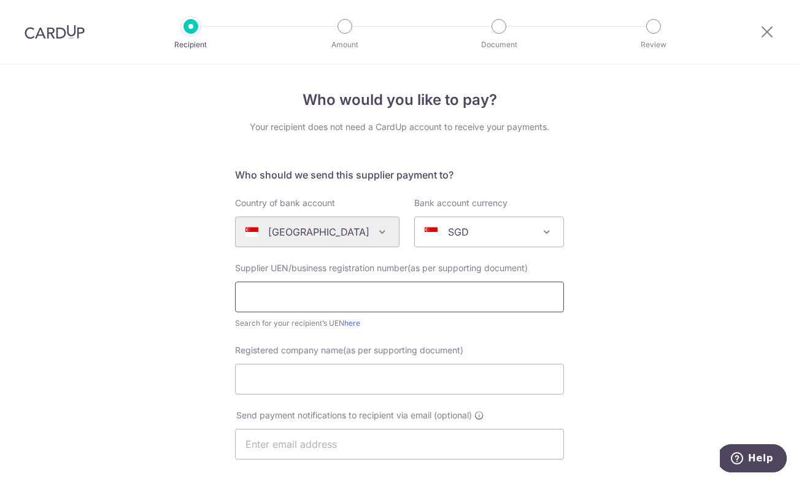
click at [387, 296] on input "text" at bounding box center [399, 297] width 329 height 31
click at [424, 372] on input "Registered company name(as per supporting document)" at bounding box center [399, 379] width 329 height 31
paste input "Trade Pro Food Distribution Pte. Ltd."
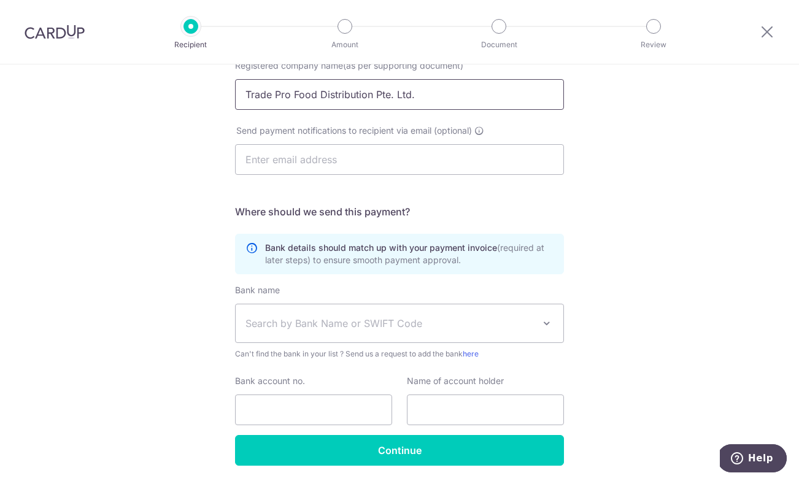
scroll to position [297, 0]
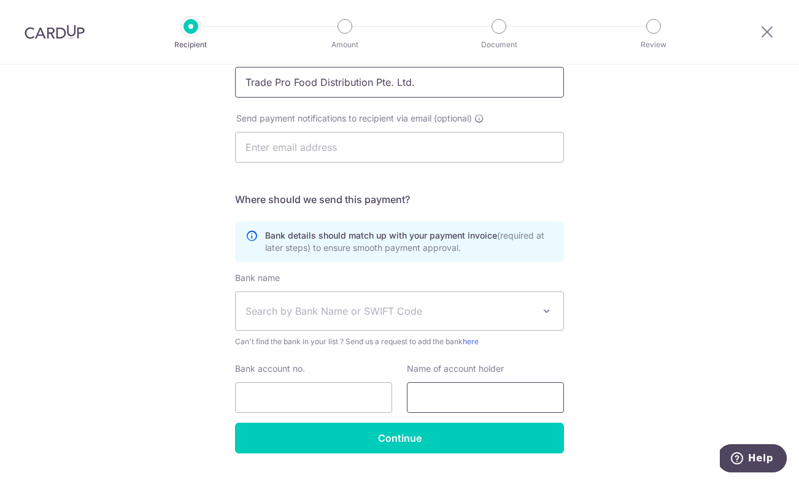
type input "Trade Pro Food Distribution Pte. Ltd."
click at [433, 394] on input "text" at bounding box center [485, 397] width 157 height 31
paste input "Trade Pro Food Distribution Pte. Ltd."
type input "Trade Pro Food Distribution Pte. Ltd."
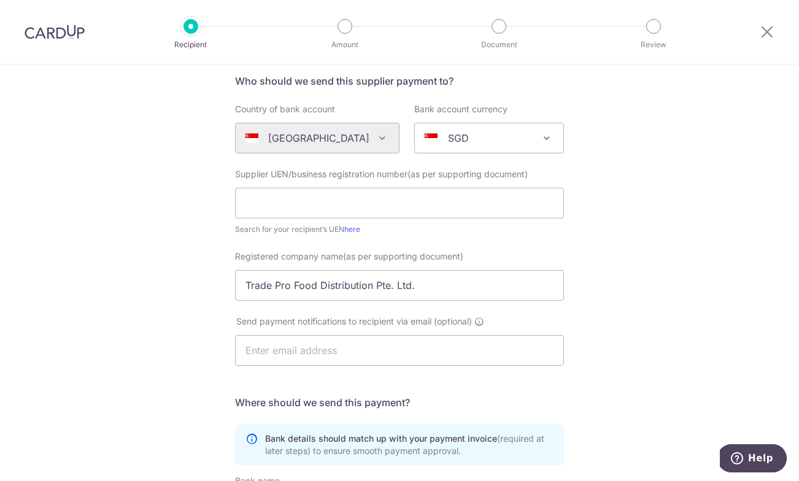
scroll to position [90, 0]
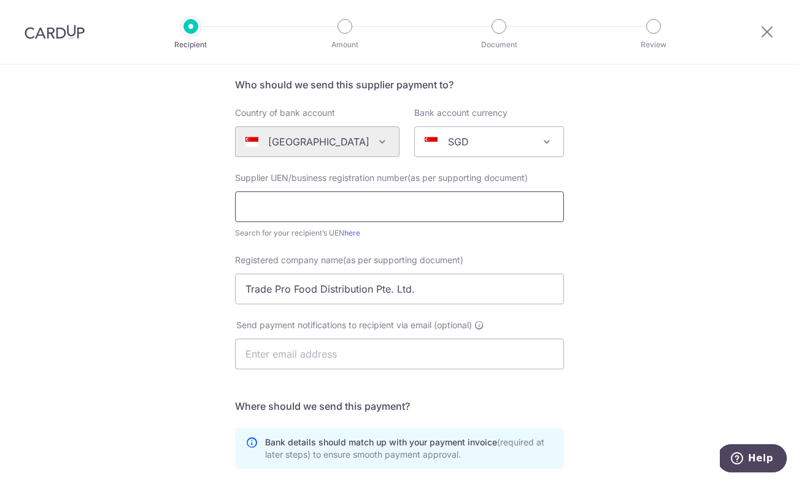
click at [294, 218] on input "text" at bounding box center [399, 206] width 329 height 31
paste input "201807184G"
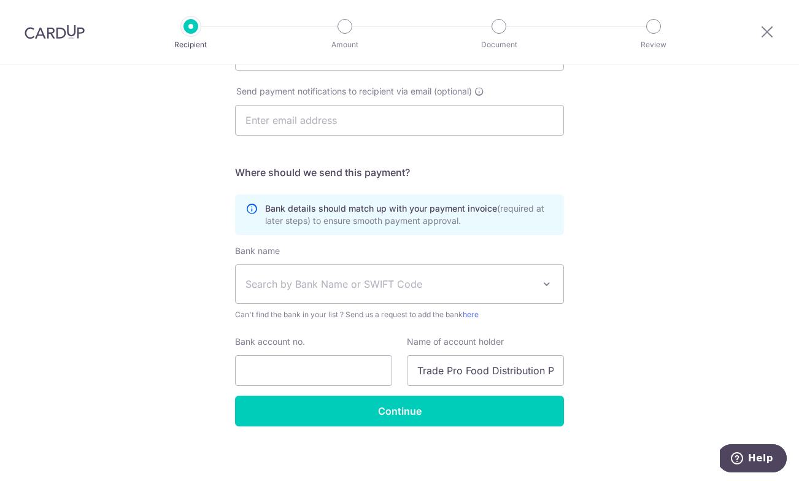
scroll to position [327, 0]
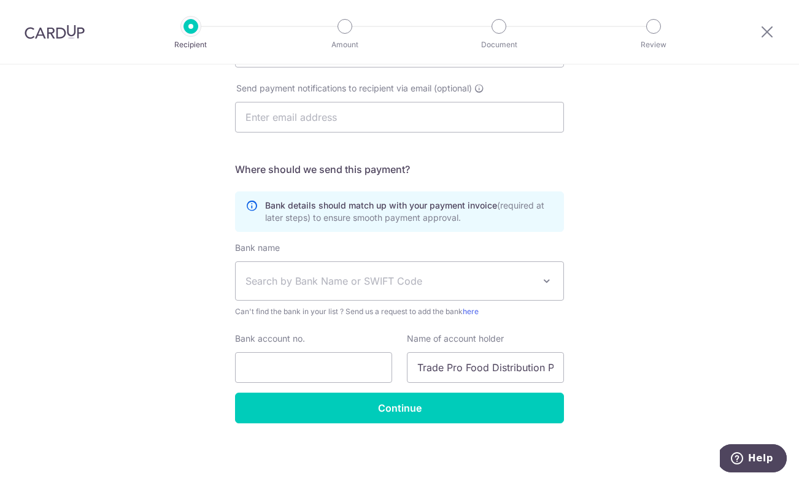
type input "201807184G"
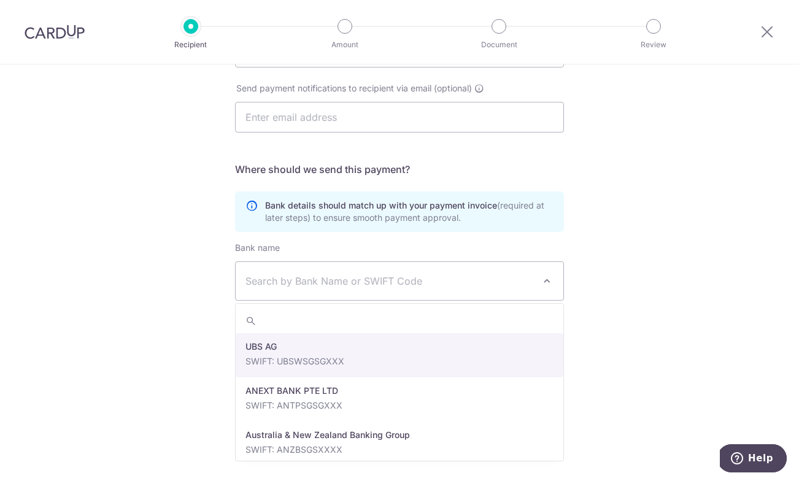
click at [304, 285] on span "Search by Bank Name or SWIFT Code" at bounding box center [389, 281] width 288 height 15
type input "dbs"
select select "6"
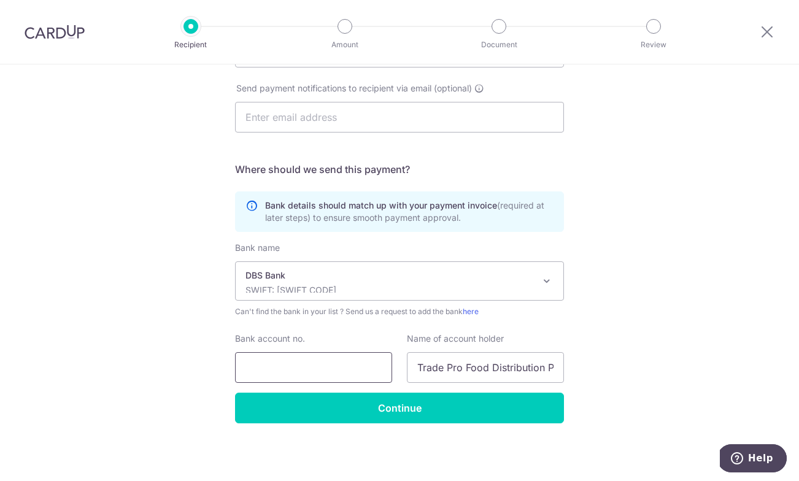
click at [277, 369] on input "Bank account no." at bounding box center [313, 367] width 157 height 31
paste input "0039557027"
type input "0039557027"
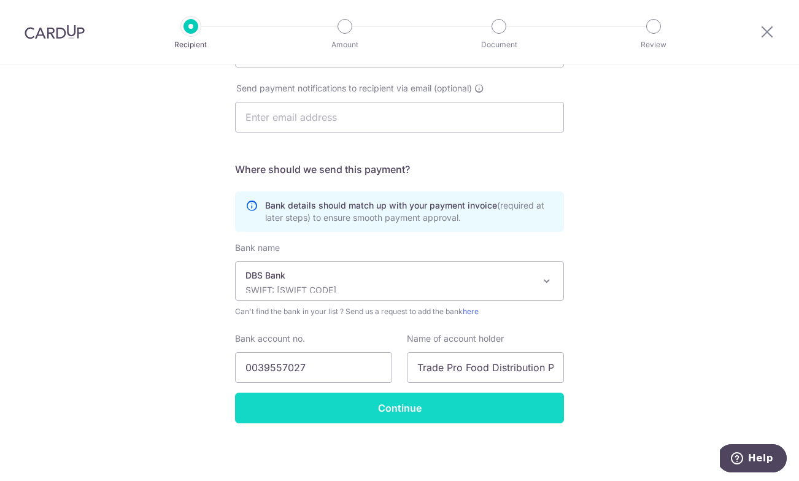
click at [351, 407] on input "Continue" at bounding box center [399, 408] width 329 height 31
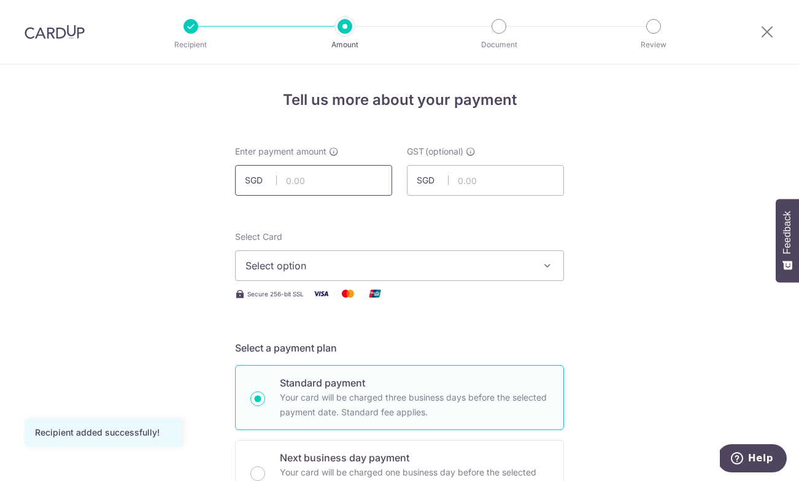
click at [303, 180] on input "text" at bounding box center [313, 180] width 157 height 31
type input "2,163.86"
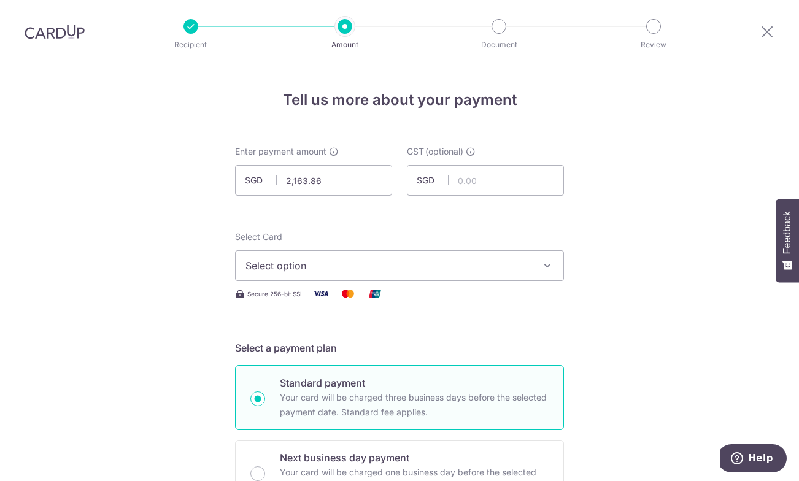
click at [466, 268] on span "Select option" at bounding box center [388, 265] width 286 height 15
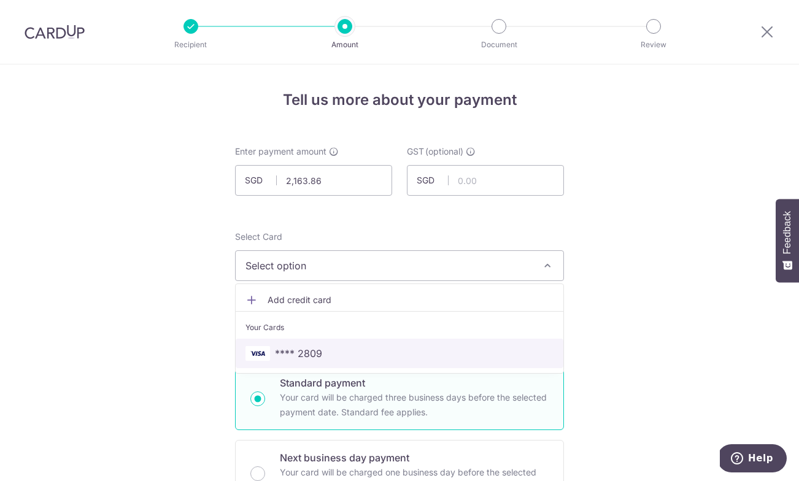
click at [445, 346] on span "**** 2809" at bounding box center [399, 353] width 308 height 15
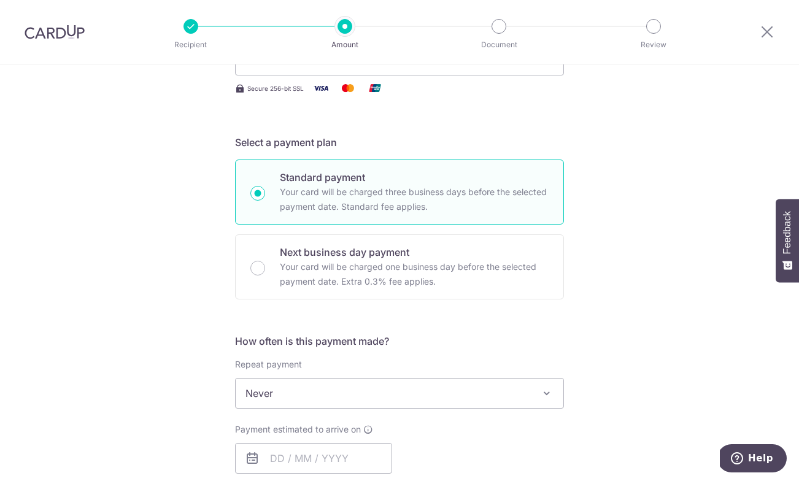
scroll to position [225, 0]
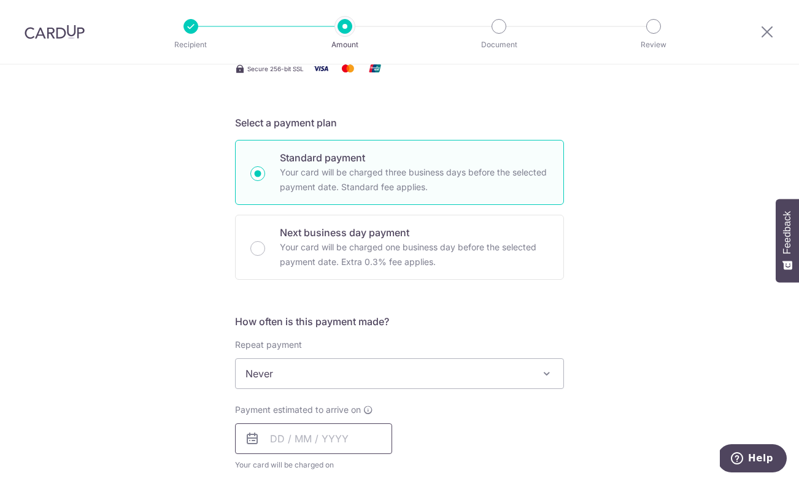
click at [355, 439] on input "text" at bounding box center [313, 438] width 157 height 31
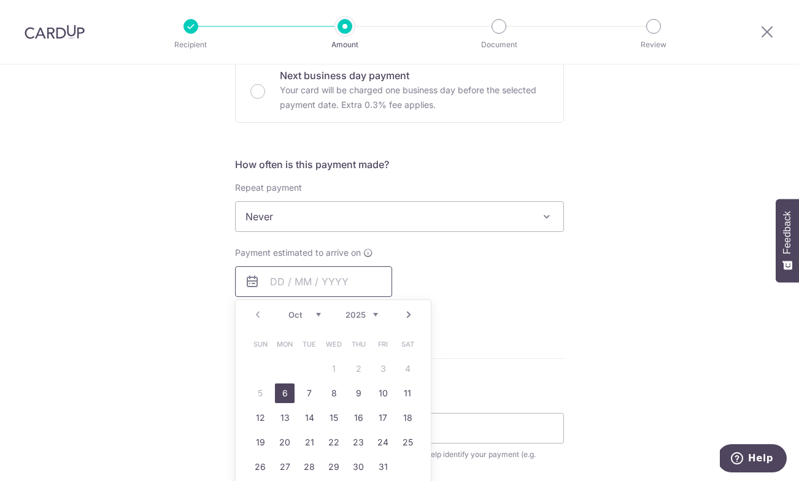
scroll to position [431, 0]
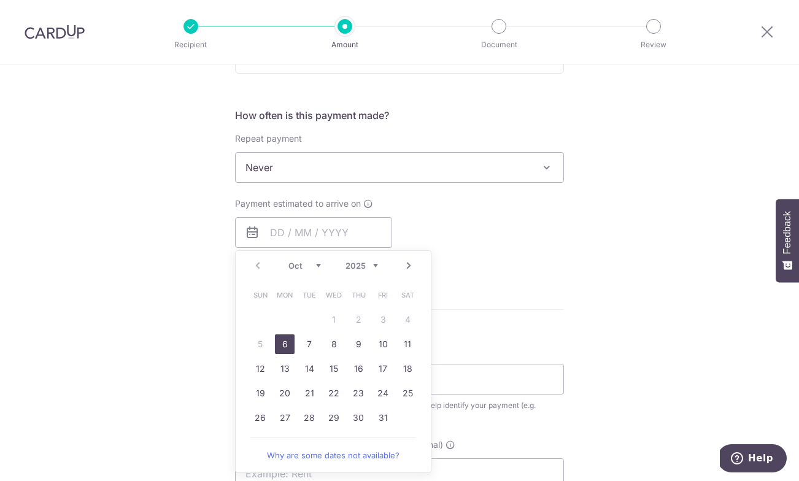
click at [286, 341] on link "6" at bounding box center [285, 344] width 20 height 20
type input "[DATE]"
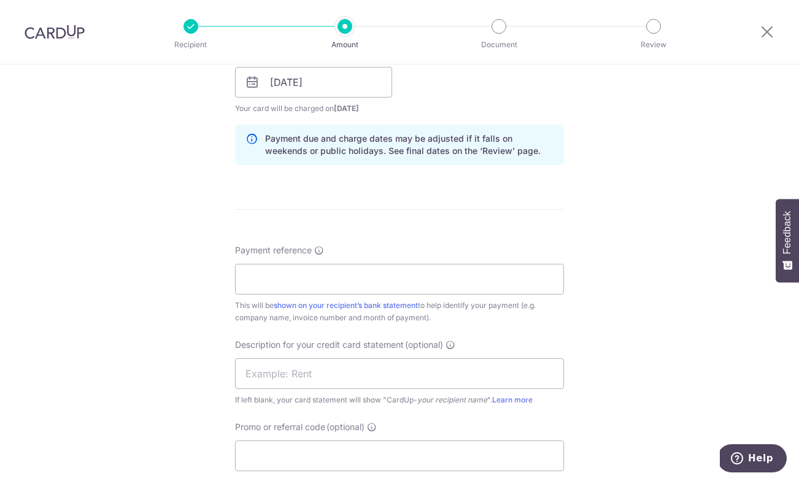
scroll to position [582, 0]
click at [307, 279] on input "Payment reference" at bounding box center [399, 278] width 329 height 31
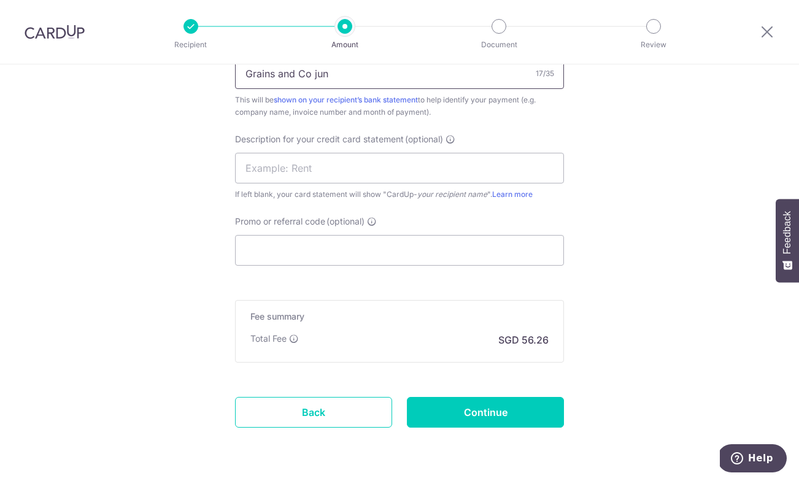
scroll to position [789, 0]
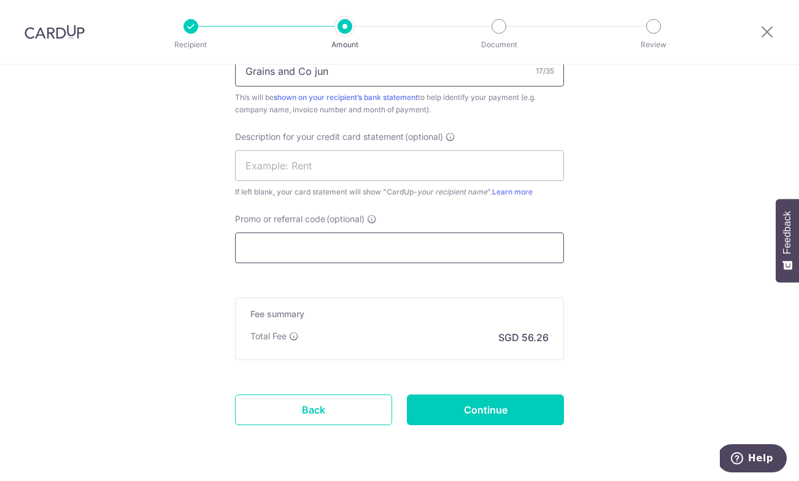
type input "Grains and Co jun"
click at [323, 239] on input "Promo or referral code (optional)" at bounding box center [399, 247] width 329 height 31
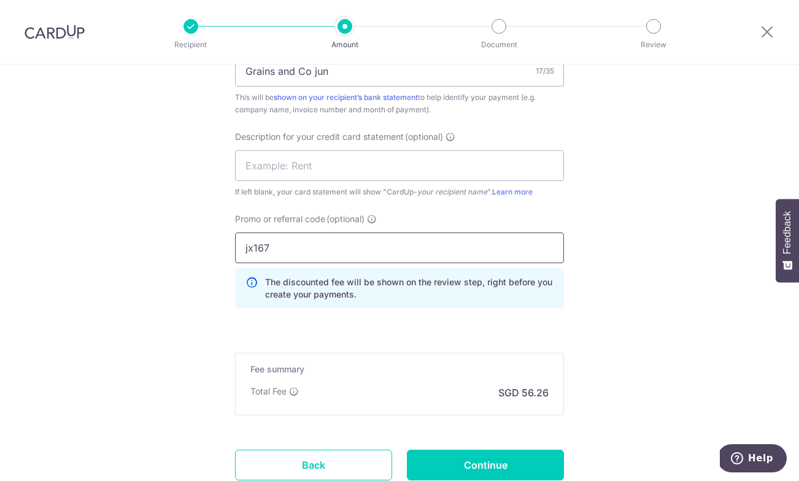
type input "jx167"
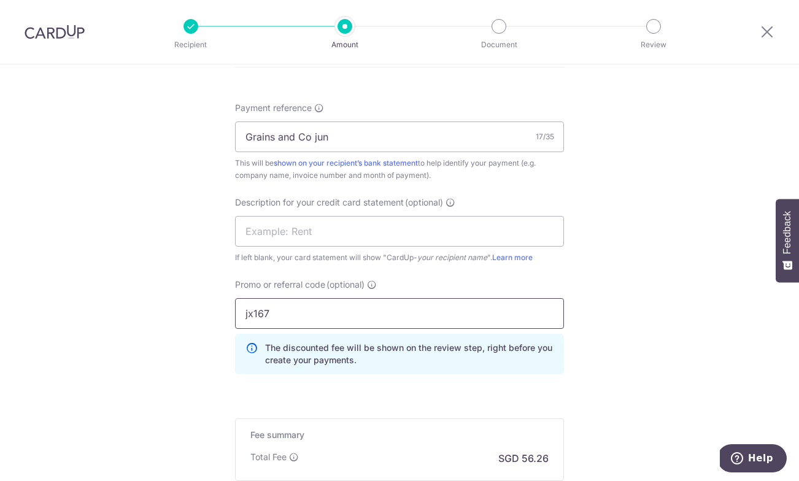
scroll to position [802, 0]
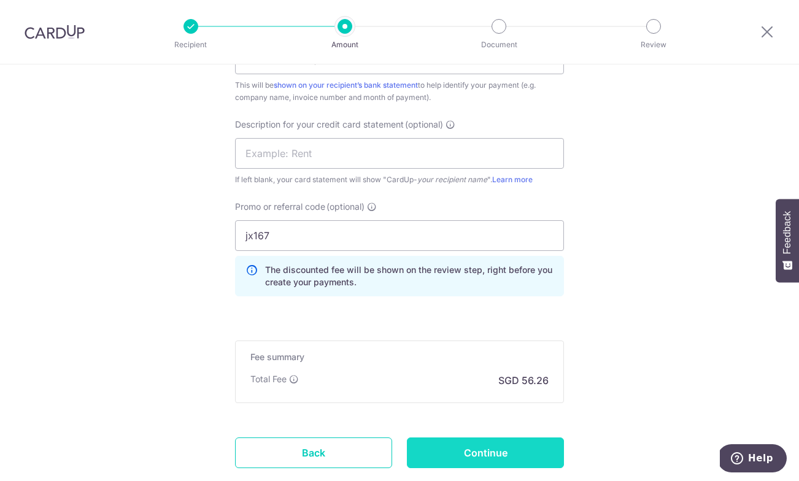
click at [478, 453] on input "Continue" at bounding box center [485, 452] width 157 height 31
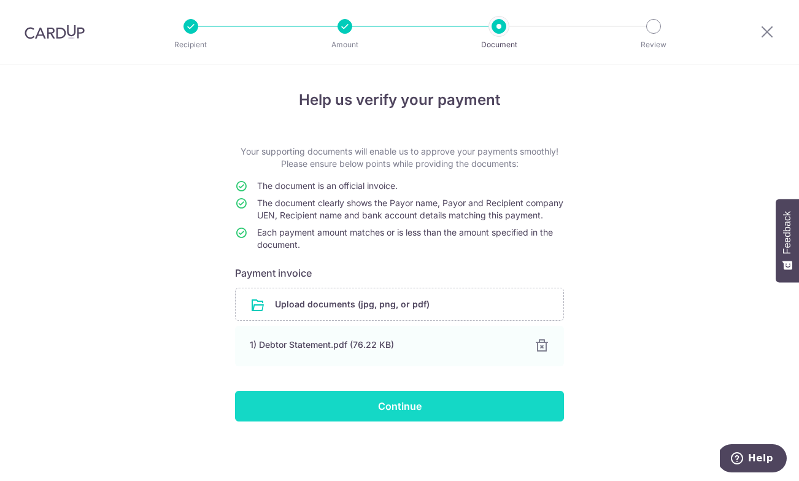
click at [343, 414] on input "Continue" at bounding box center [399, 406] width 329 height 31
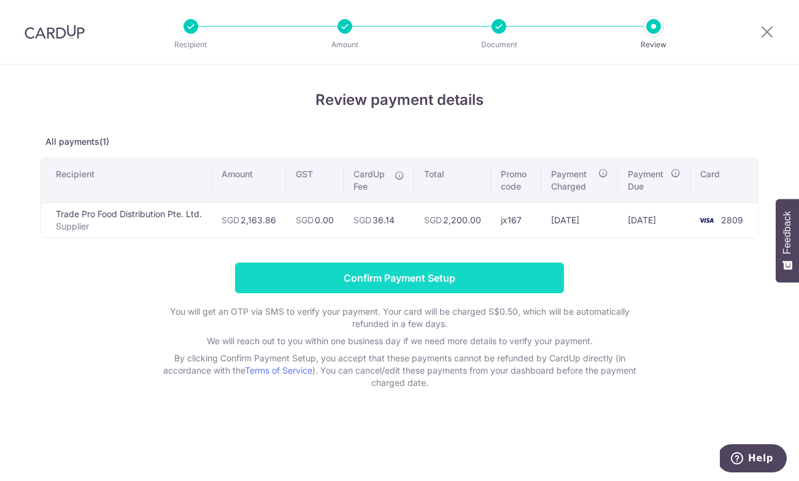
click at [479, 278] on input "Confirm Payment Setup" at bounding box center [399, 278] width 329 height 31
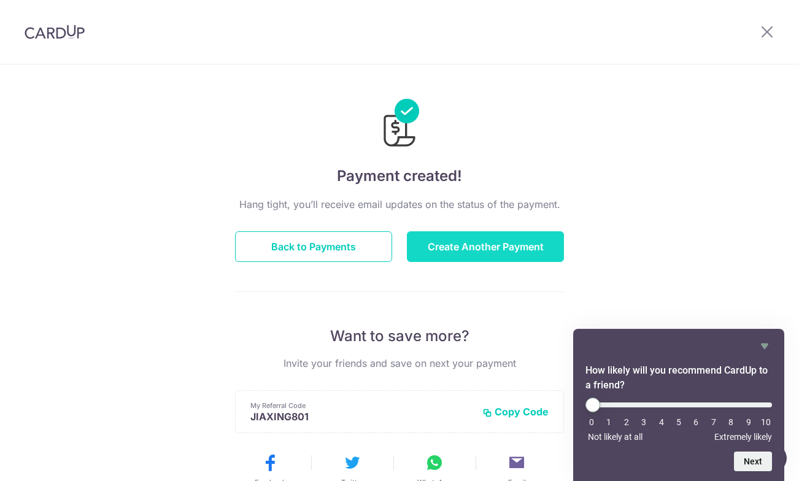
click at [443, 243] on button "Create Another Payment" at bounding box center [485, 246] width 157 height 31
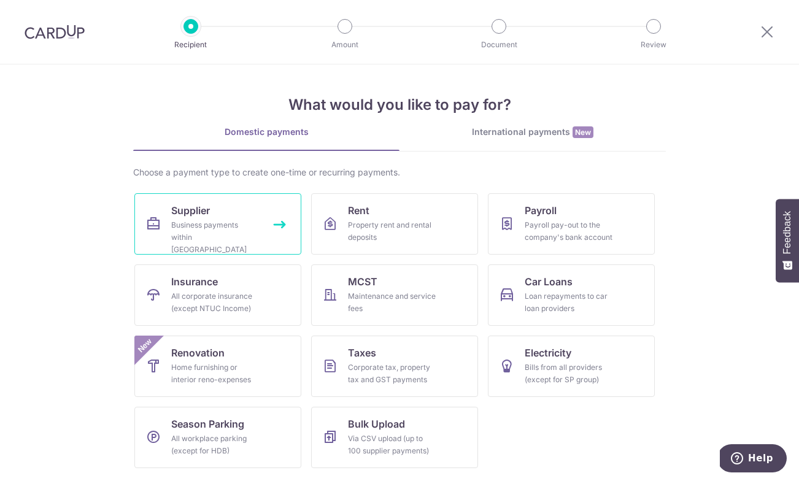
click at [223, 233] on div "Business payments within Singapore" at bounding box center [215, 237] width 88 height 37
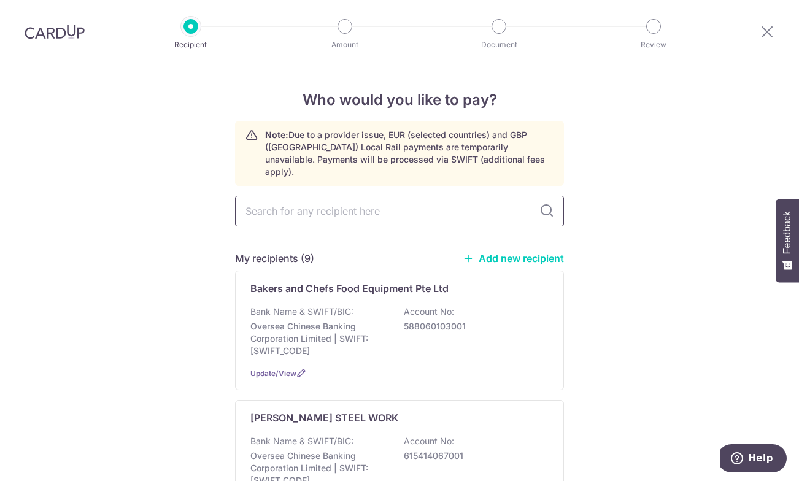
click at [331, 198] on input "text" at bounding box center [399, 211] width 329 height 31
type input "SPRINKLER ENGINEERING PTE LTD"
click at [489, 252] on link "Add new recipient" at bounding box center [512, 258] width 101 height 12
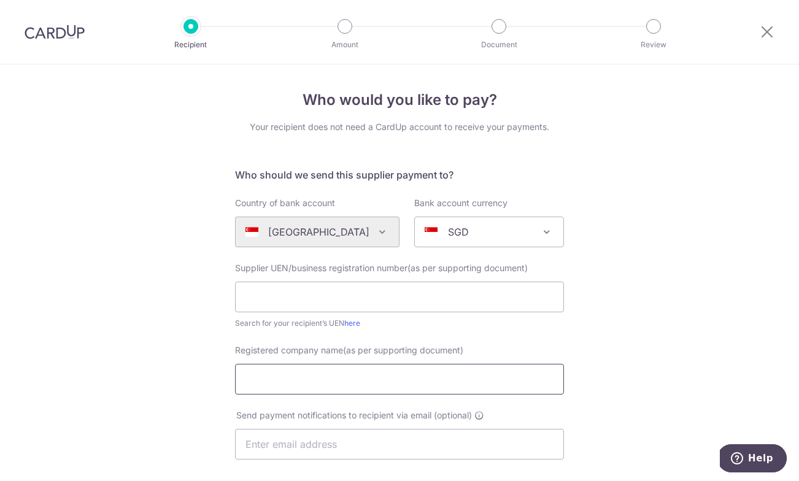
click at [342, 378] on input "Registered company name(as per supporting document)" at bounding box center [399, 379] width 329 height 31
paste input "SPRINKLER ENGINEERING PTE LTD"
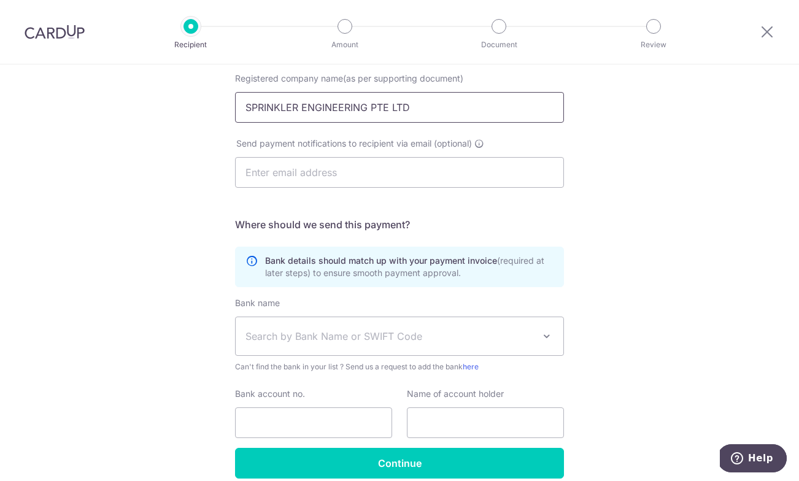
scroll to position [270, 0]
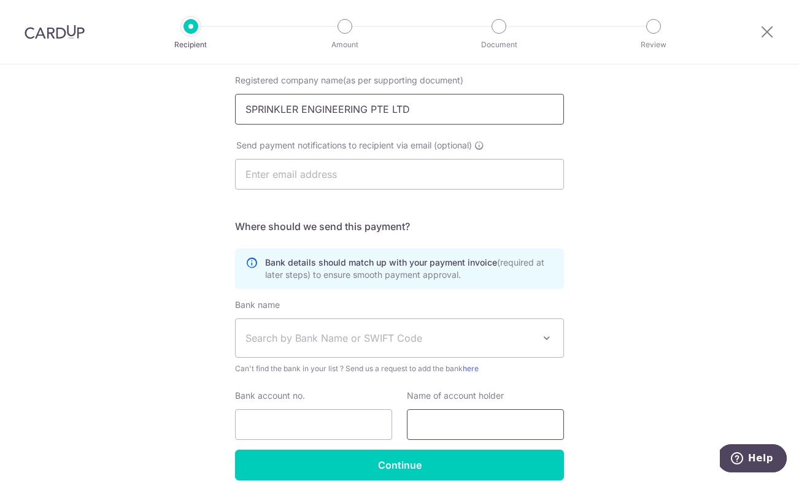
type input "SPRINKLER ENGINEERING PTE LTD"
click at [431, 428] on input "text" at bounding box center [485, 424] width 157 height 31
paste input "SPRINKLER ENGINEERING PTE LTD"
type input "SPRINKLER ENGINEERING PTE LTD"
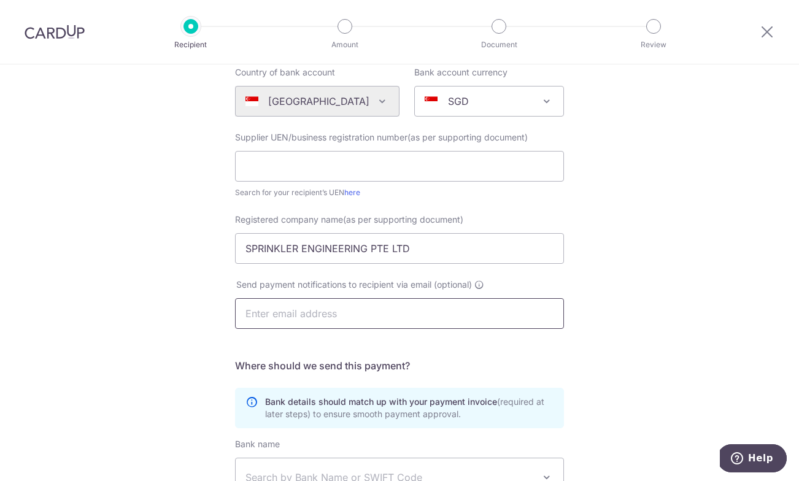
scroll to position [129, 0]
click at [285, 161] on input "text" at bounding box center [399, 168] width 329 height 31
paste input "197601204D"
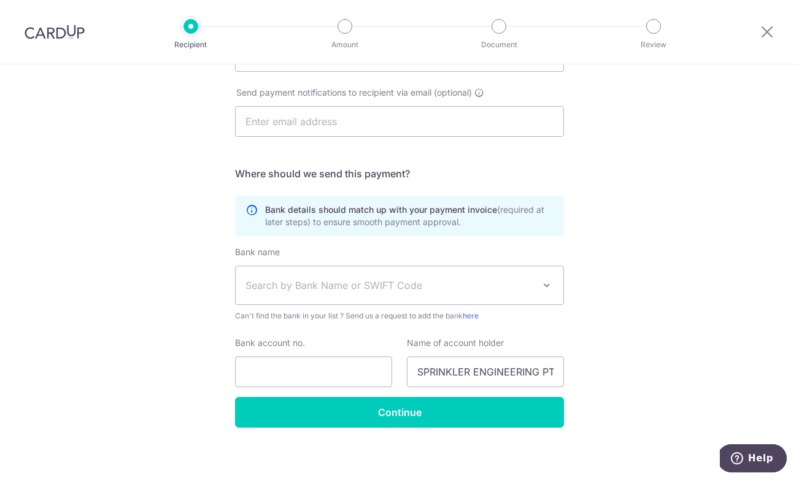
scroll to position [327, 0]
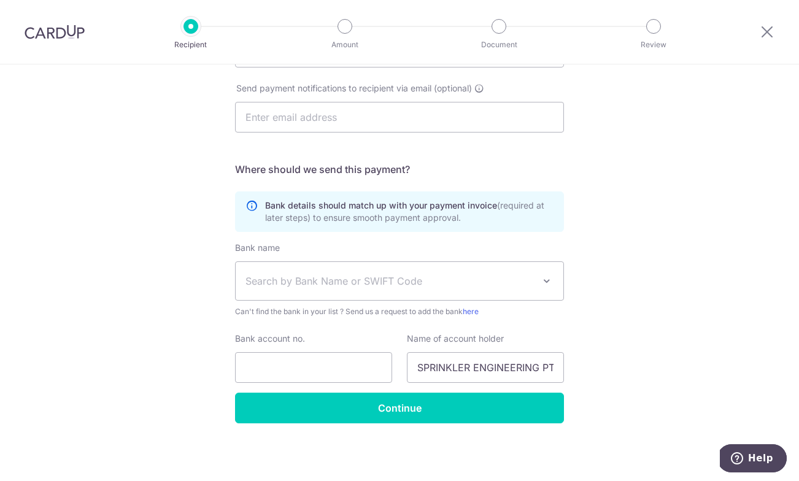
type input "197601204D"
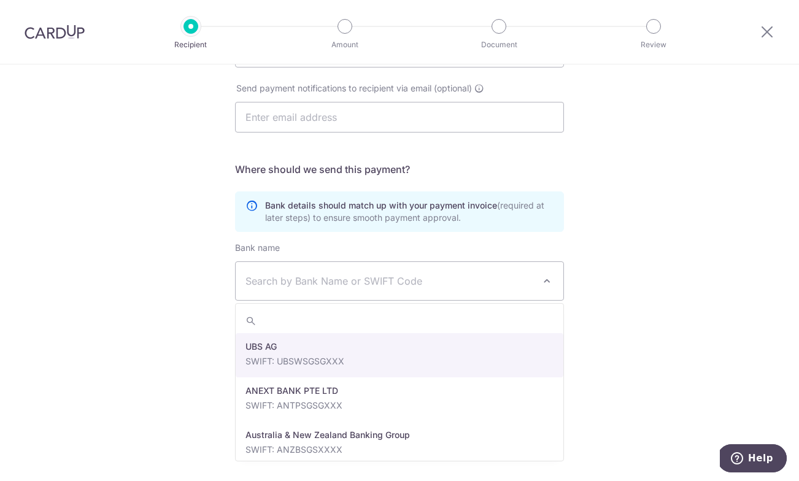
click at [347, 279] on span "Search by Bank Name or SWIFT Code" at bounding box center [389, 281] width 288 height 15
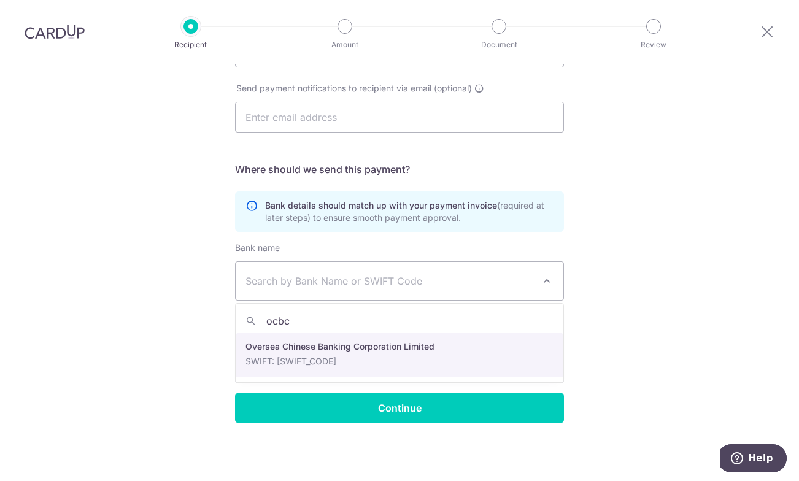
type input "ocbc"
select select "12"
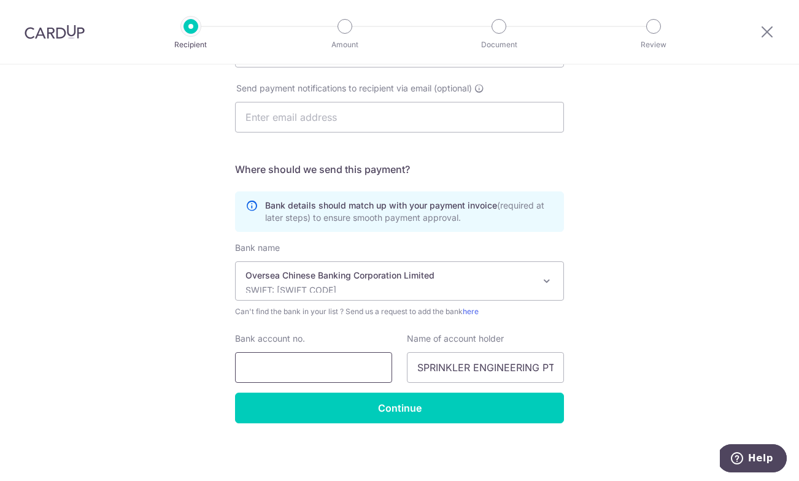
click at [310, 365] on input "Bank account no." at bounding box center [313, 367] width 157 height 31
paste input "618-406110-001"
click at [249, 367] on input "618-406110-001" at bounding box center [313, 367] width 157 height 31
click at [267, 364] on input "618-406110-001" at bounding box center [313, 367] width 157 height 31
click at [298, 366] on input "618406110-001" at bounding box center [313, 367] width 157 height 31
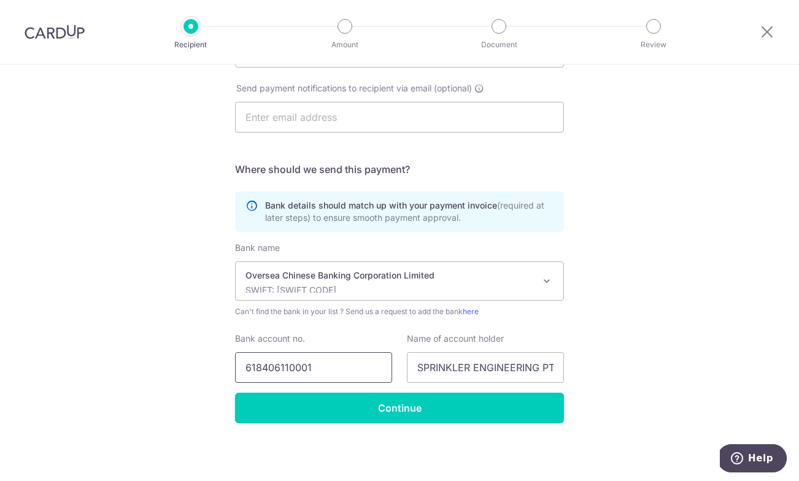
type input "618406110001"
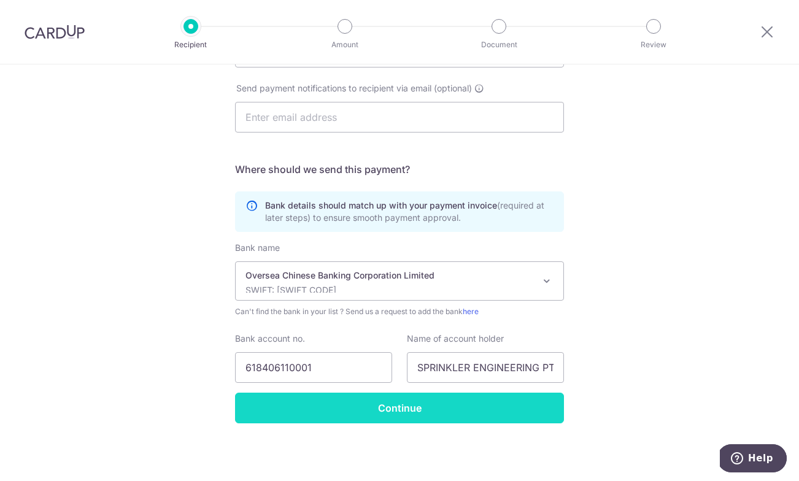
click at [420, 410] on input "Continue" at bounding box center [399, 408] width 329 height 31
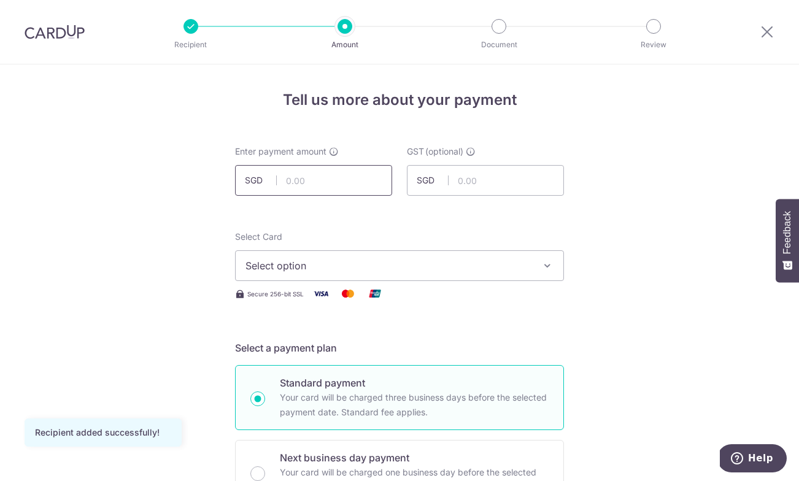
click at [315, 187] on input "text" at bounding box center [313, 180] width 157 height 31
type input "5,482.70"
click at [286, 274] on button "Select option" at bounding box center [399, 265] width 329 height 31
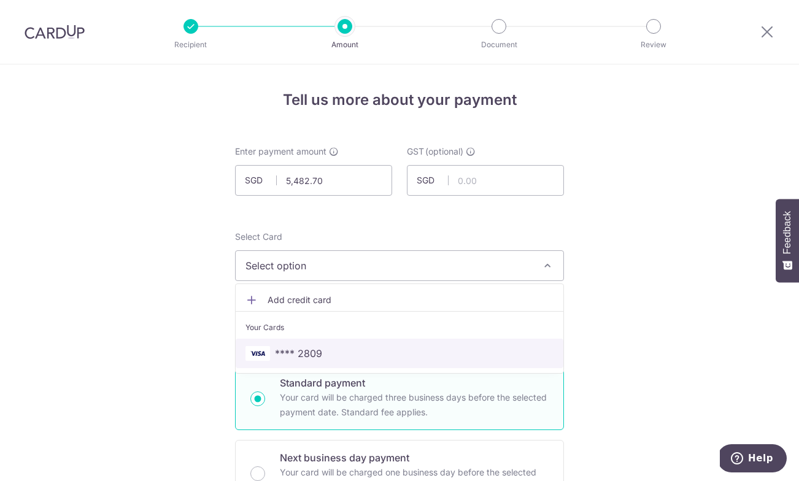
click at [288, 349] on span "**** 2809" at bounding box center [298, 353] width 47 height 15
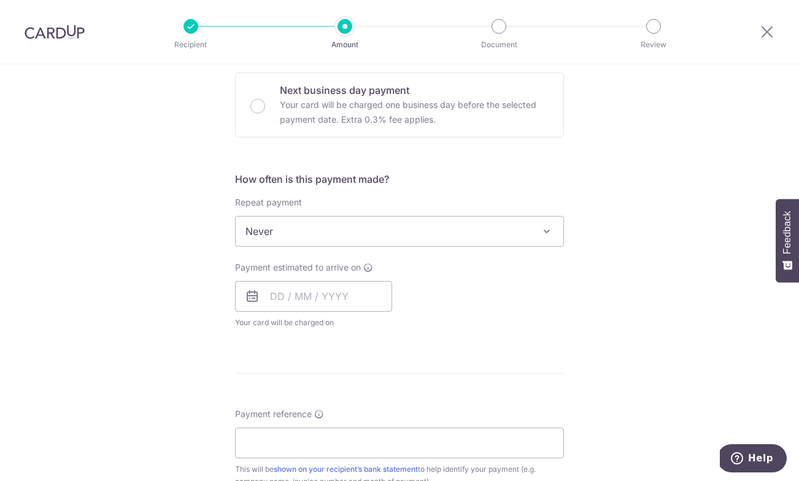
scroll to position [376, 0]
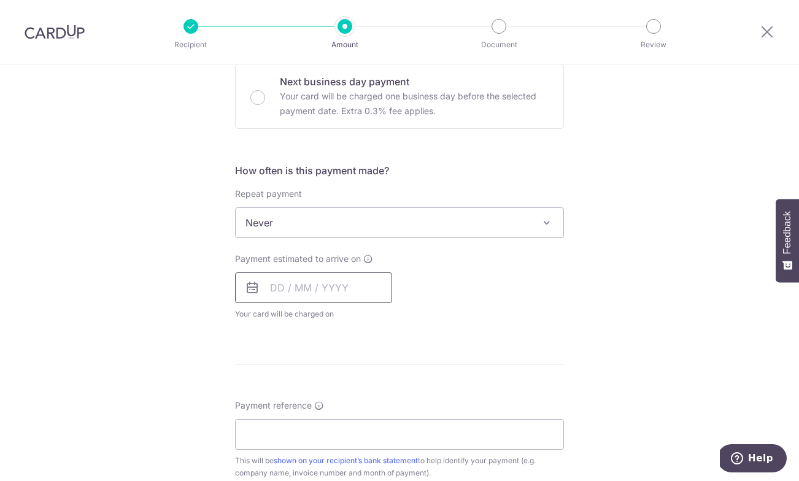
click at [294, 288] on input "text" at bounding box center [313, 287] width 157 height 31
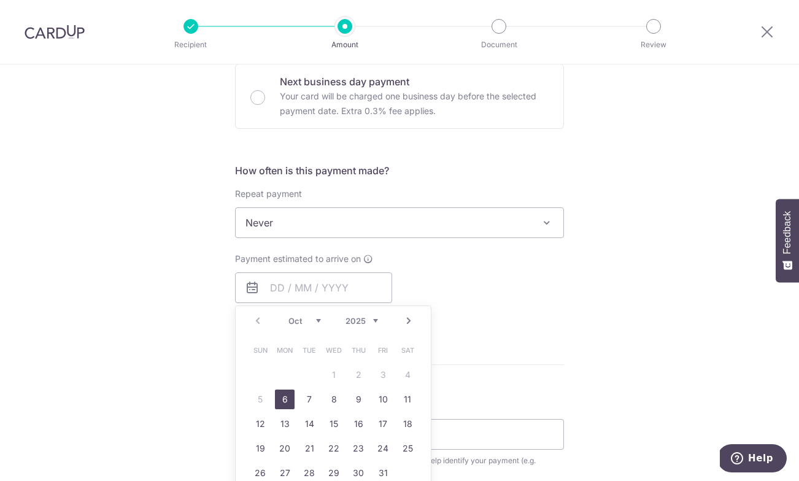
click at [286, 403] on link "6" at bounding box center [285, 399] width 20 height 20
type input "06/10/2025"
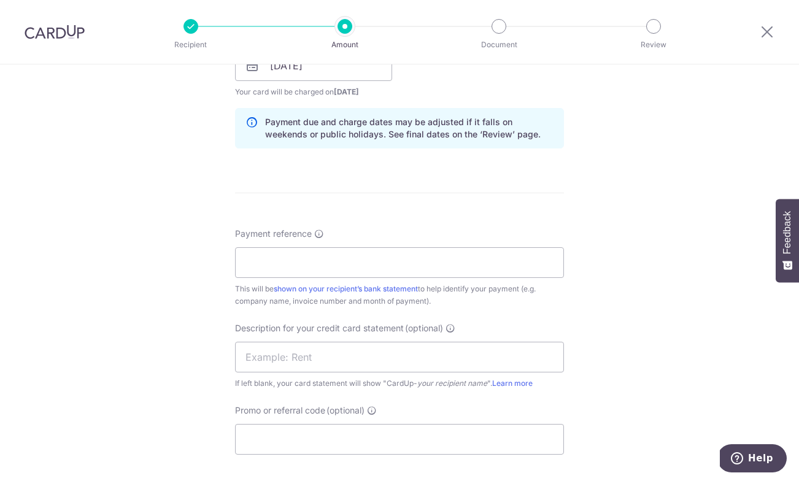
scroll to position [605, 0]
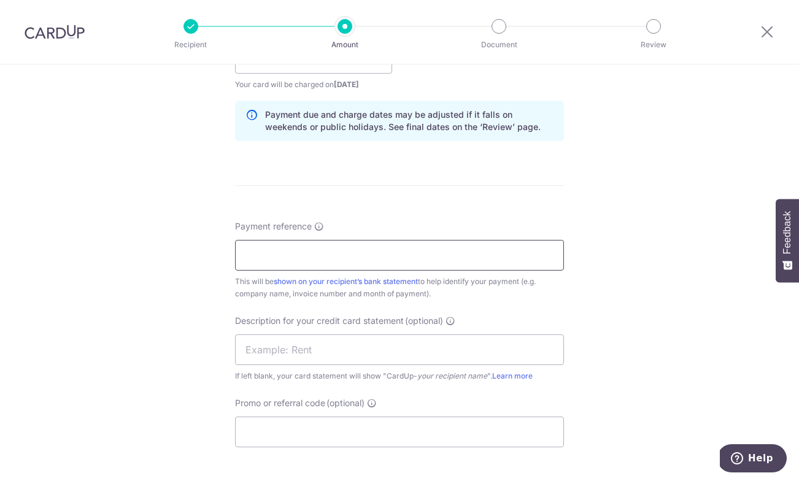
click at [327, 258] on input "Payment reference" at bounding box center [399, 255] width 329 height 31
type input "Mix Concoction"
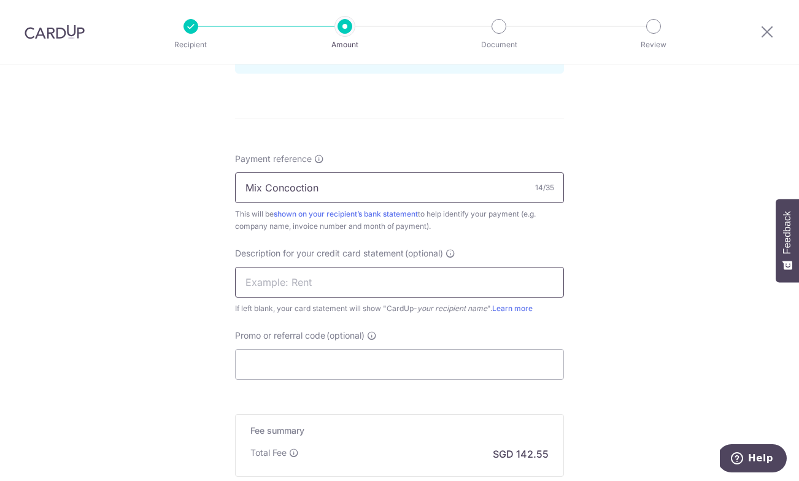
scroll to position [704, 0]
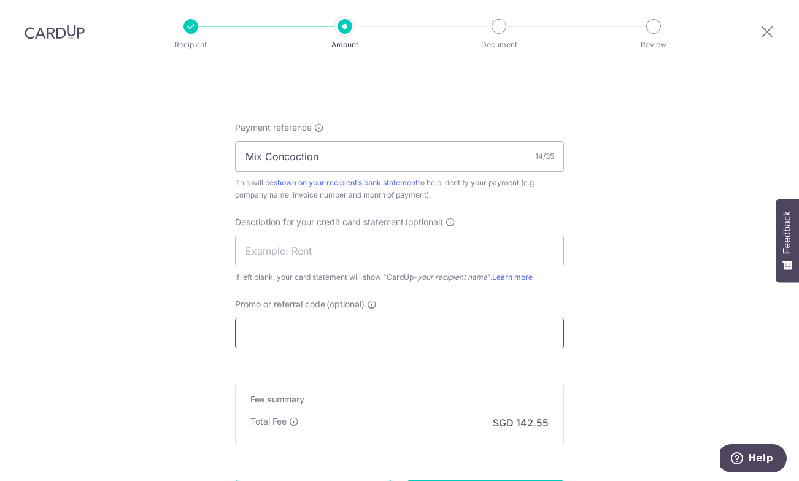
click at [324, 339] on input "Promo or referral code (optional)" at bounding box center [399, 333] width 329 height 31
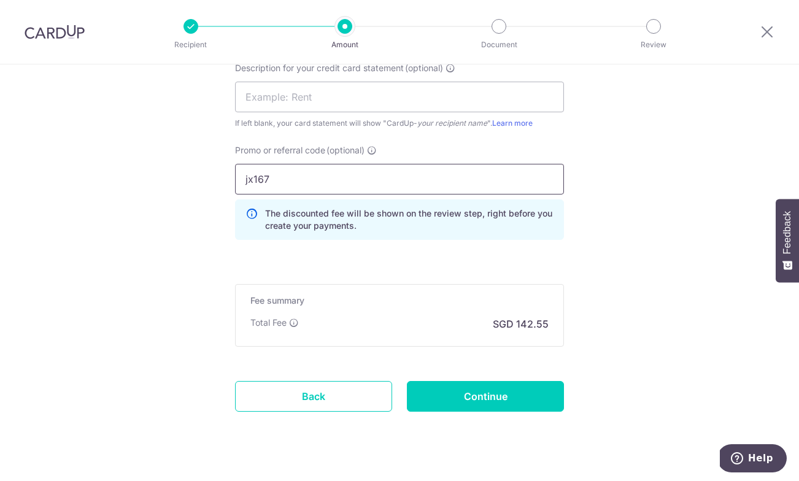
scroll to position [881, 0]
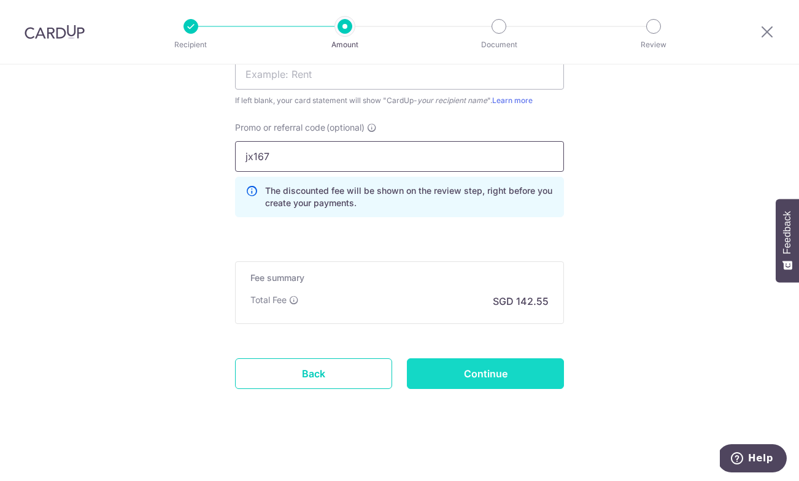
type input "jx167"
click at [456, 377] on input "Continue" at bounding box center [485, 373] width 157 height 31
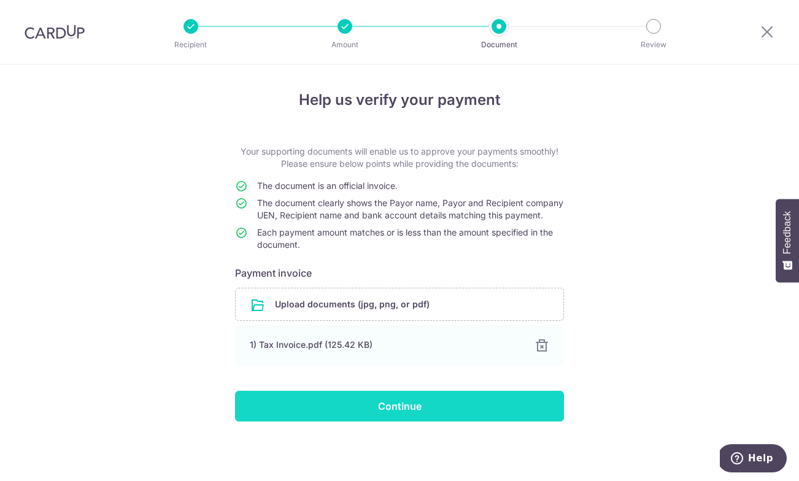
click at [442, 421] on input "Continue" at bounding box center [399, 406] width 329 height 31
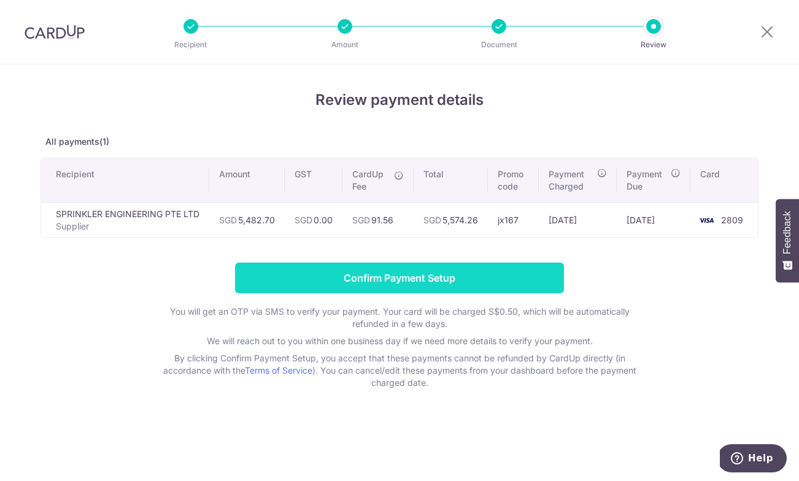
click at [432, 281] on input "Confirm Payment Setup" at bounding box center [399, 278] width 329 height 31
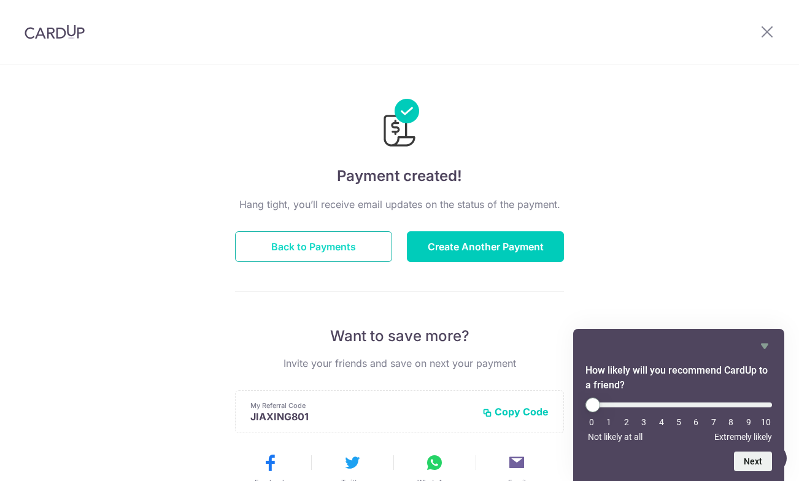
click at [344, 245] on button "Back to Payments" at bounding box center [313, 246] width 157 height 31
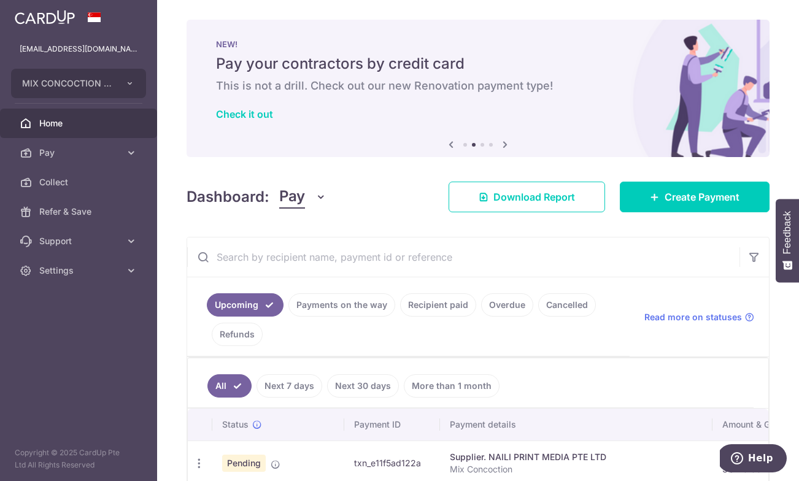
click at [82, 119] on span "Home" at bounding box center [79, 123] width 81 height 12
